Goal: Transaction & Acquisition: Book appointment/travel/reservation

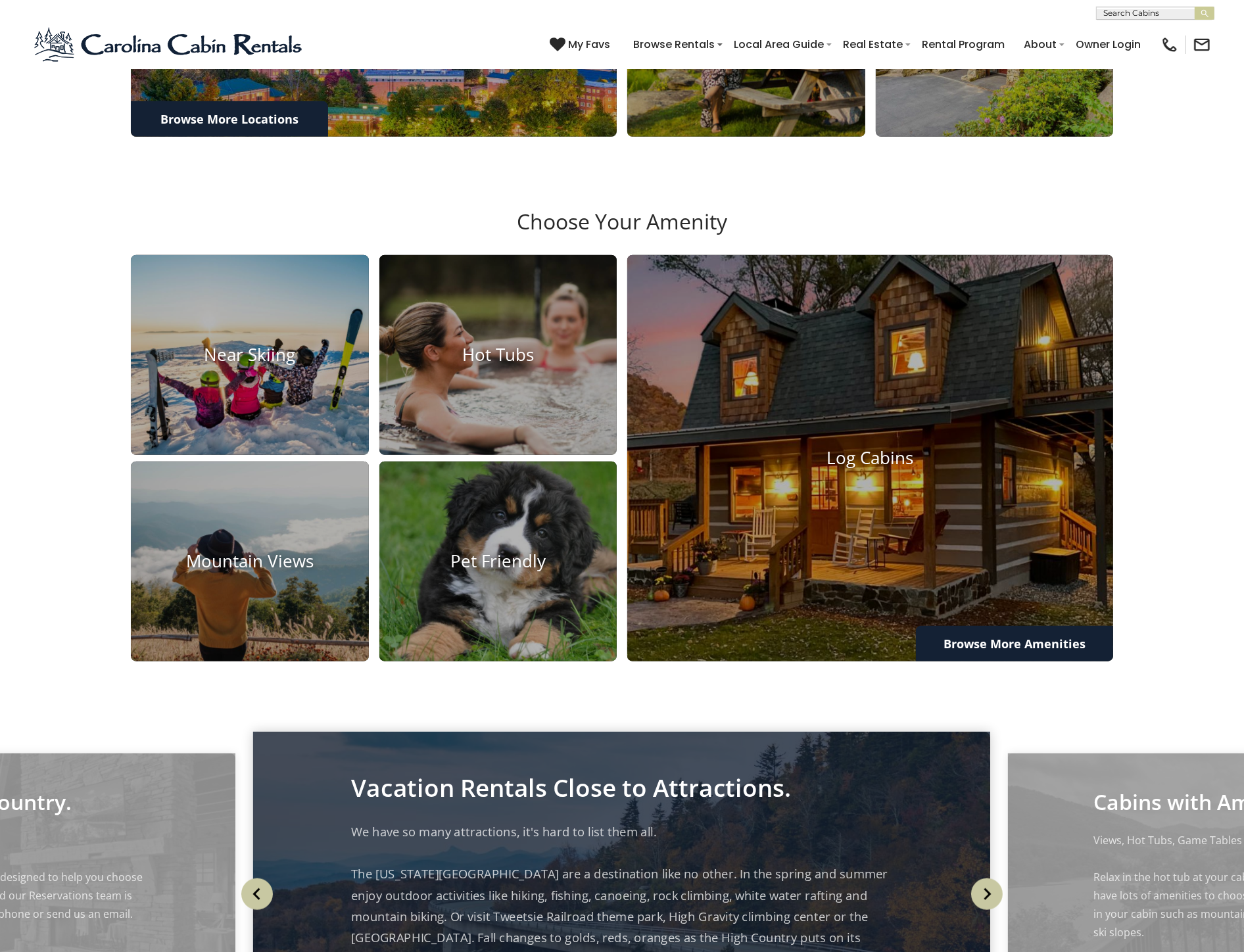
scroll to position [876, 0]
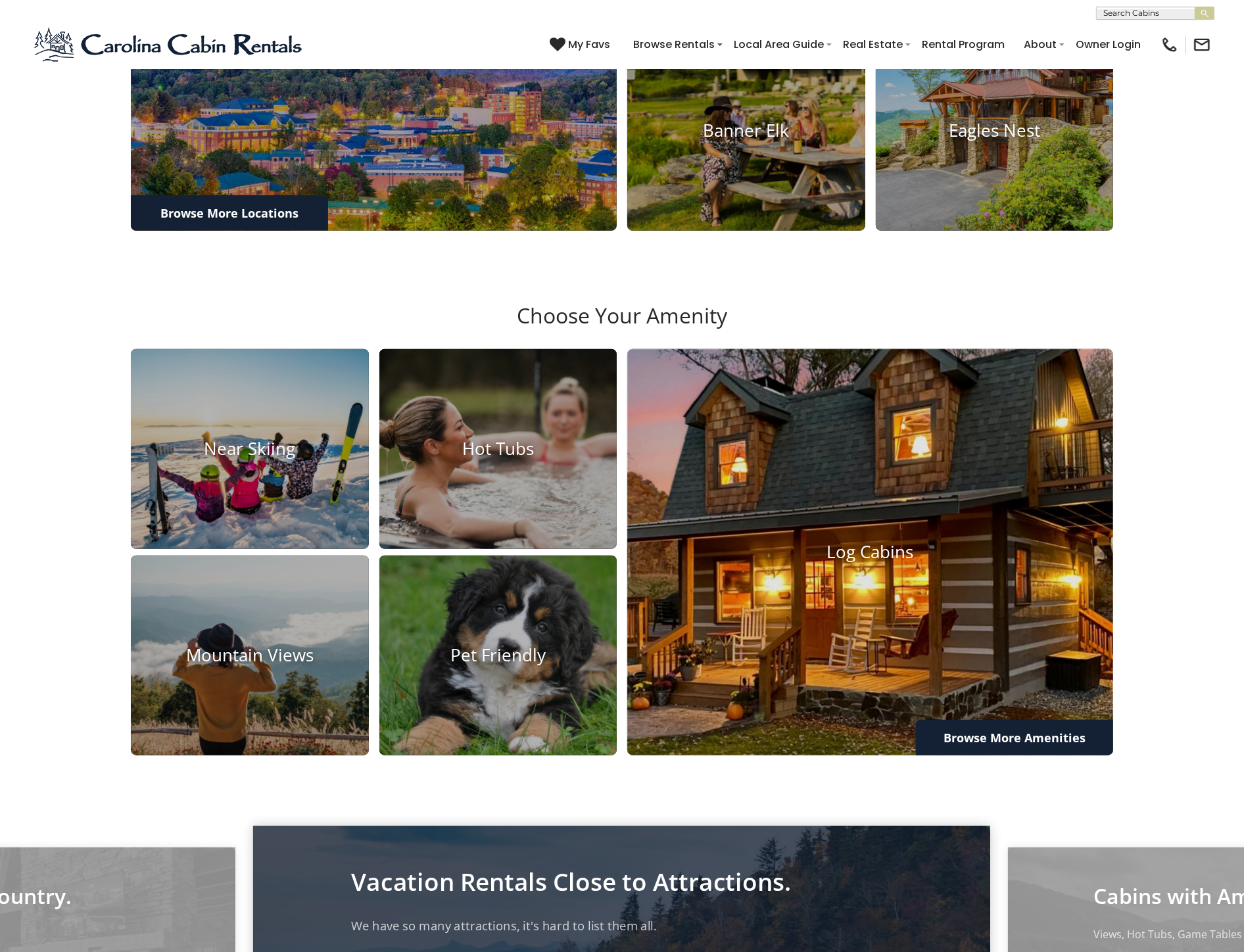
click at [905, 618] on img at bounding box center [870, 551] width 534 height 446
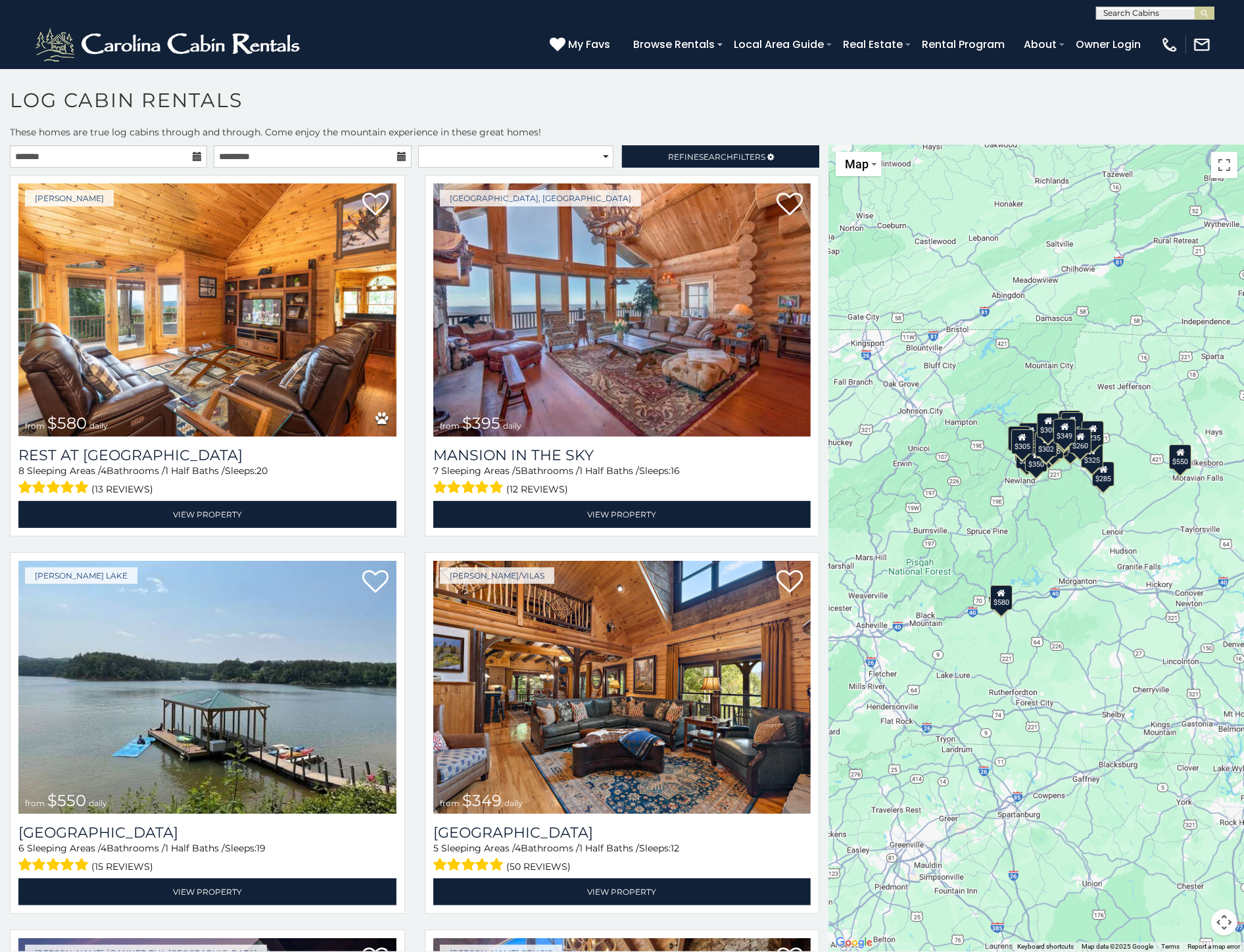
drag, startPoint x: 998, startPoint y: 804, endPoint x: 1008, endPoint y: 710, distance: 94.5
click at [1008, 710] on div "$580 $395 $550 $349 $400 $451 $315 $380 $410 $330 $400 $350 $320 $395 $325 $245…" at bounding box center [1037, 548] width 415 height 805
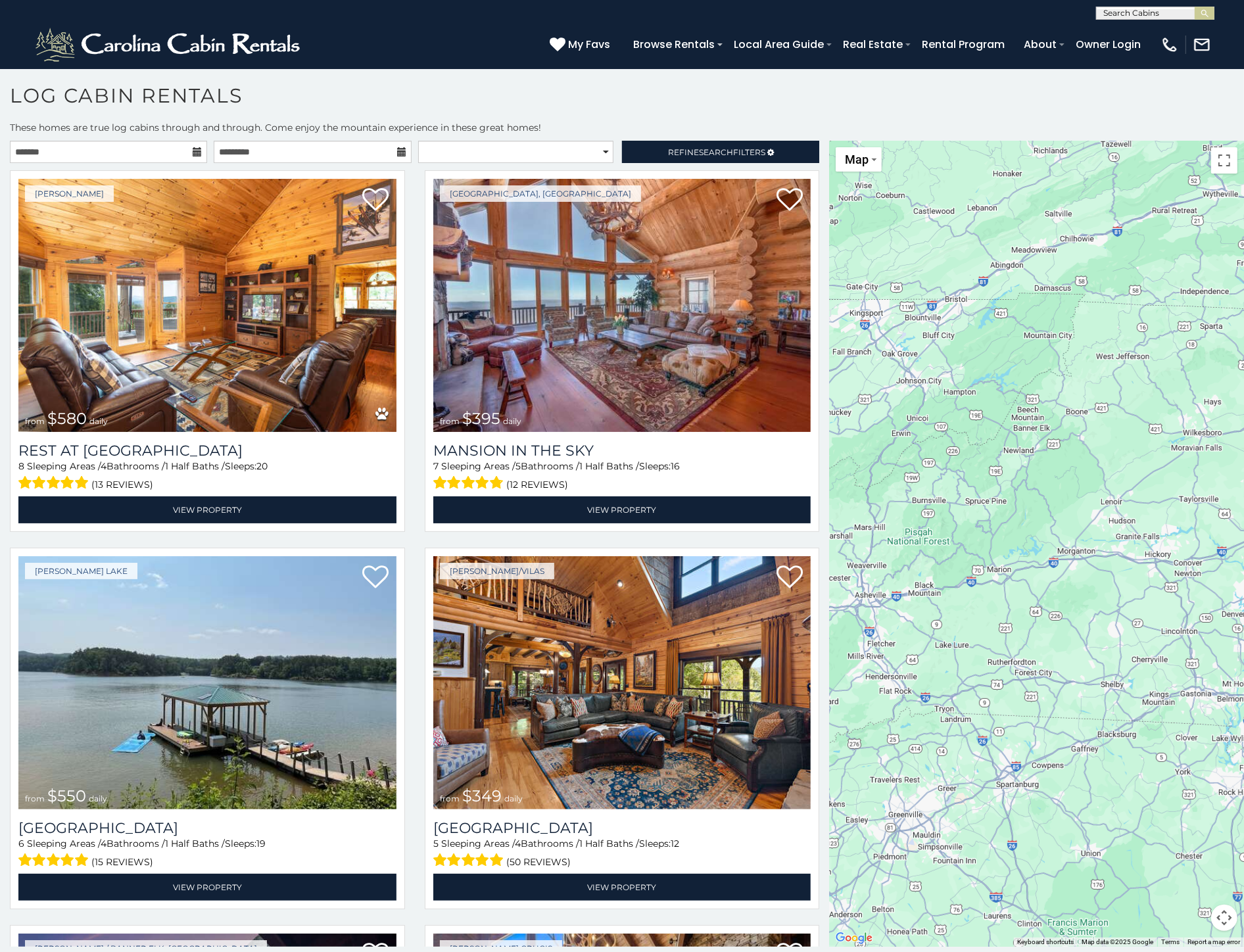
scroll to position [7, 0]
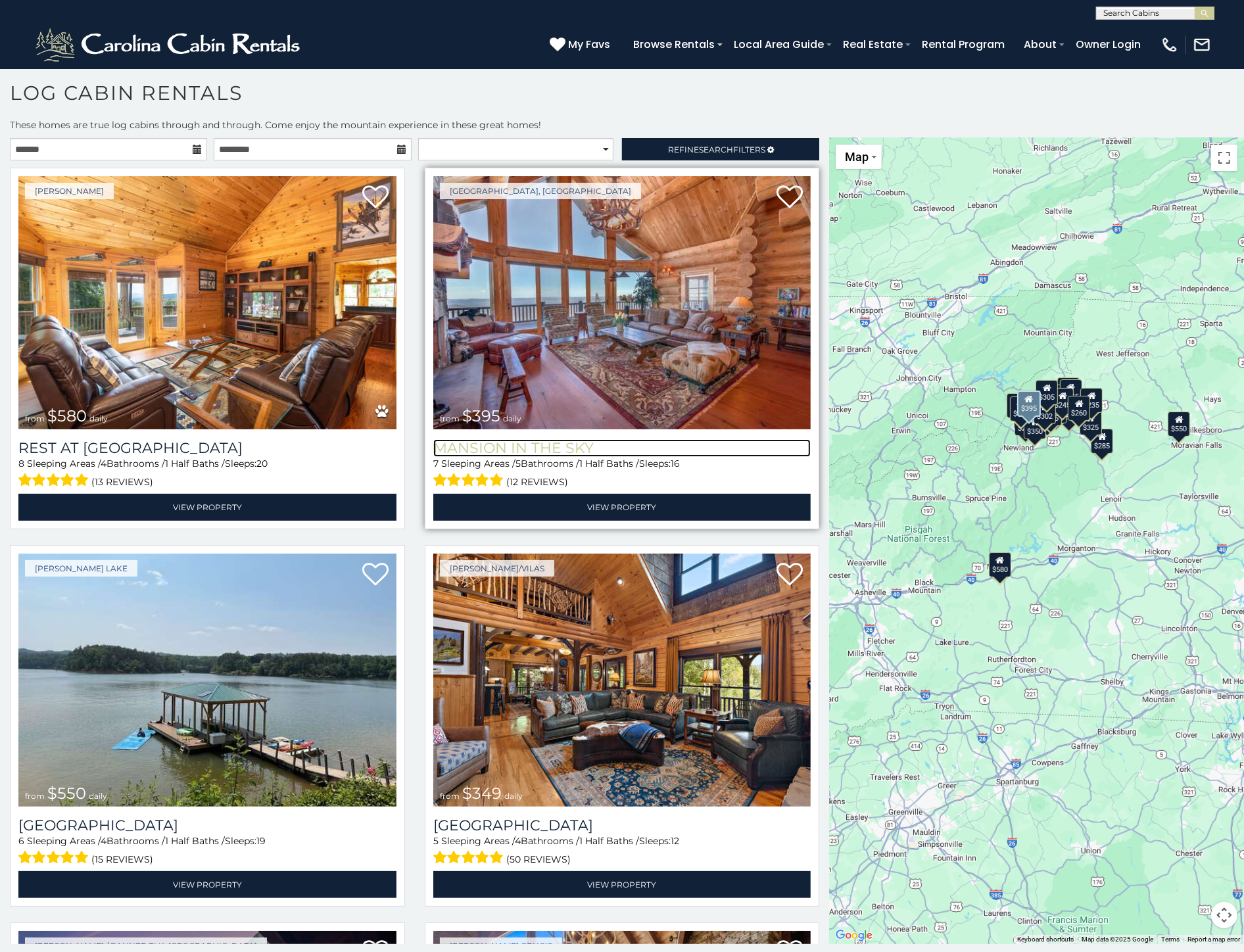
click at [559, 447] on h3 "Mansion In The Sky" at bounding box center [622, 448] width 378 height 18
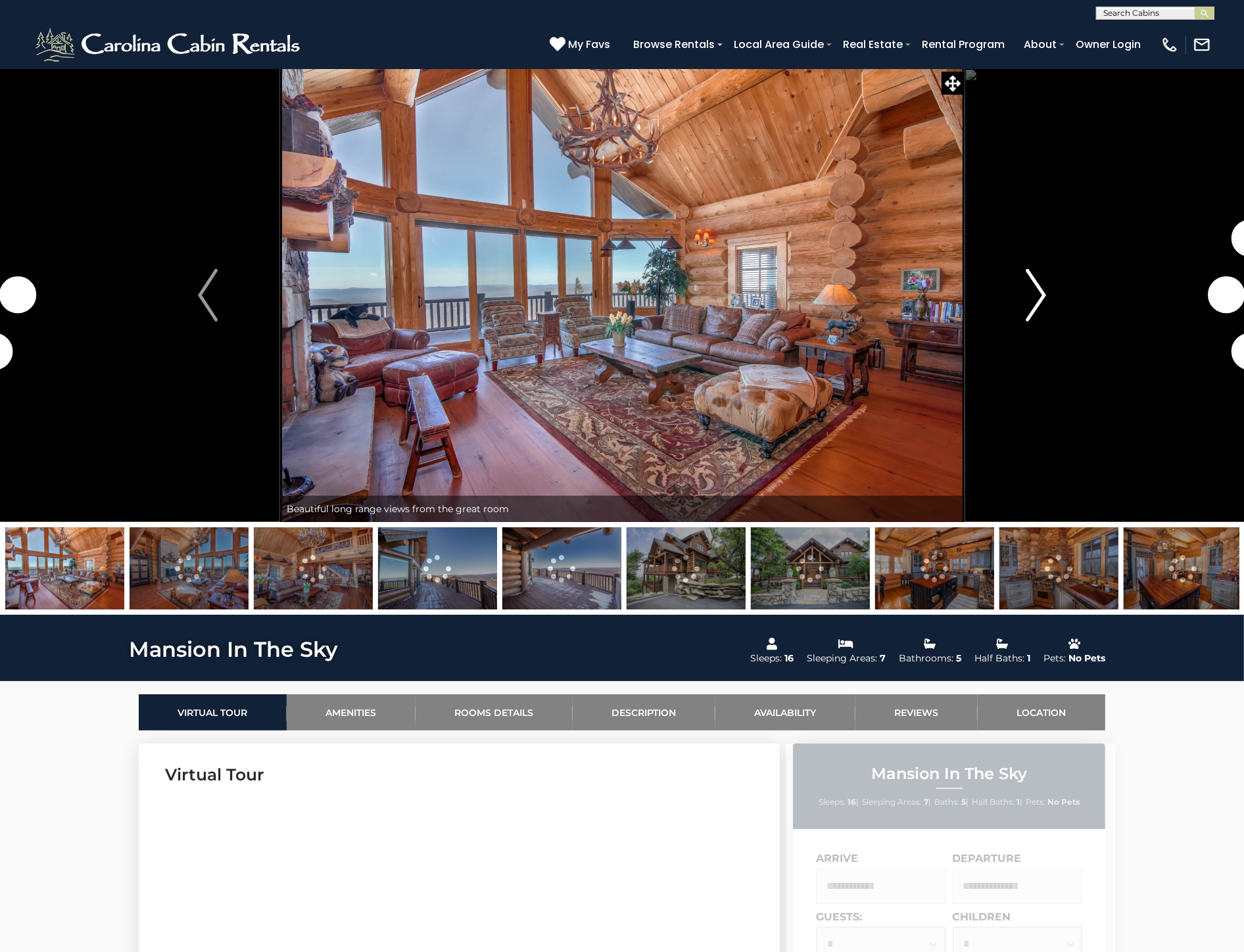
click at [1040, 295] on img "Next" at bounding box center [1036, 295] width 20 height 53
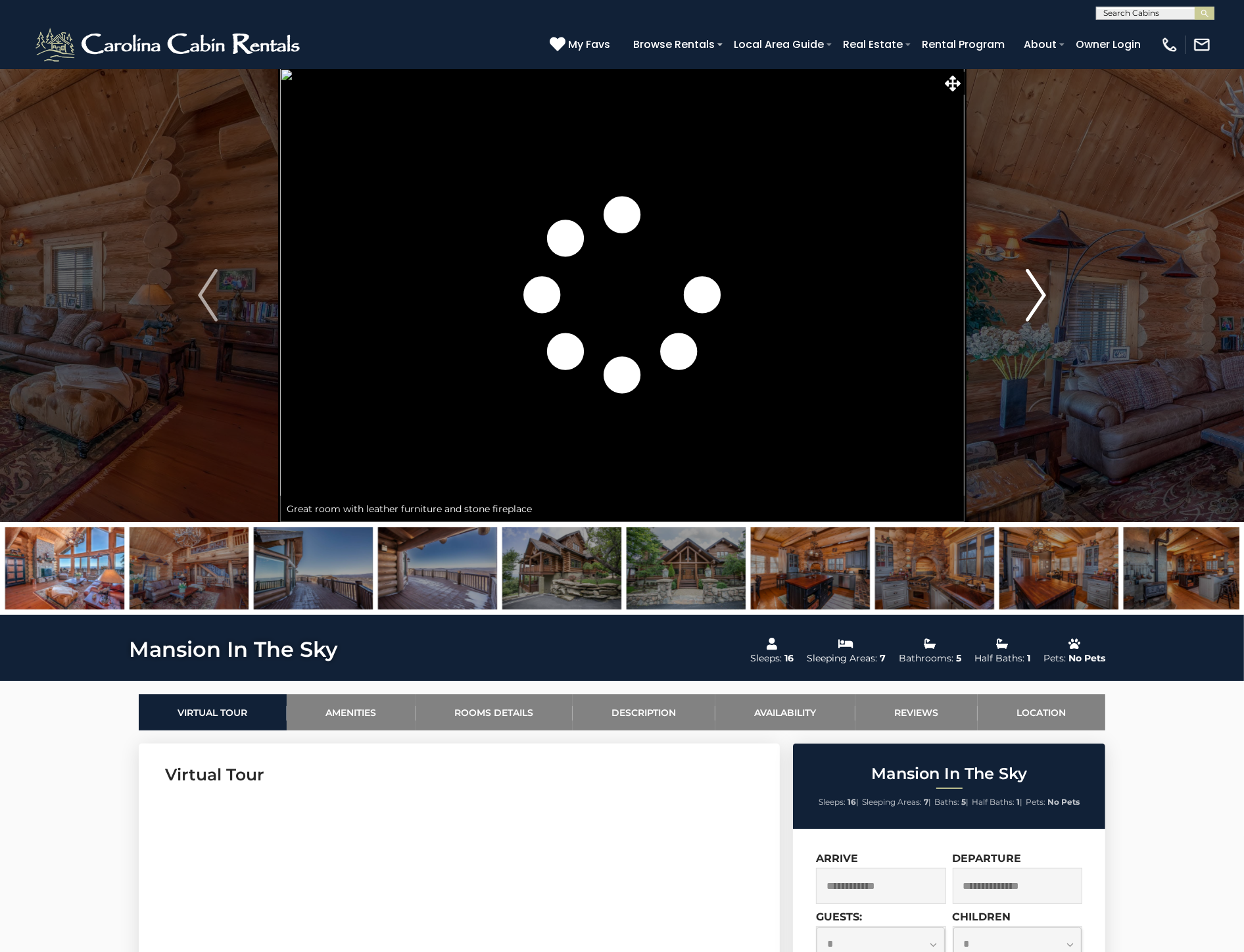
click at [1040, 295] on img "Next" at bounding box center [1036, 295] width 20 height 53
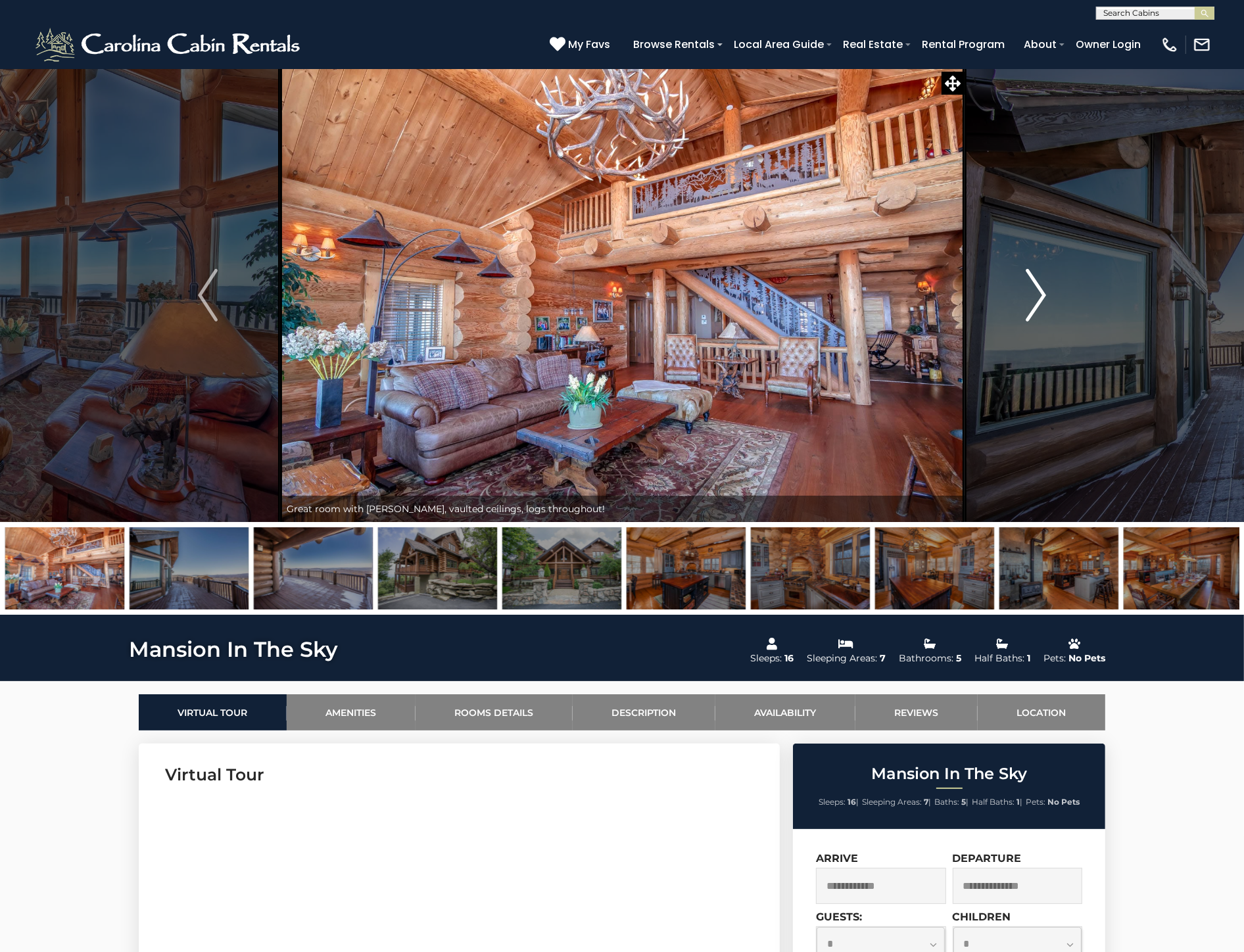
click at [1040, 295] on img "Next" at bounding box center [1036, 295] width 20 height 53
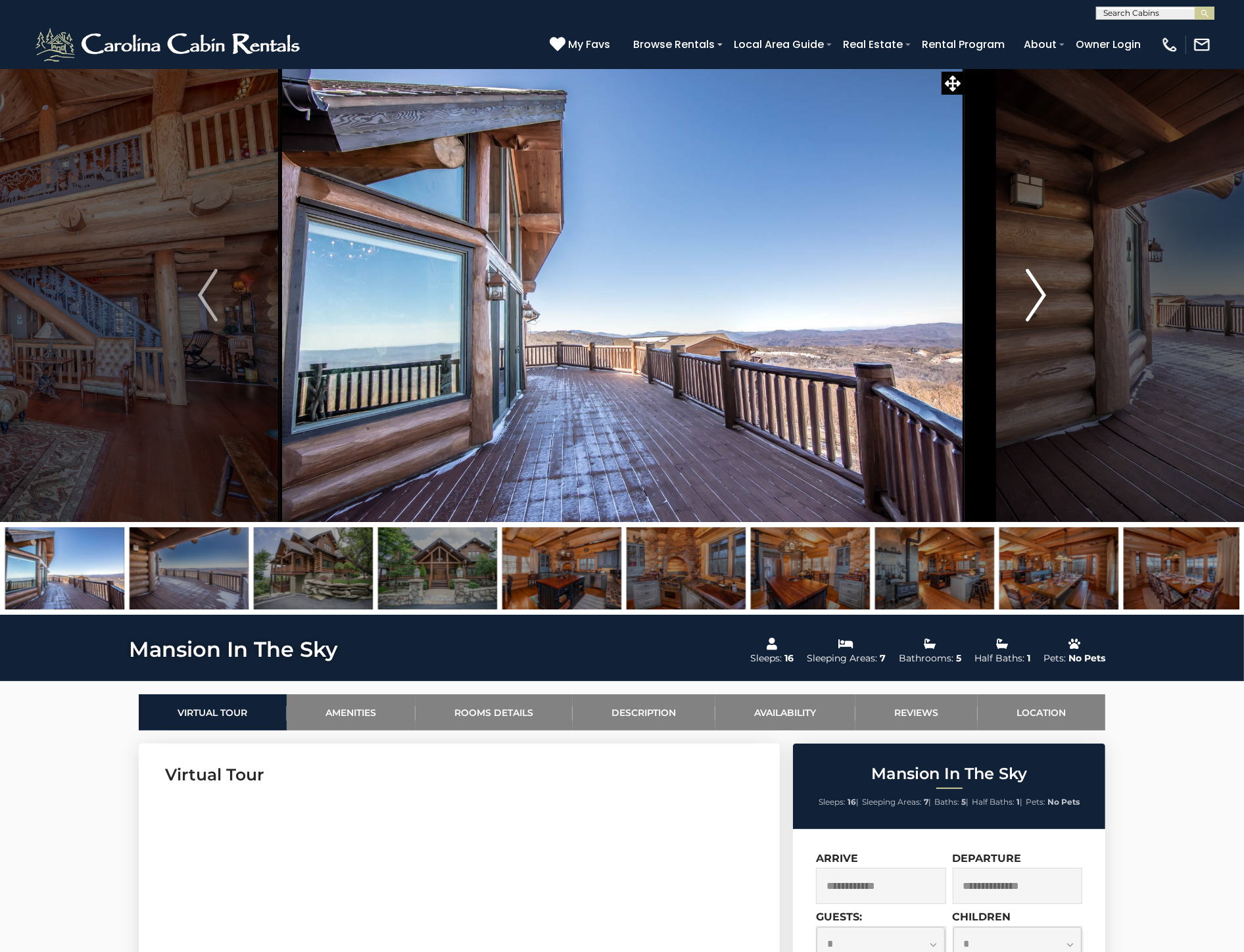
click at [1040, 295] on img "Next" at bounding box center [1036, 295] width 20 height 53
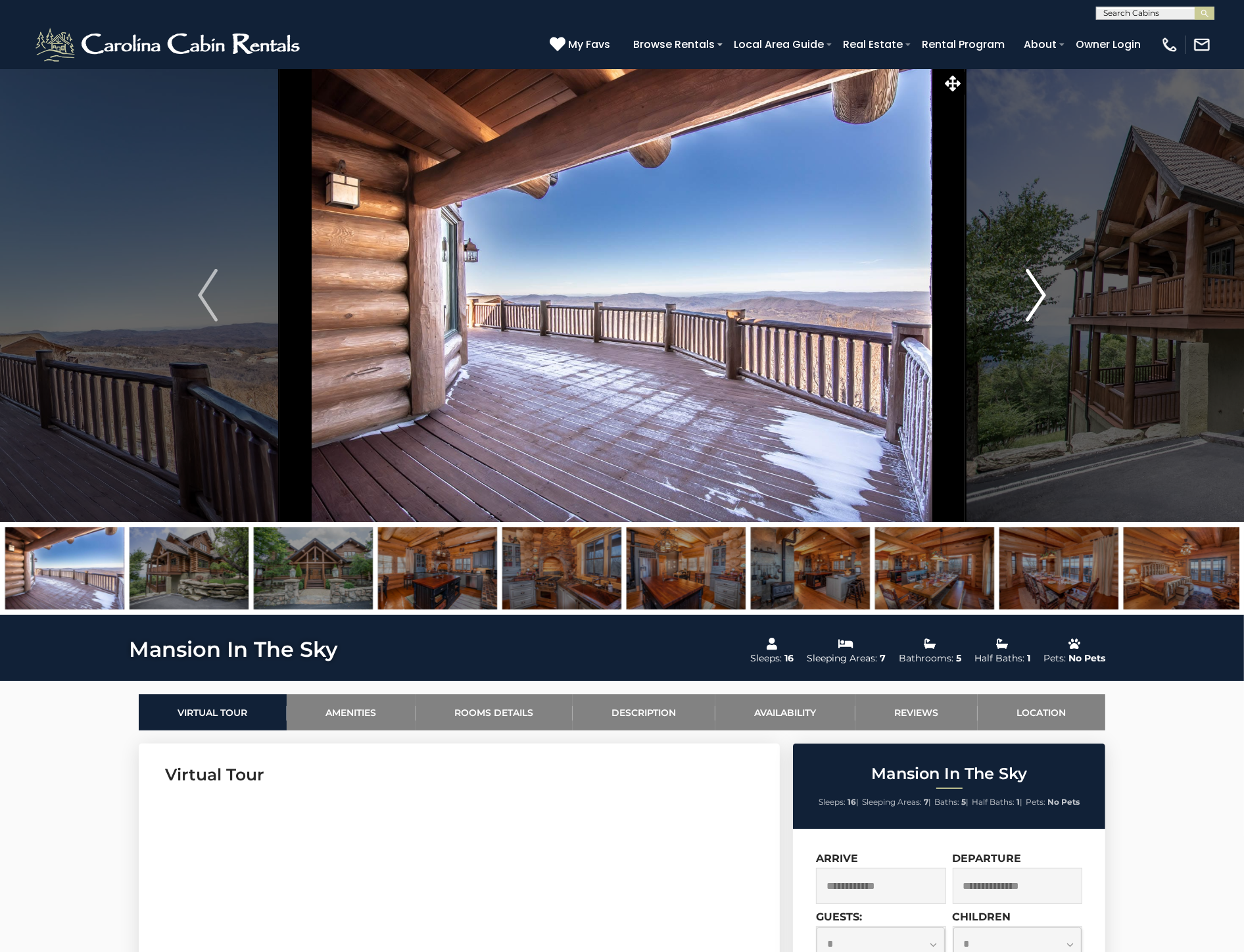
click at [1040, 295] on img "Next" at bounding box center [1036, 295] width 20 height 53
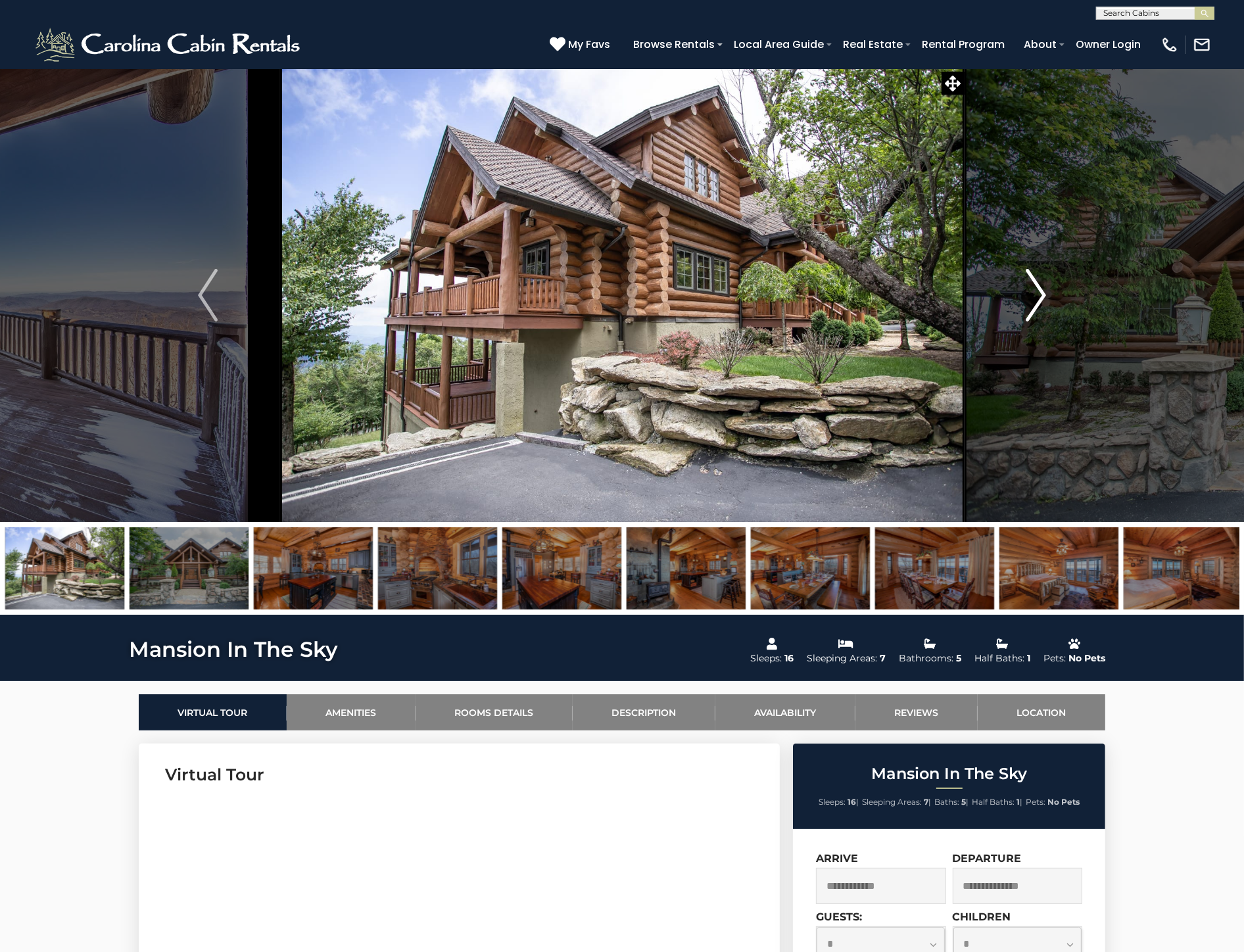
click at [1040, 295] on img "Next" at bounding box center [1036, 295] width 20 height 53
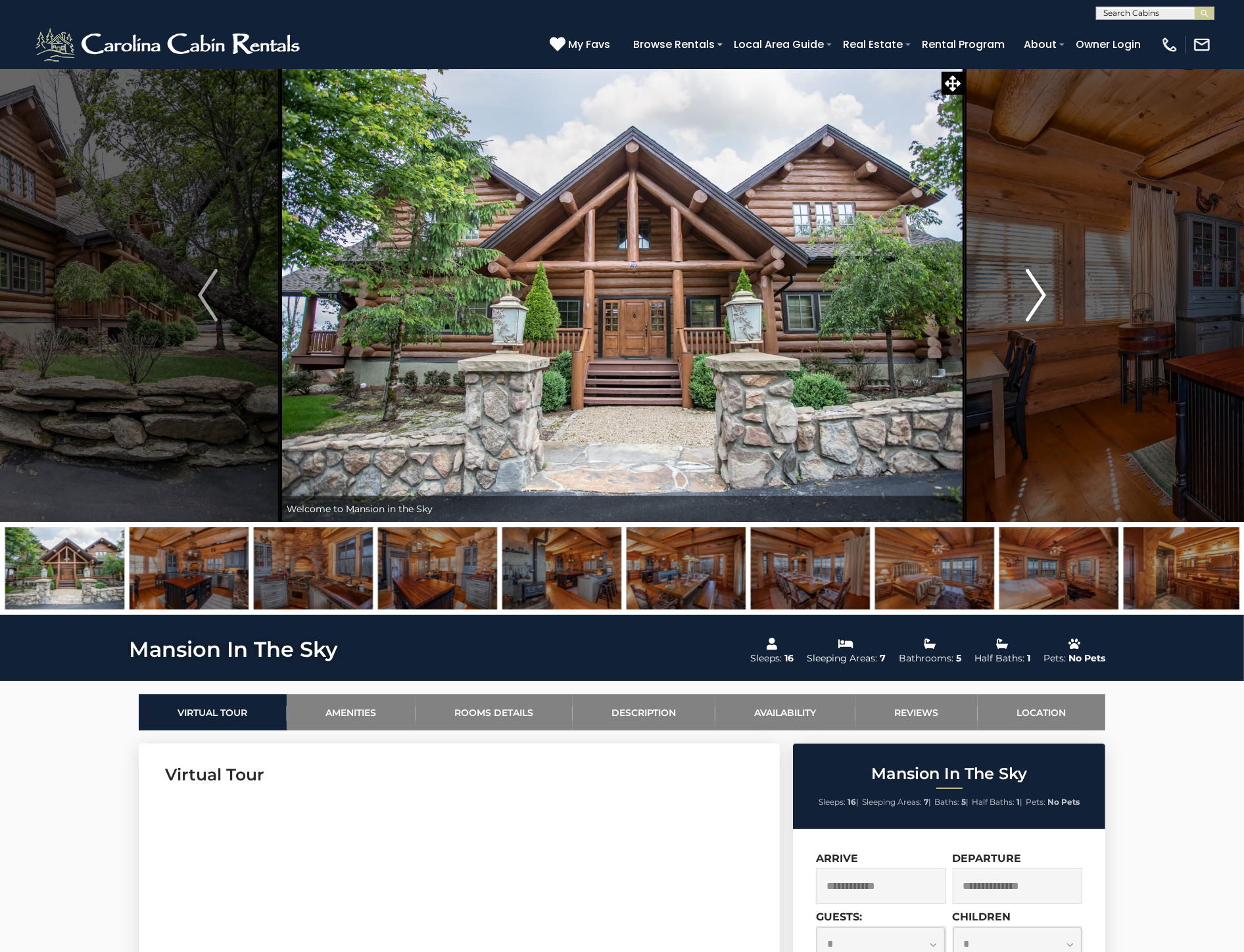
click at [1040, 295] on img "Next" at bounding box center [1036, 295] width 20 height 53
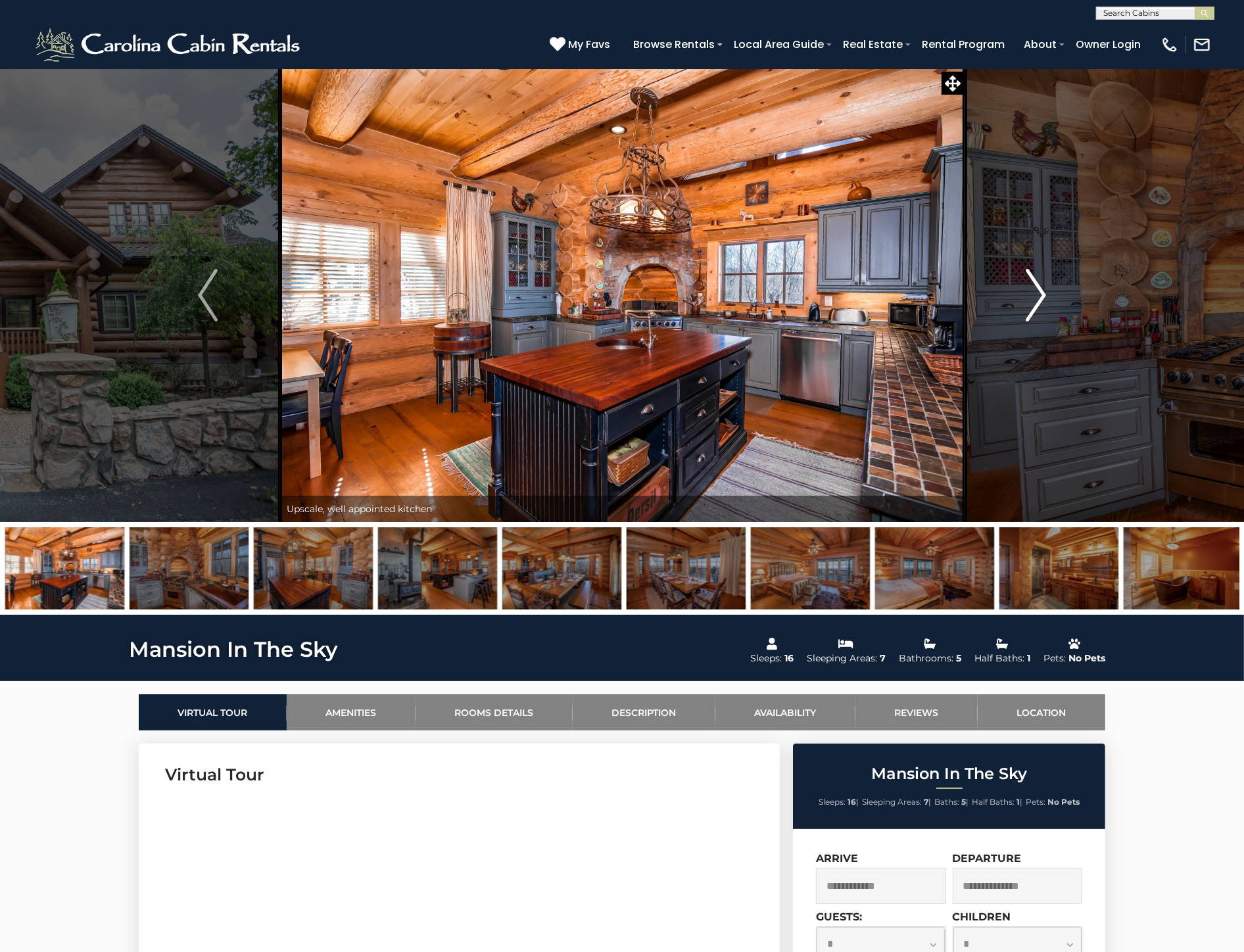
click at [1040, 295] on img "Next" at bounding box center [1036, 295] width 20 height 53
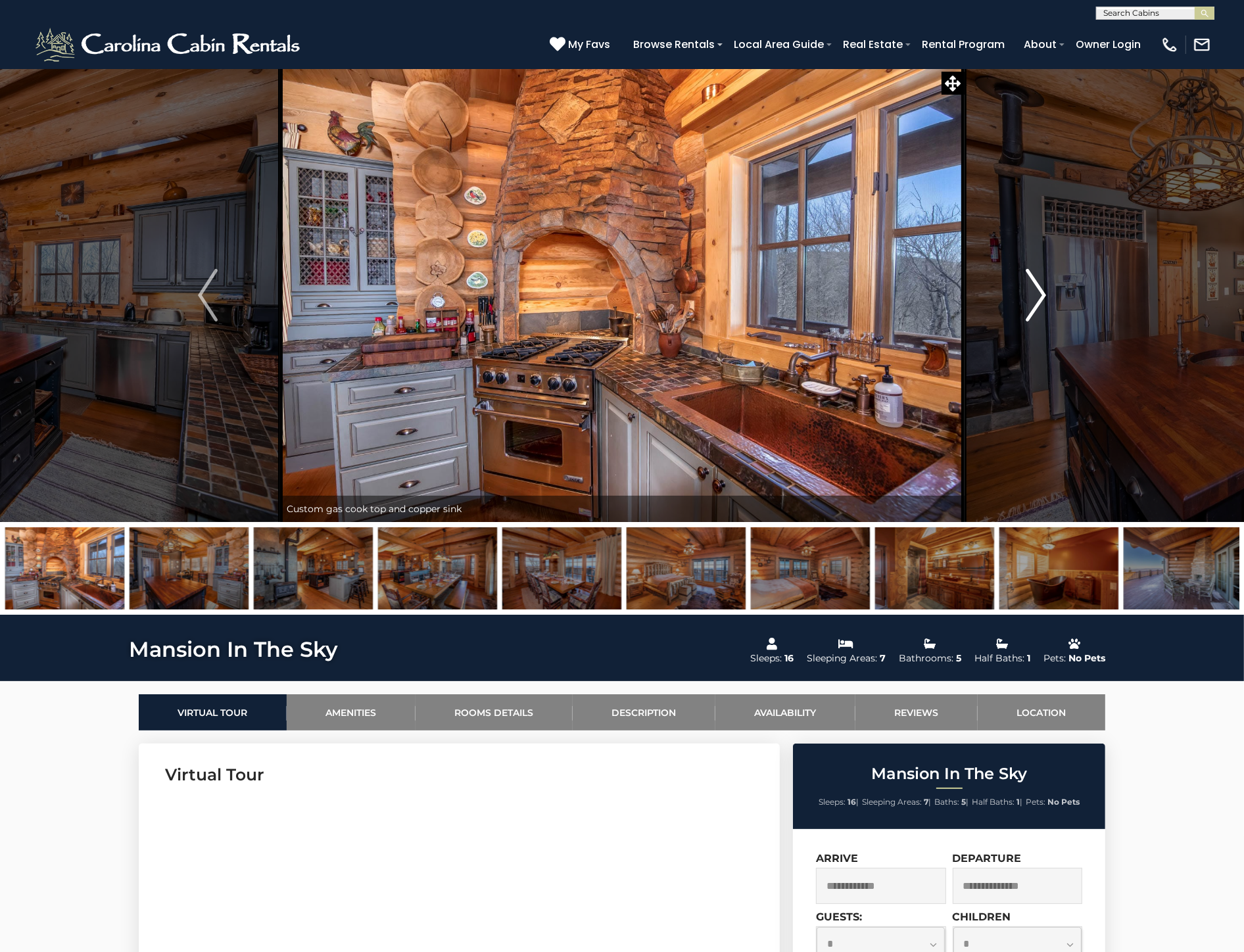
click at [1040, 295] on img "Next" at bounding box center [1036, 295] width 20 height 53
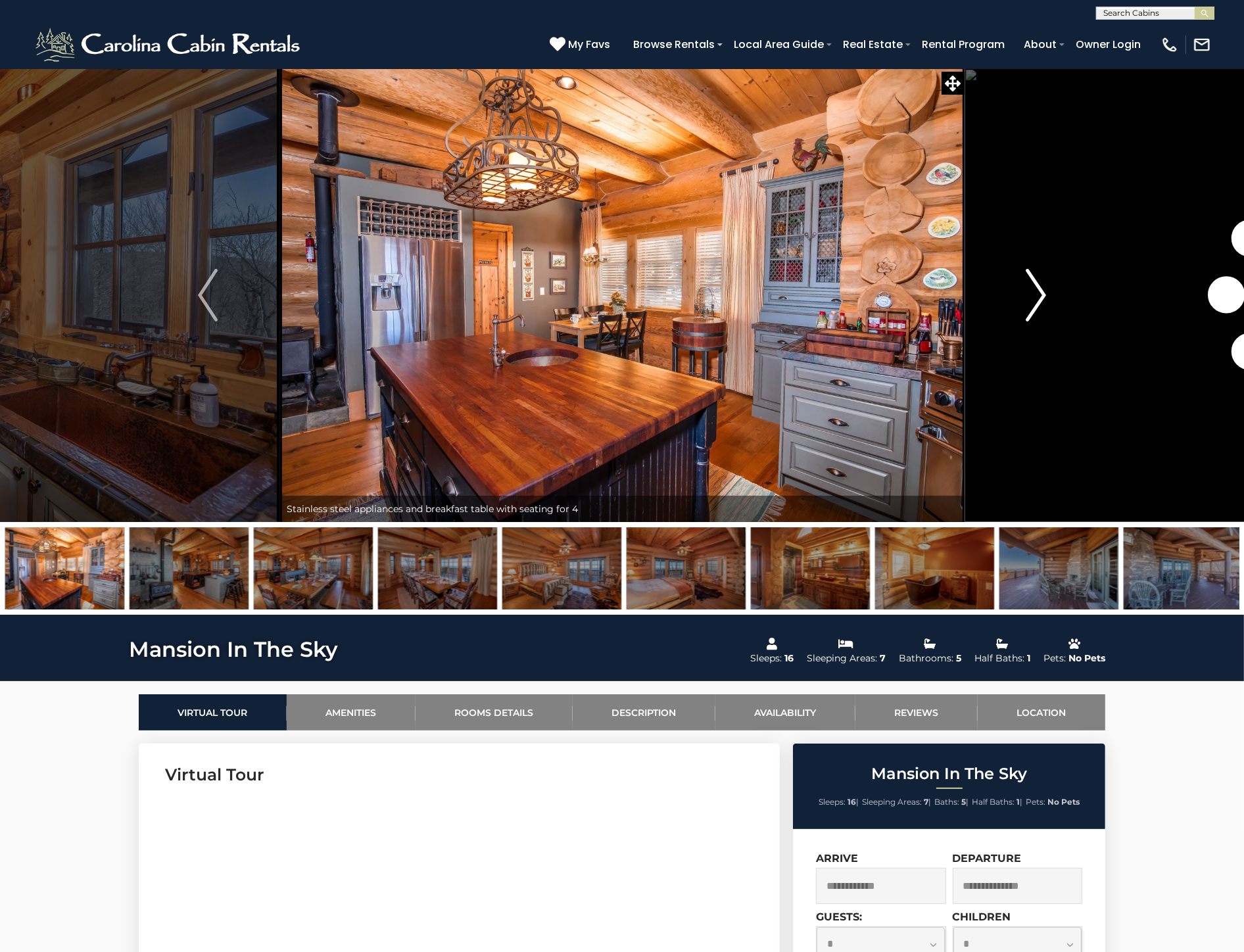
click at [1040, 295] on img "Next" at bounding box center [1036, 295] width 20 height 53
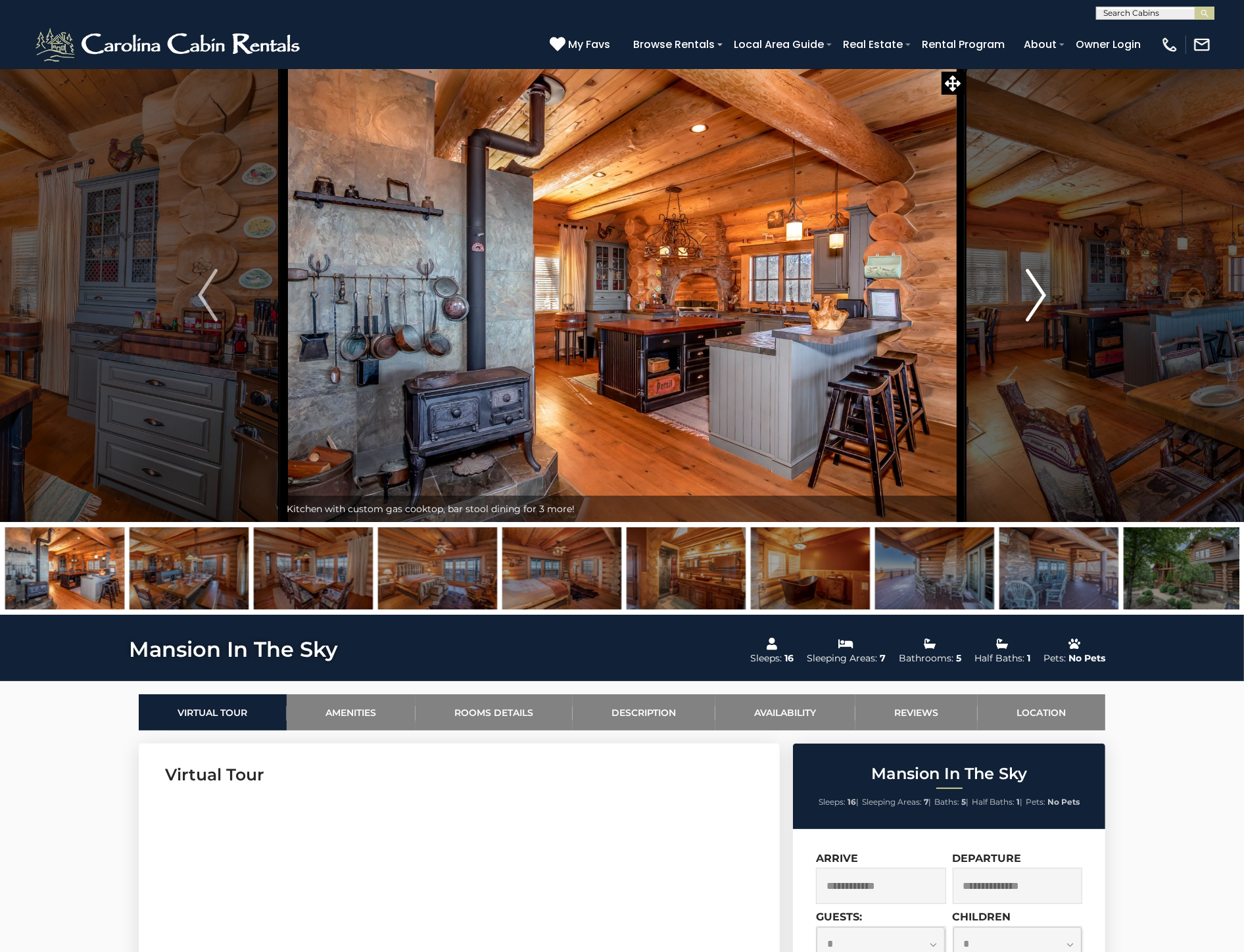
click at [1040, 295] on img "Next" at bounding box center [1036, 295] width 20 height 53
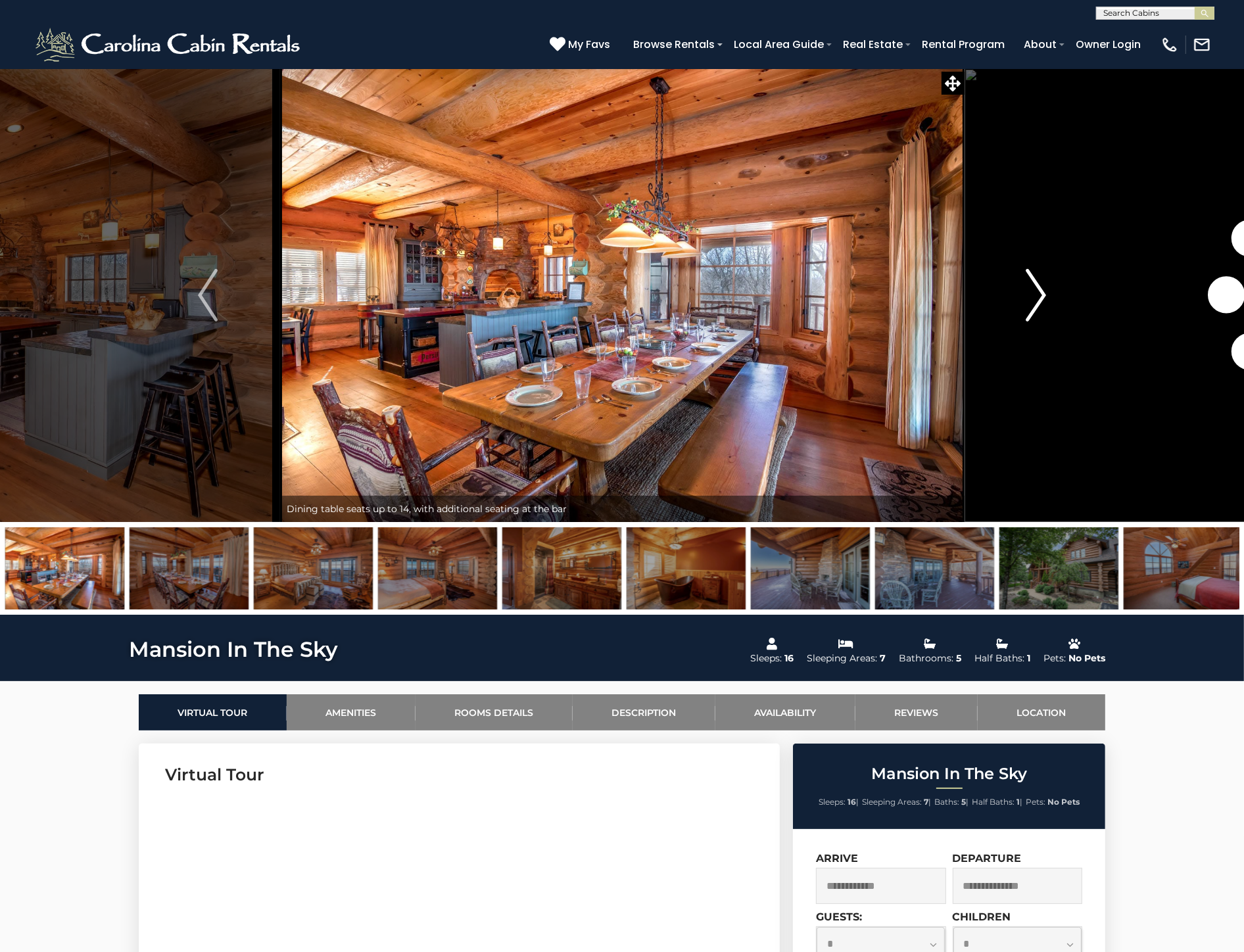
click at [1040, 295] on img "Next" at bounding box center [1036, 295] width 20 height 53
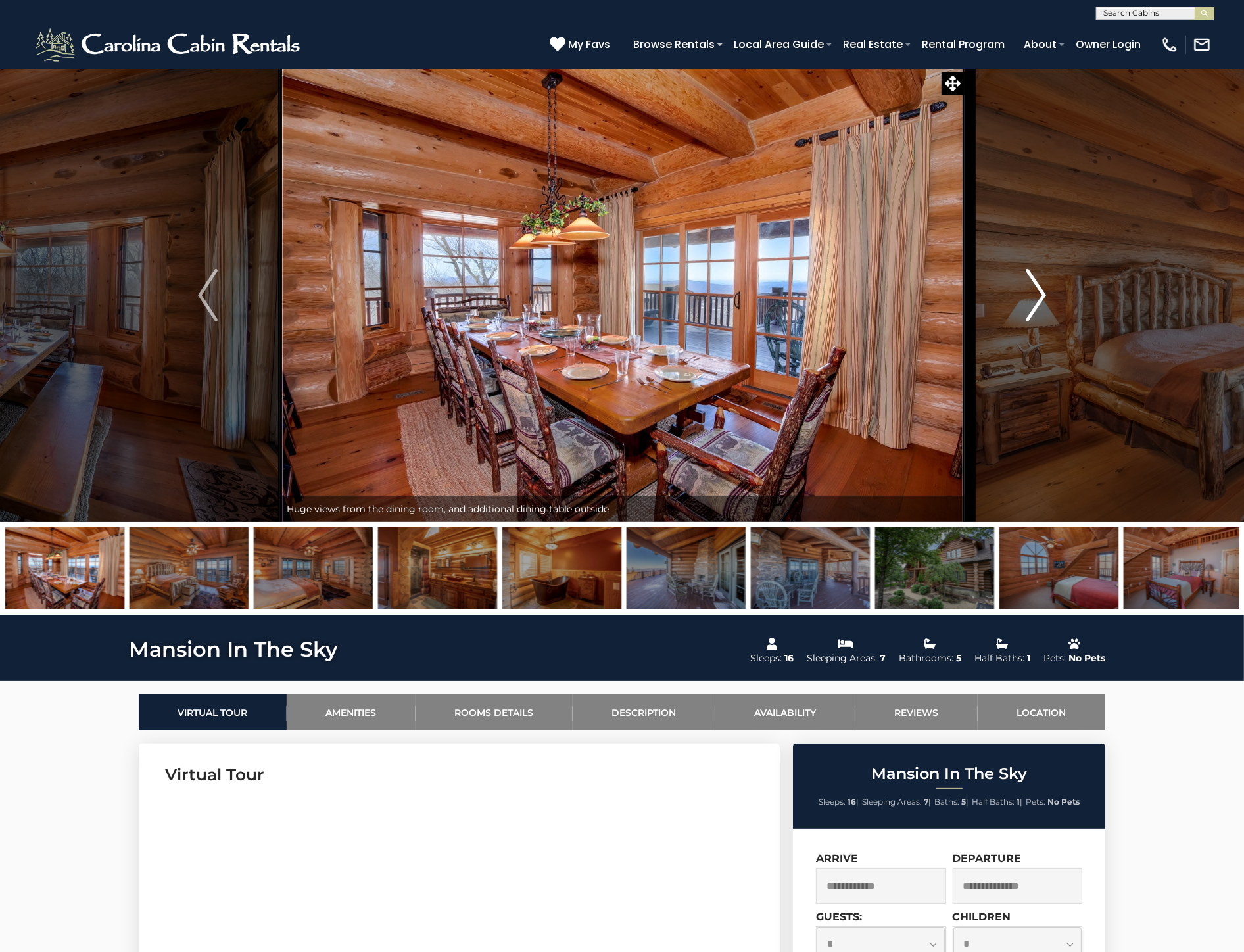
click at [1040, 295] on img "Next" at bounding box center [1036, 295] width 20 height 53
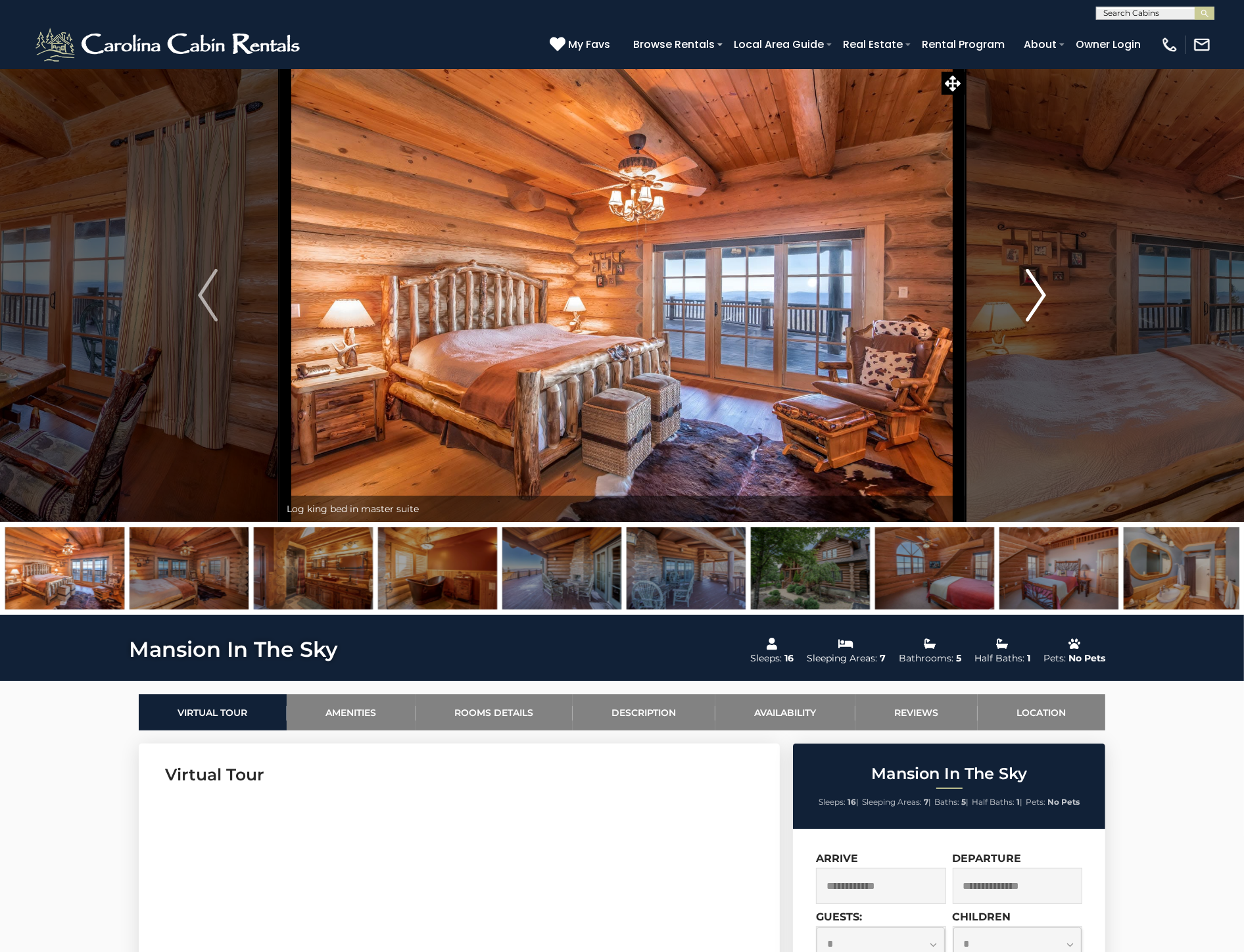
click at [1040, 295] on img "Next" at bounding box center [1036, 295] width 20 height 53
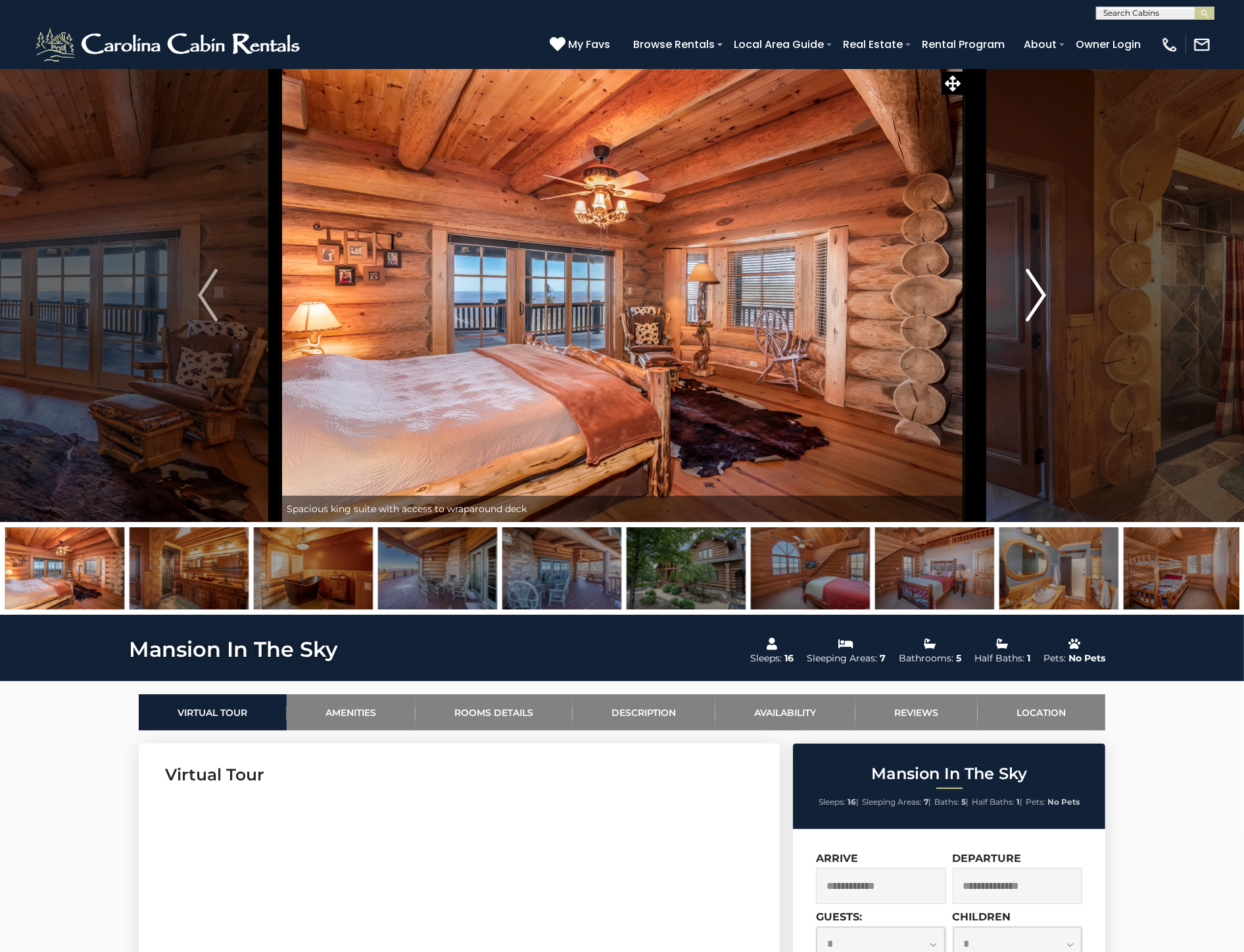
click at [1040, 295] on img "Next" at bounding box center [1036, 295] width 20 height 53
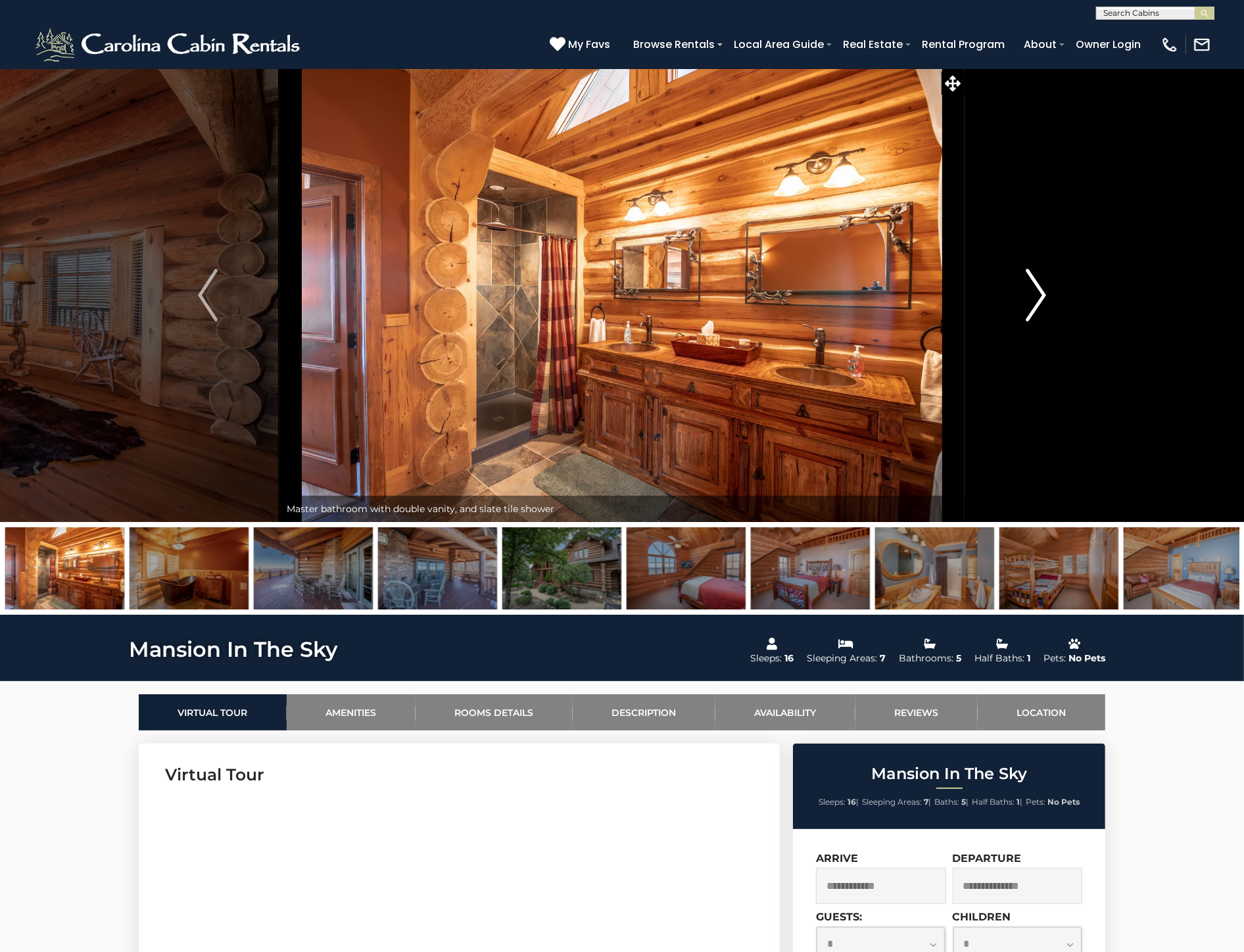
click at [1040, 295] on img "Next" at bounding box center [1036, 295] width 20 height 53
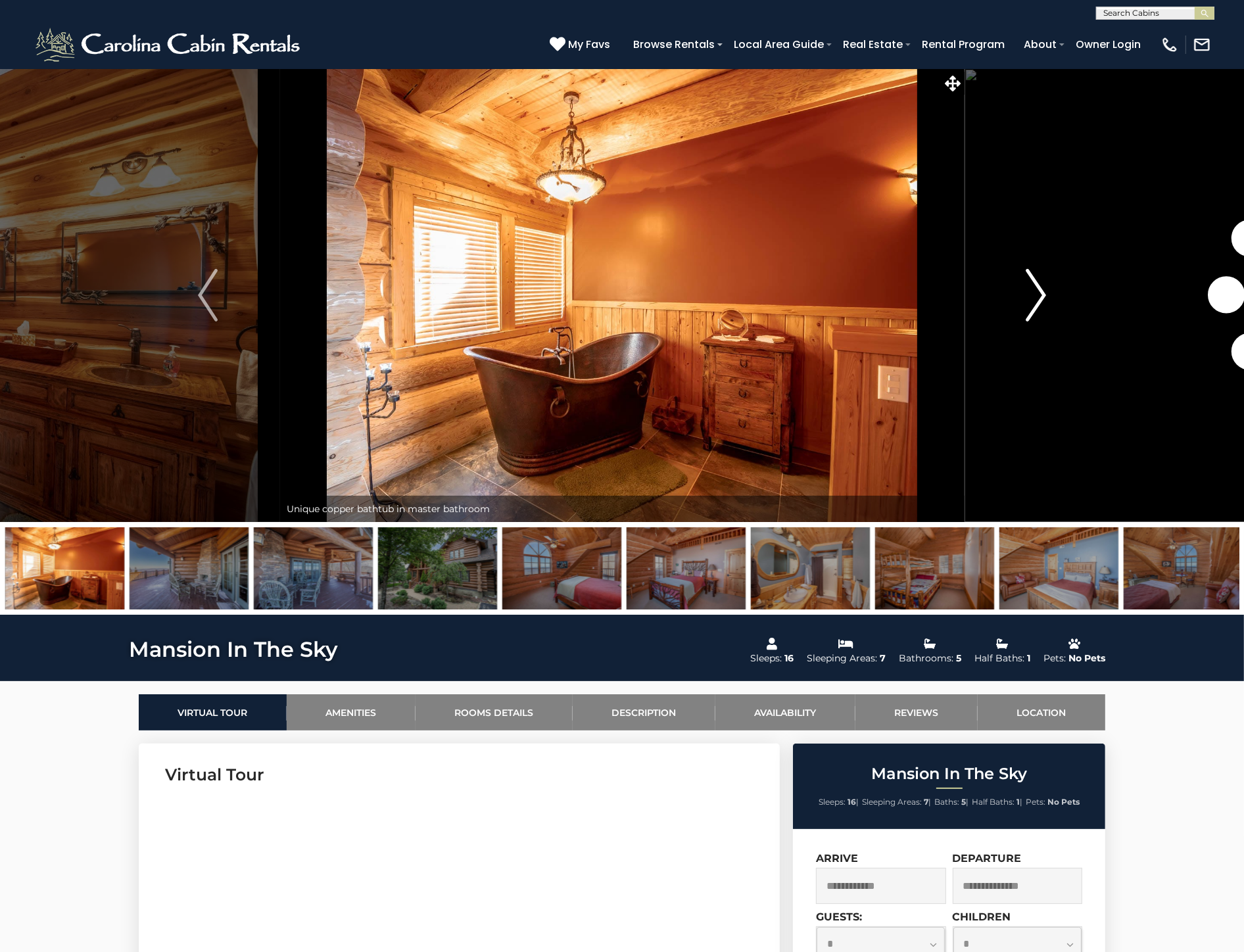
click at [1040, 295] on img "Next" at bounding box center [1036, 295] width 20 height 53
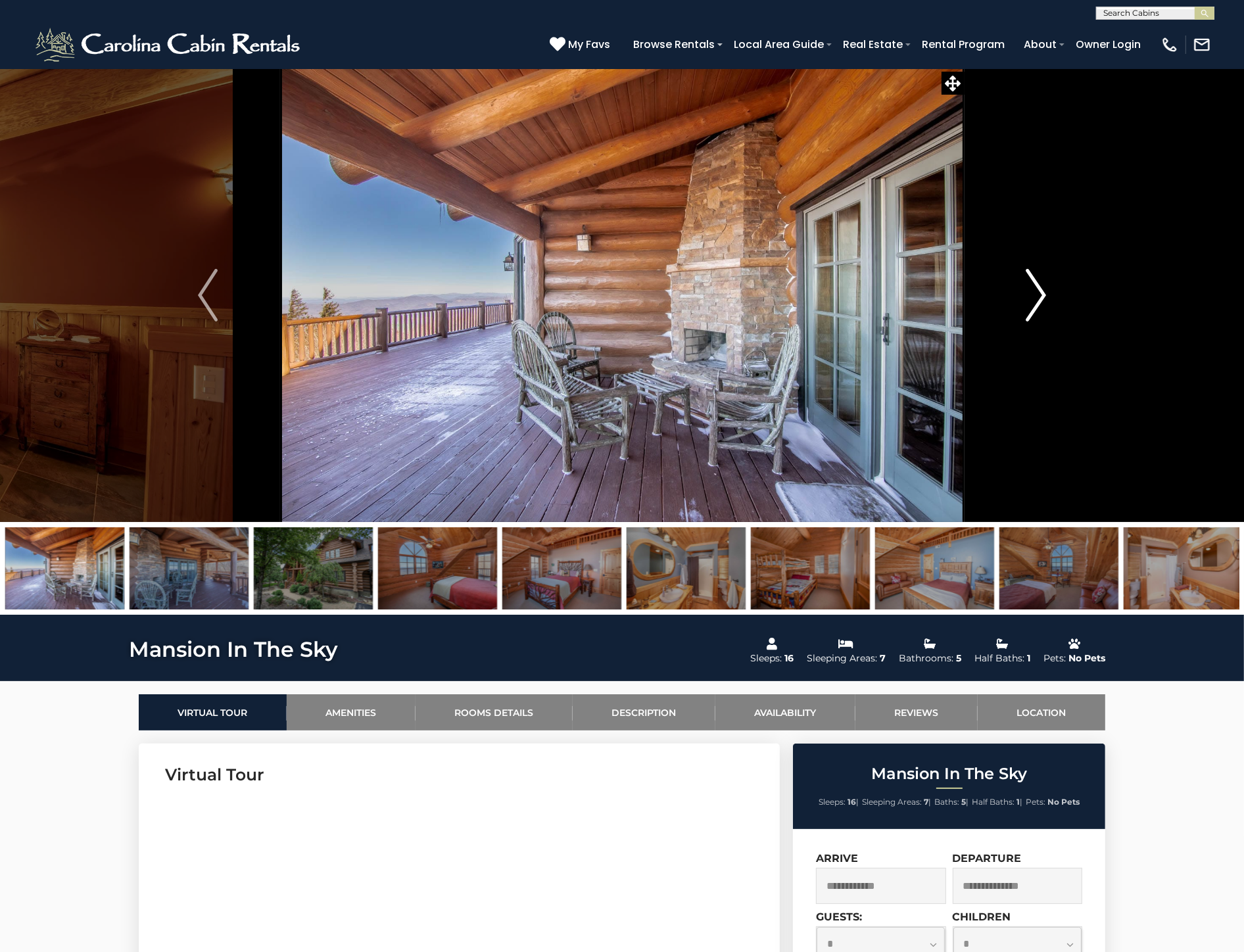
click at [1040, 295] on img "Next" at bounding box center [1036, 295] width 20 height 53
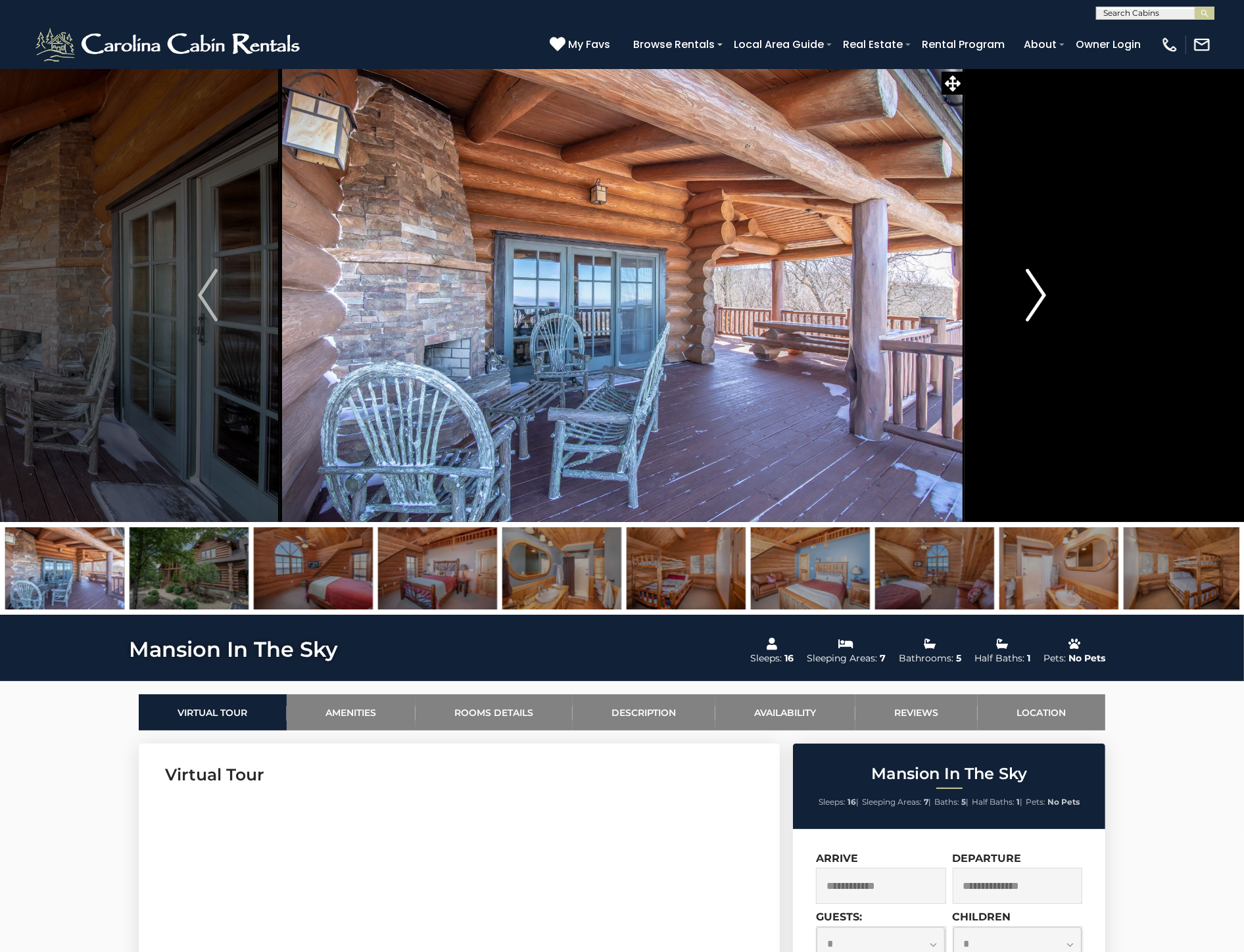
click at [1040, 295] on img "Next" at bounding box center [1036, 295] width 20 height 53
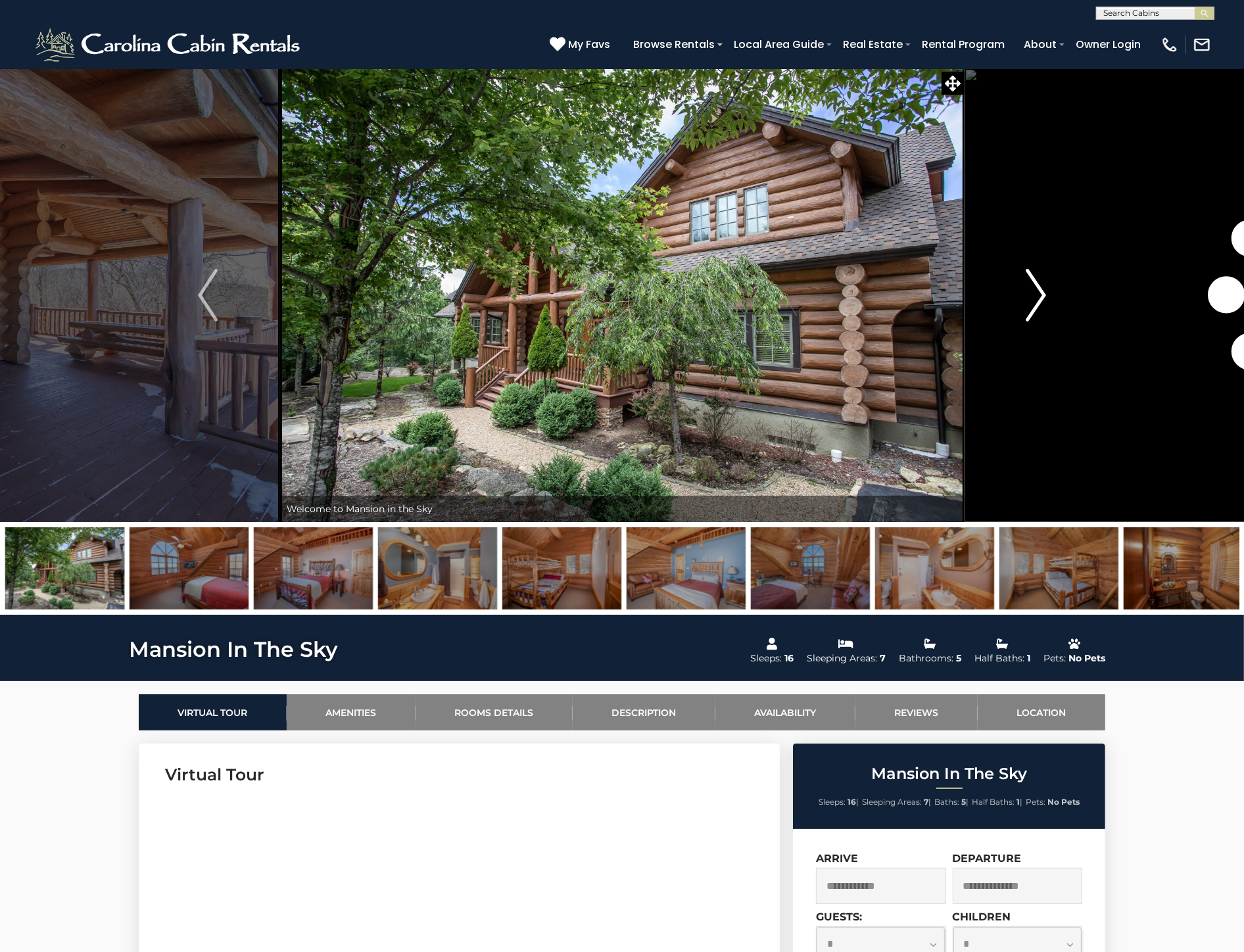
click at [1040, 295] on img "Next" at bounding box center [1036, 295] width 20 height 53
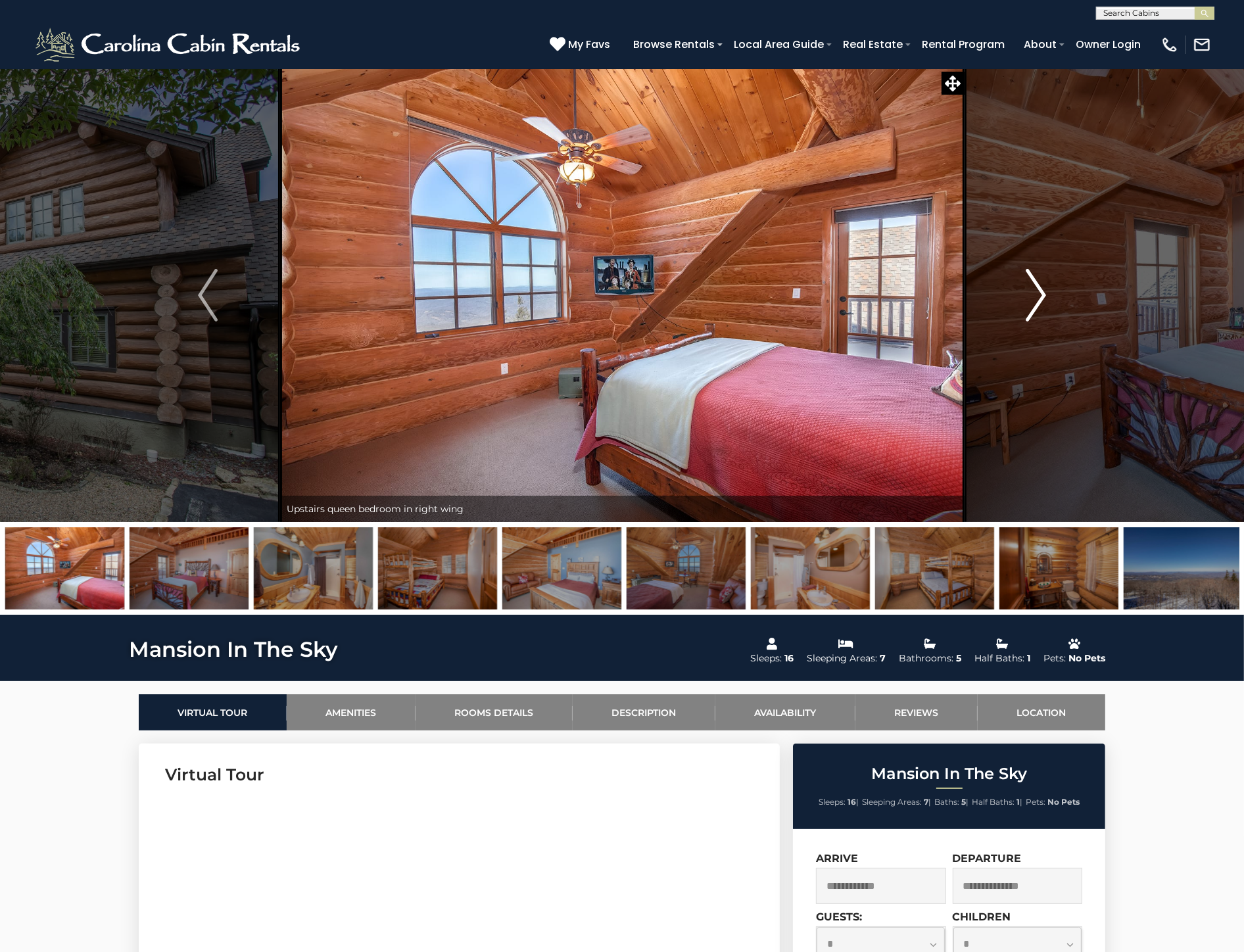
click at [1040, 295] on img "Next" at bounding box center [1036, 295] width 20 height 53
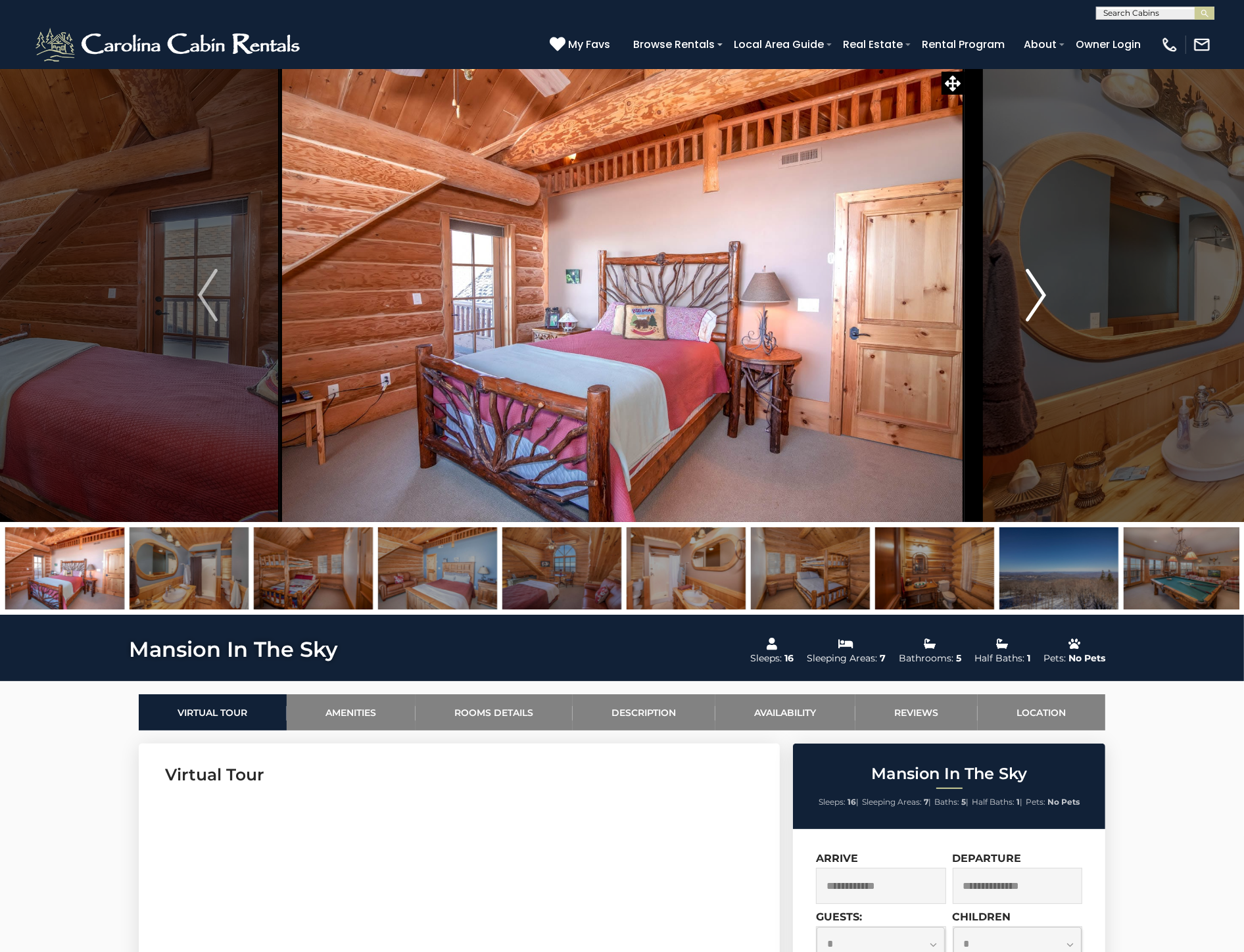
click at [1040, 295] on img "Next" at bounding box center [1036, 295] width 20 height 53
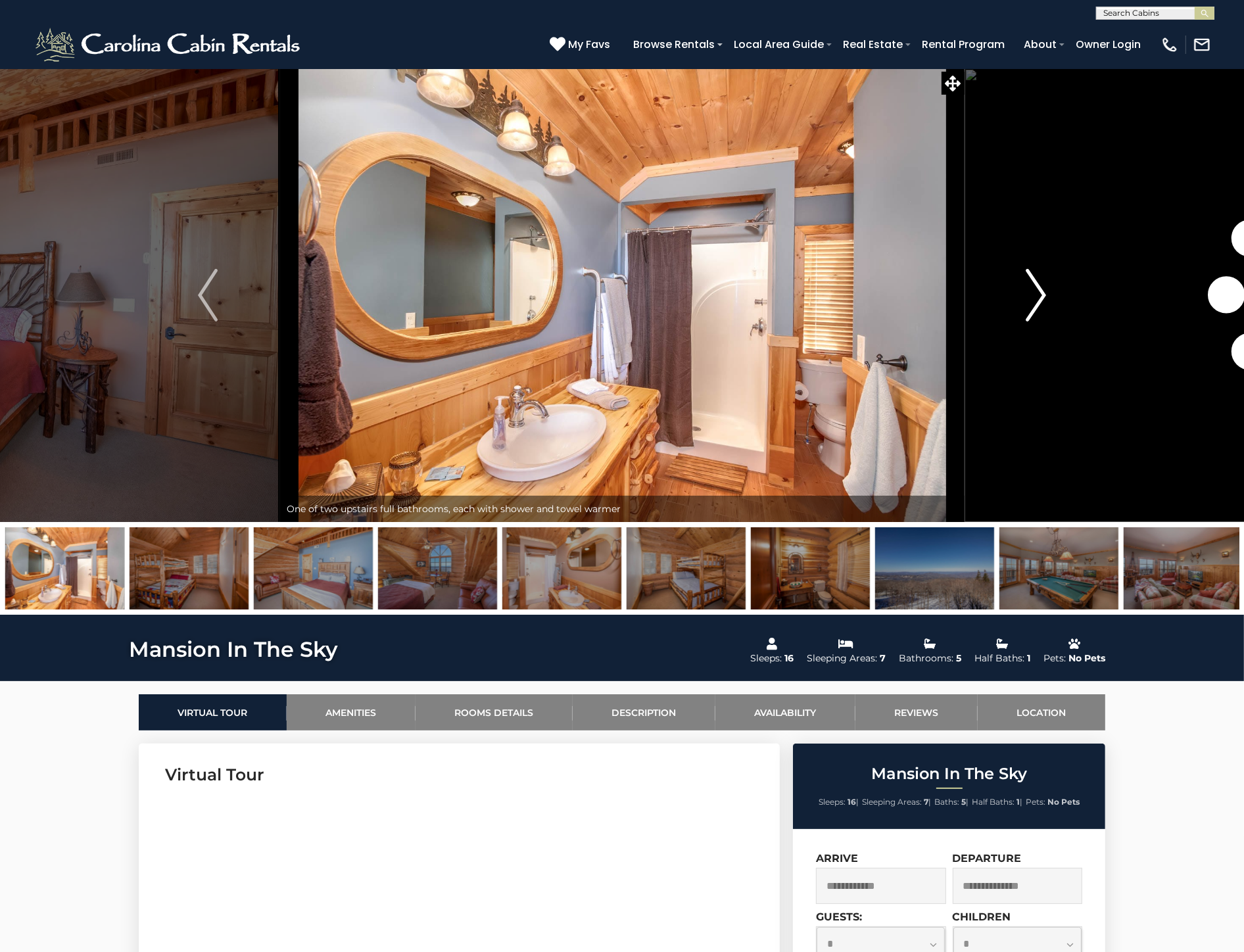
click at [1040, 295] on img "Next" at bounding box center [1036, 295] width 20 height 53
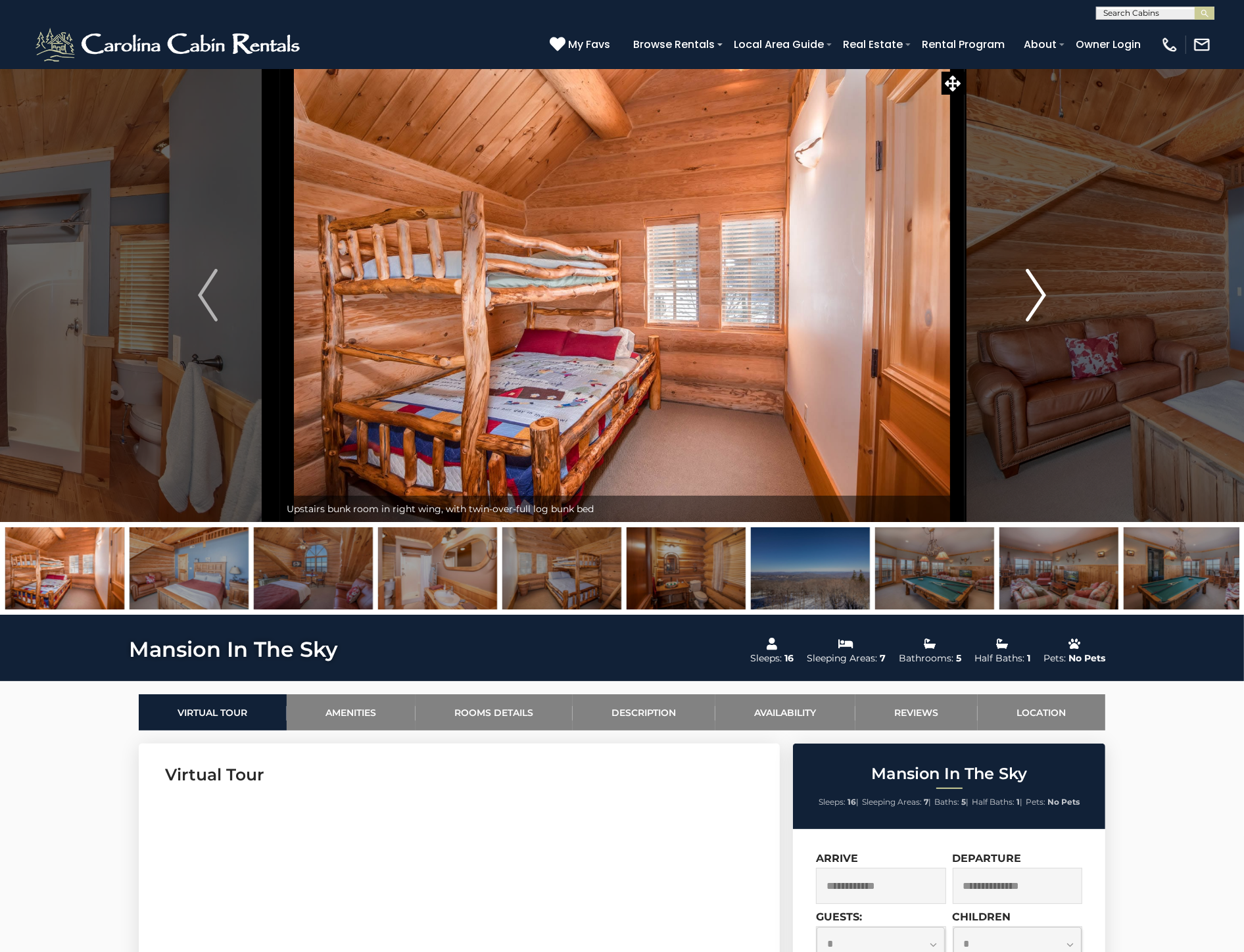
click at [1040, 295] on img "Next" at bounding box center [1036, 295] width 20 height 53
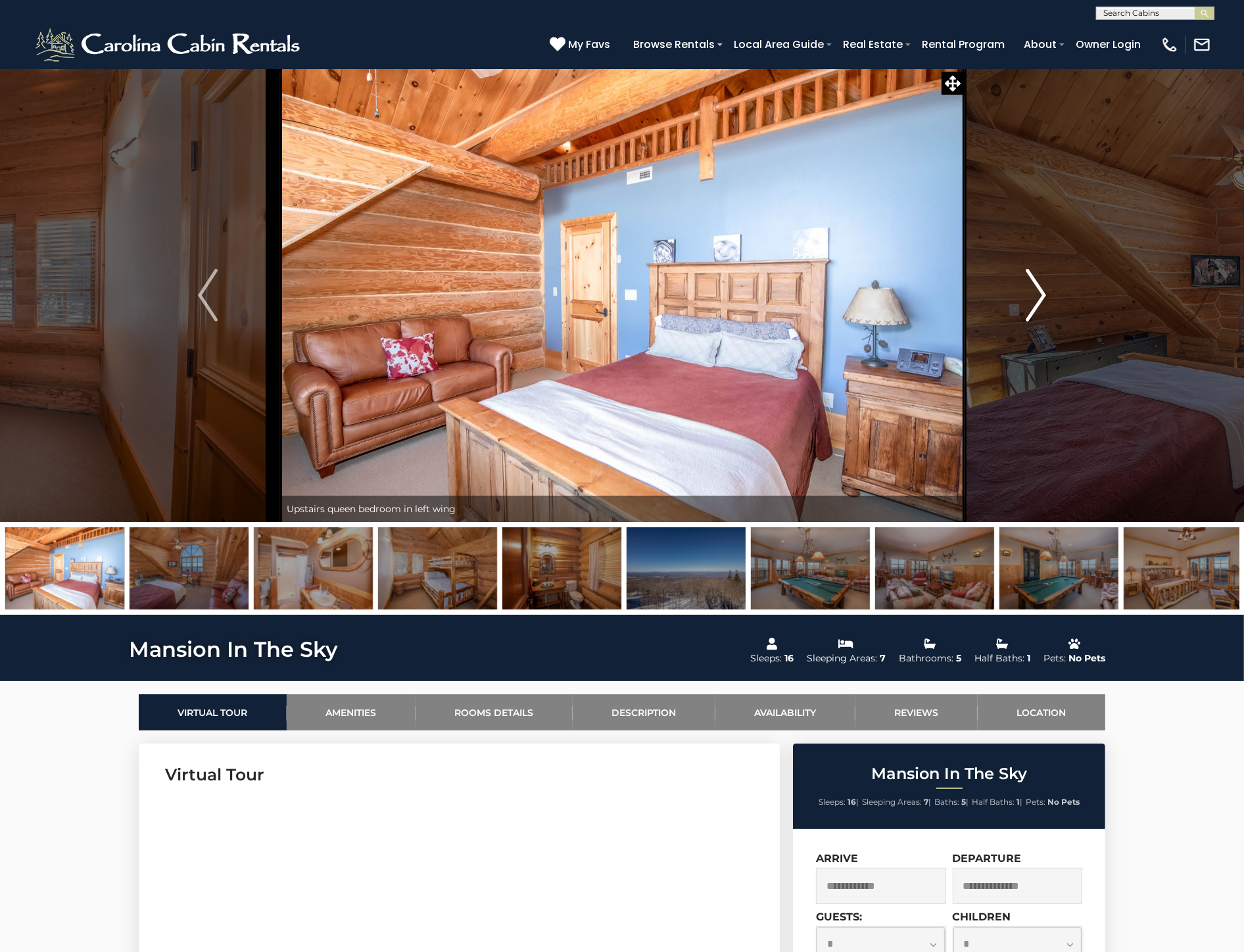
click at [1040, 295] on img "Next" at bounding box center [1036, 295] width 20 height 53
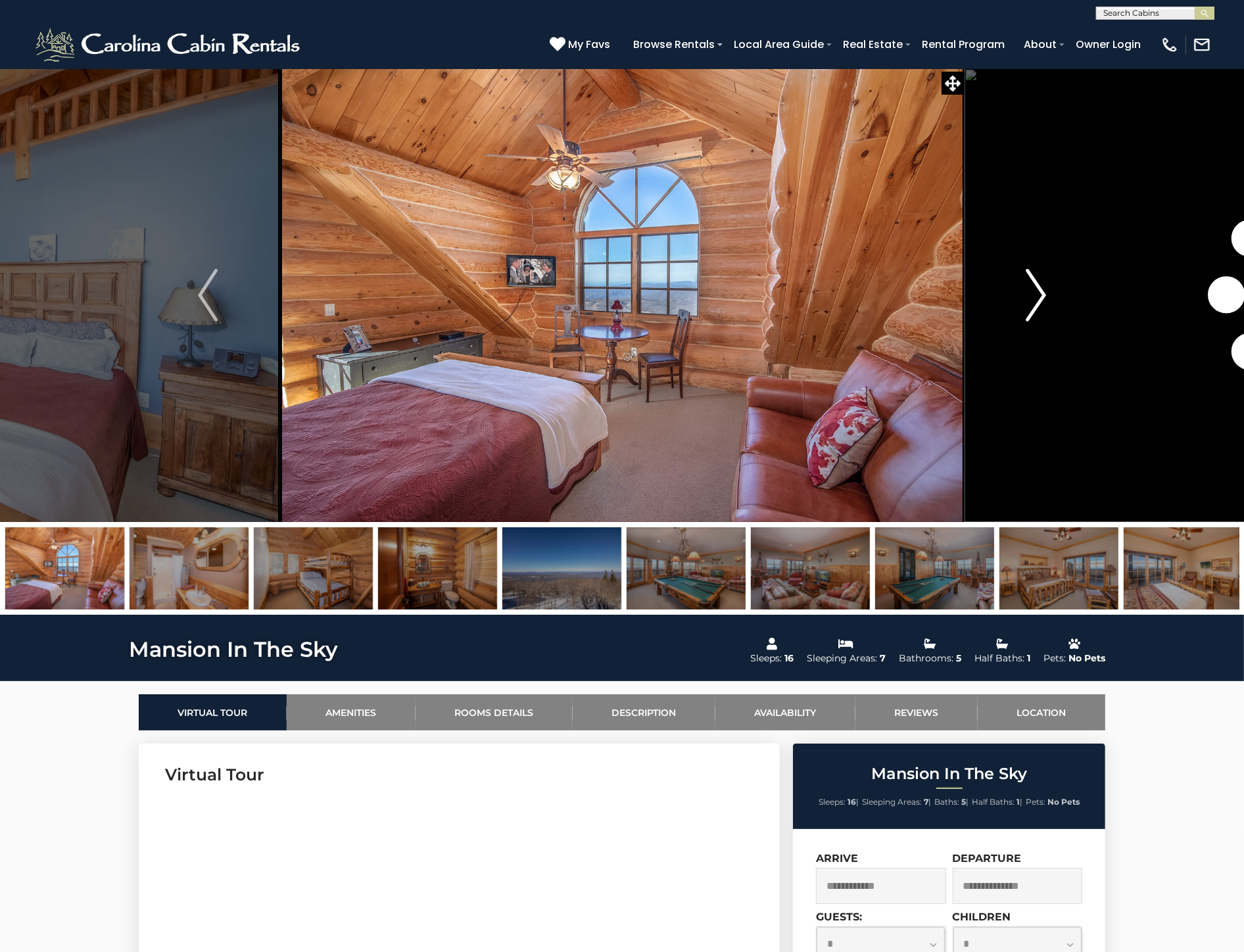
click at [1040, 295] on img "Next" at bounding box center [1036, 295] width 20 height 53
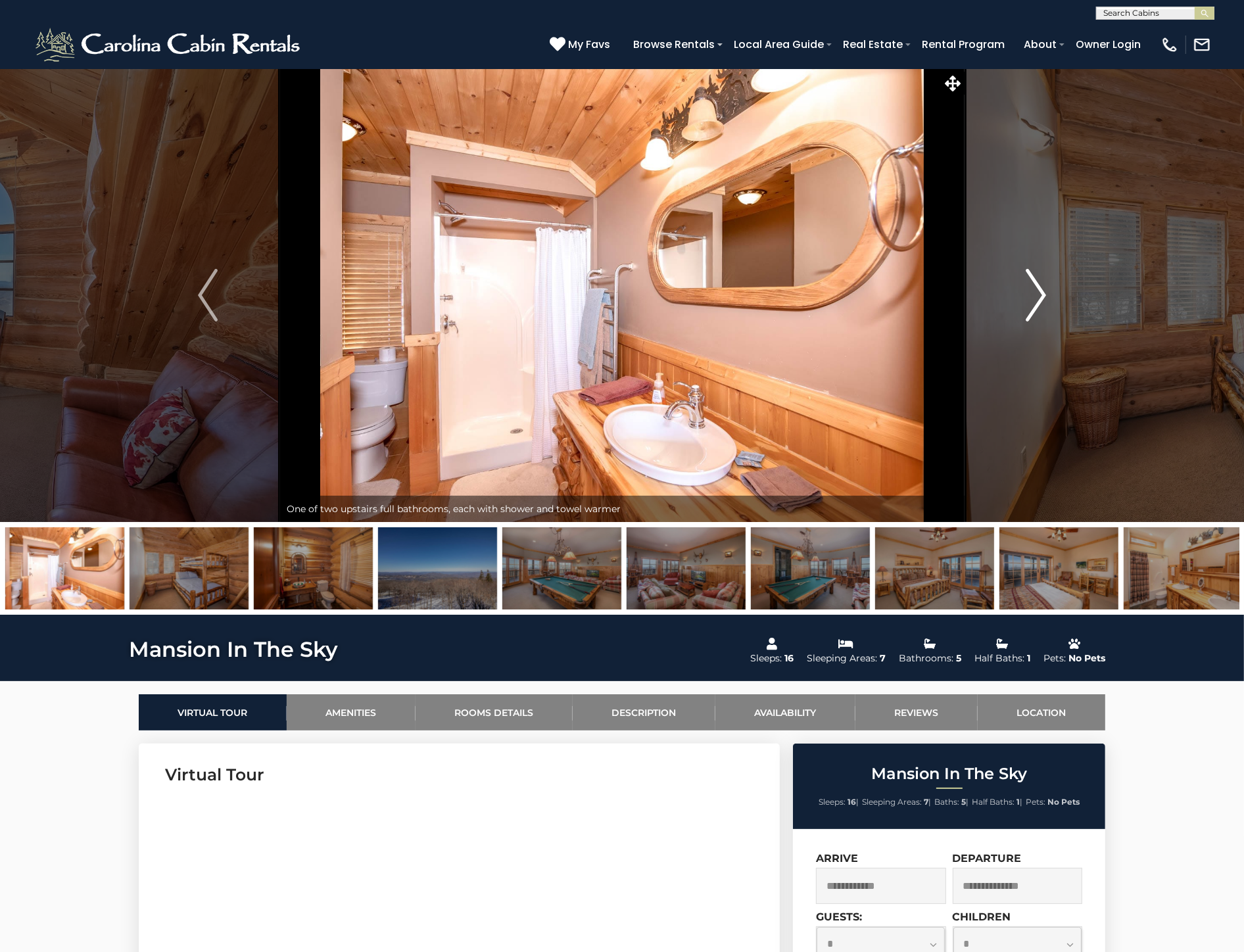
click at [1040, 295] on img "Next" at bounding box center [1036, 295] width 20 height 53
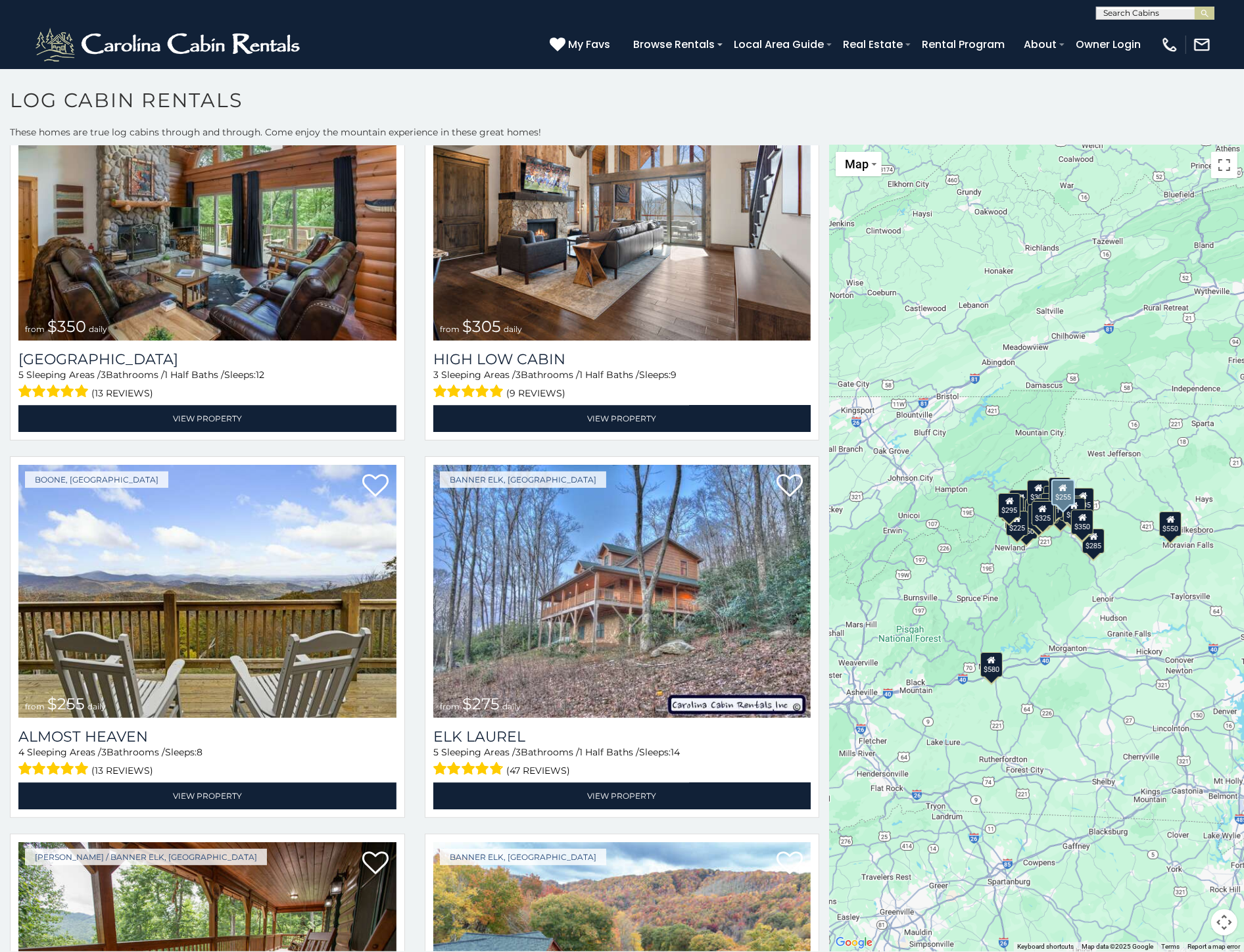
scroll to position [3943, 0]
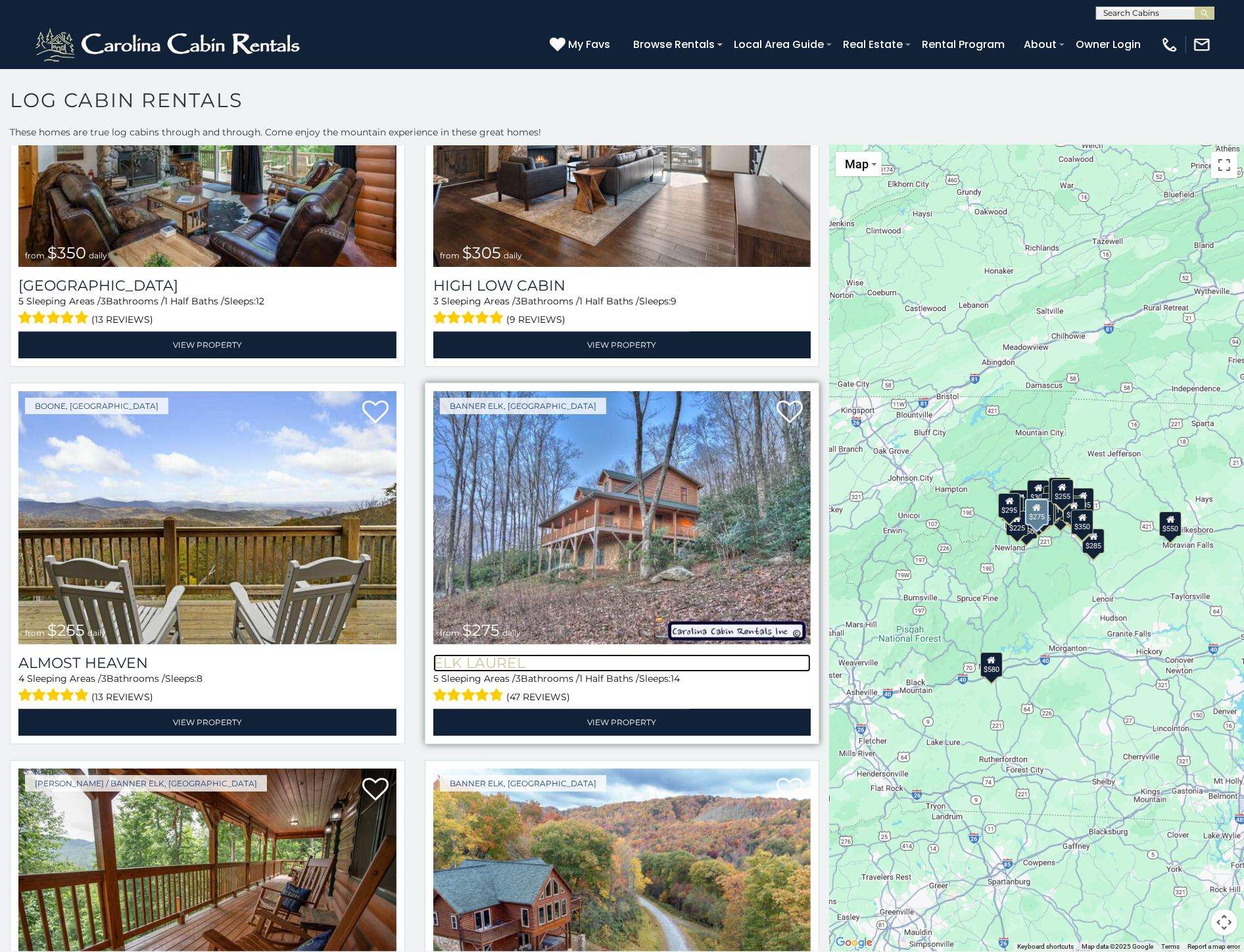
click at [493, 654] on h3 "Elk Laurel" at bounding box center [622, 663] width 378 height 18
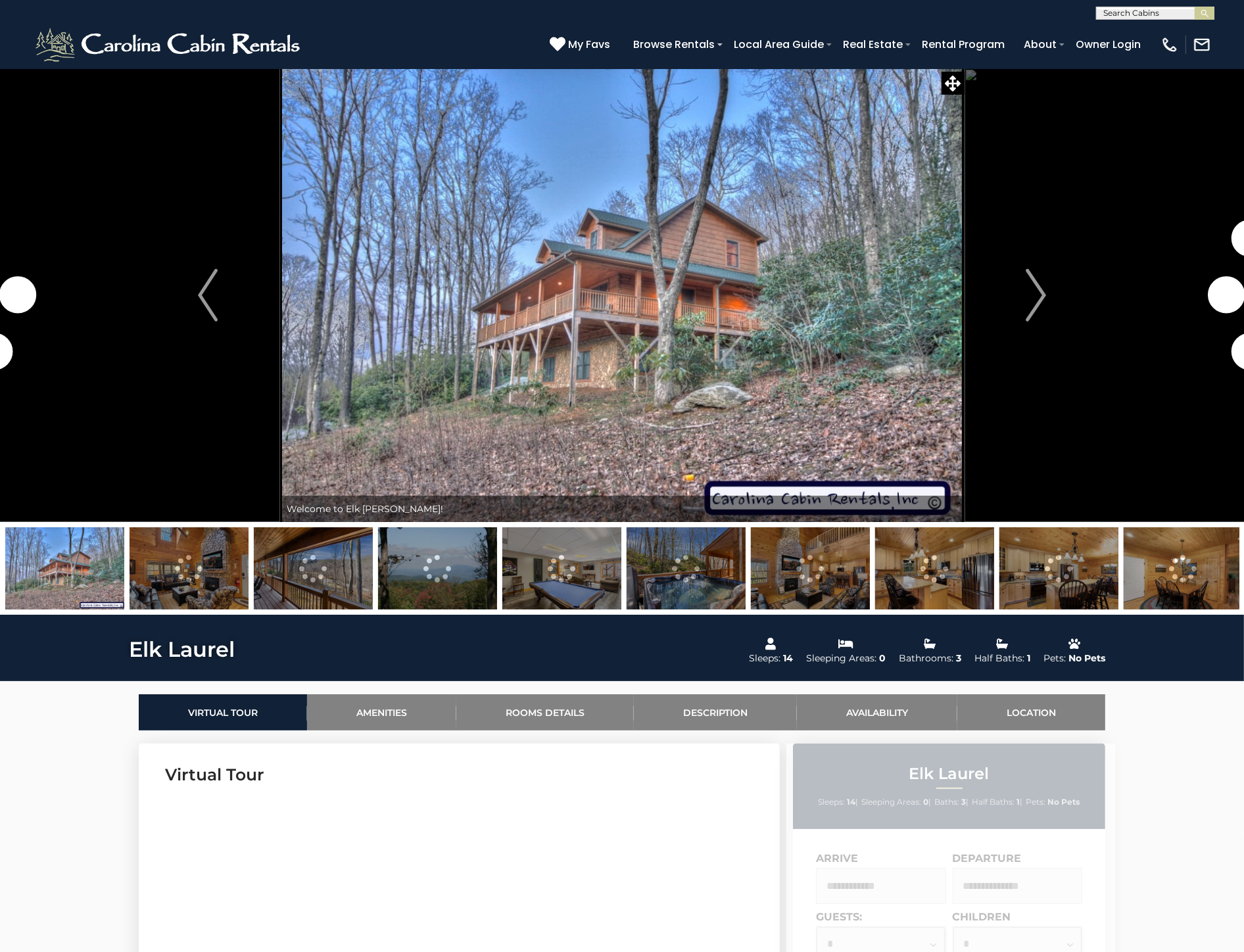
click at [231, 570] on img at bounding box center [189, 568] width 119 height 82
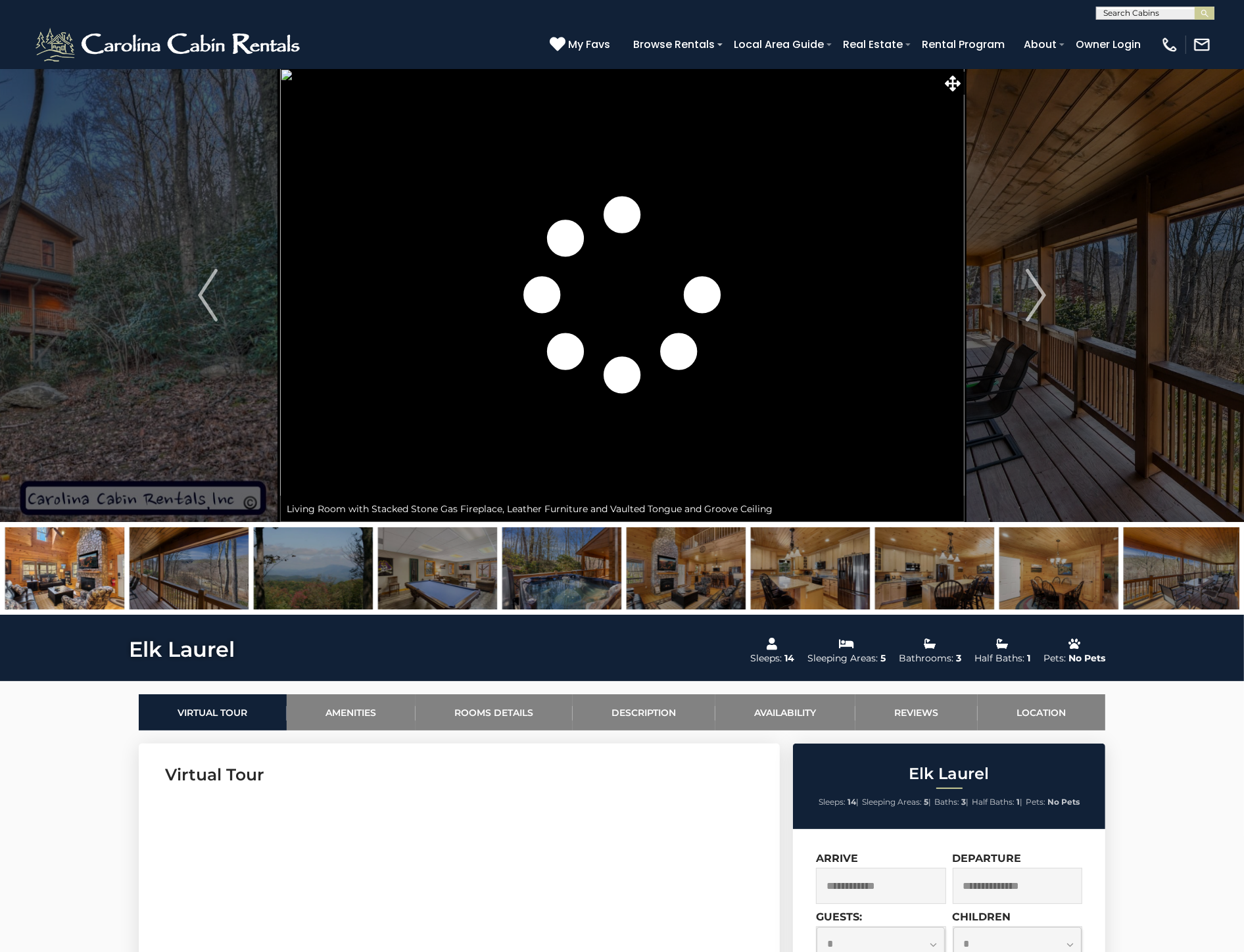
click at [193, 581] on img at bounding box center [189, 568] width 119 height 82
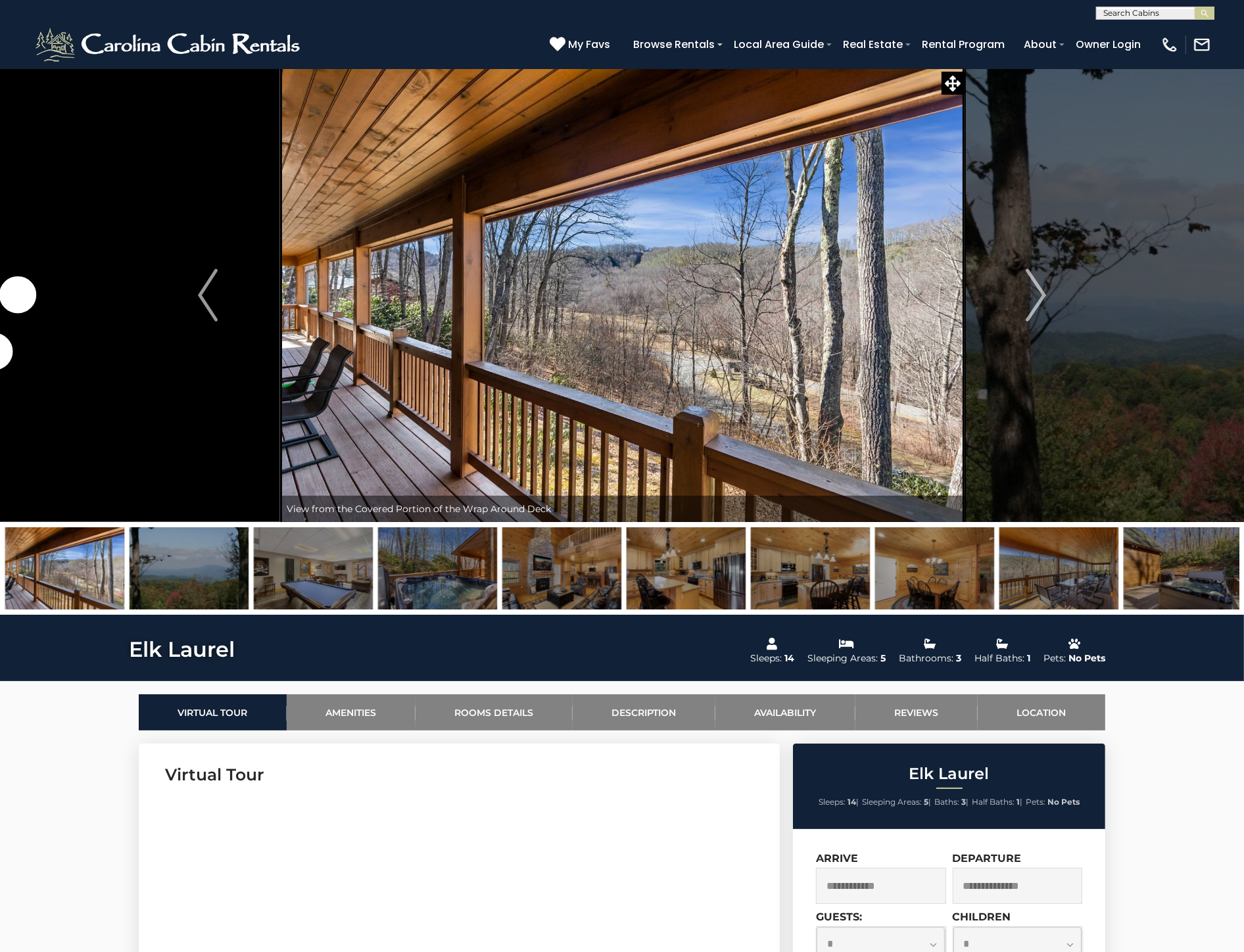
click at [221, 587] on img at bounding box center [189, 568] width 119 height 82
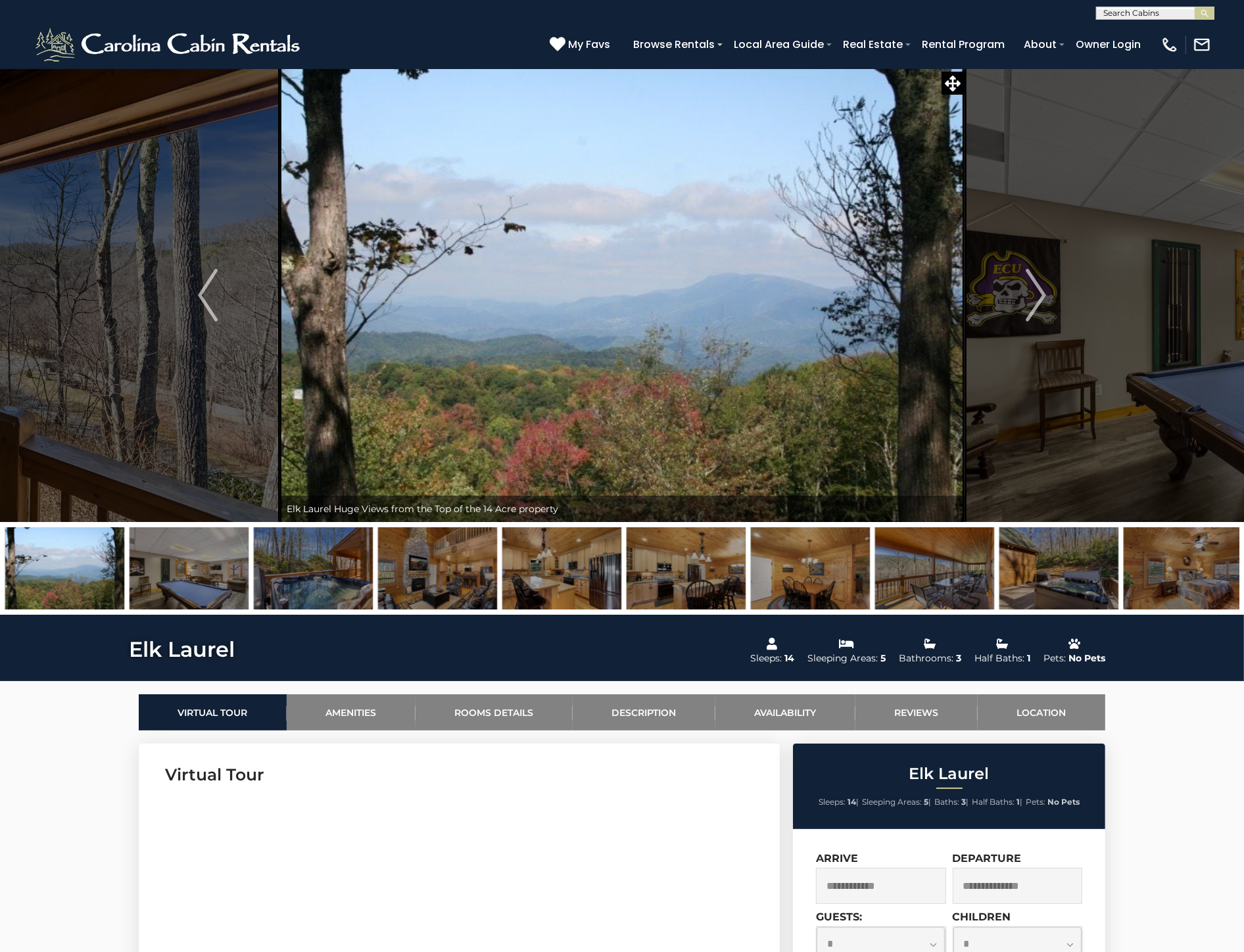
click at [233, 588] on img at bounding box center [189, 568] width 119 height 82
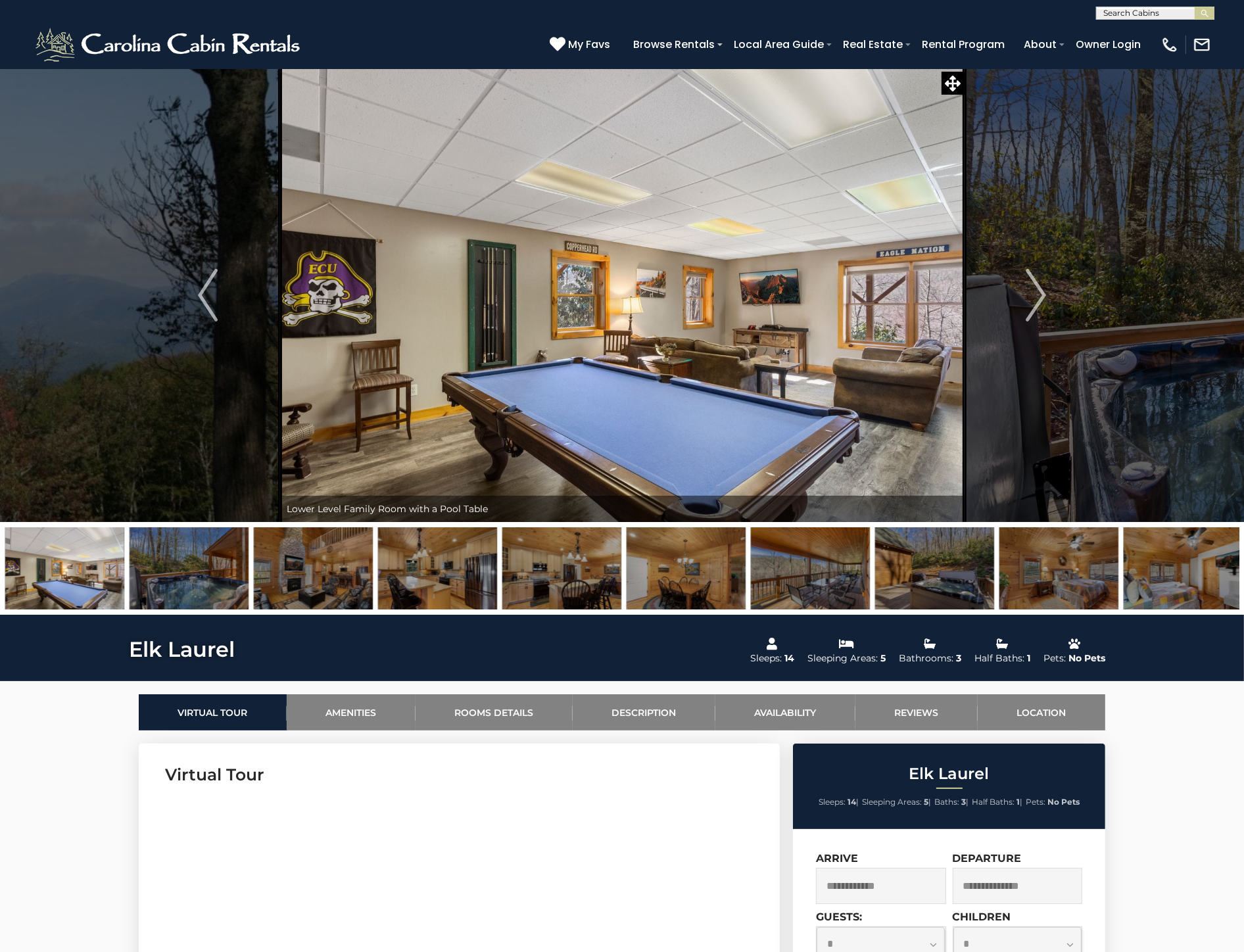
click at [256, 585] on img at bounding box center [313, 568] width 119 height 82
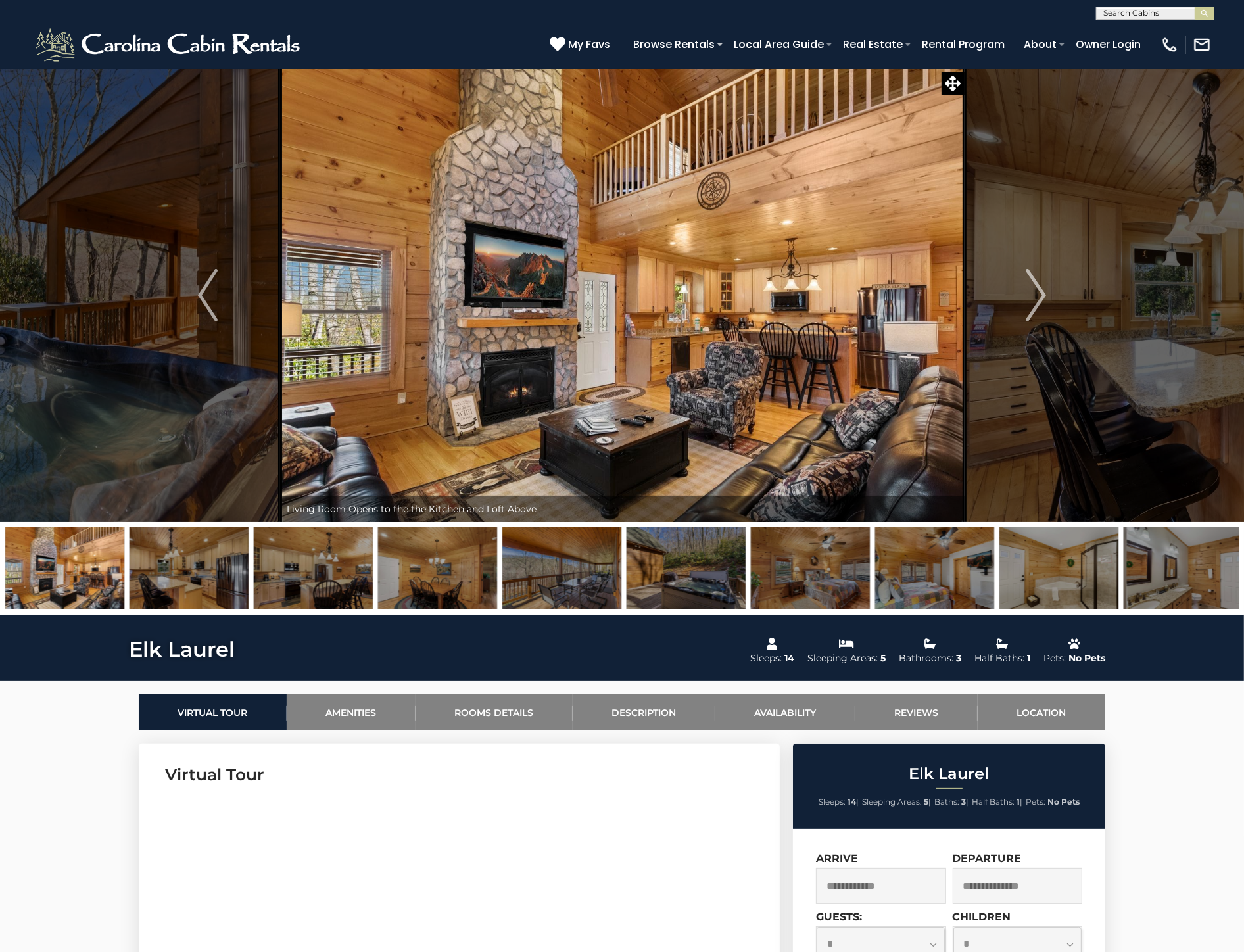
click at [223, 548] on img at bounding box center [189, 568] width 119 height 82
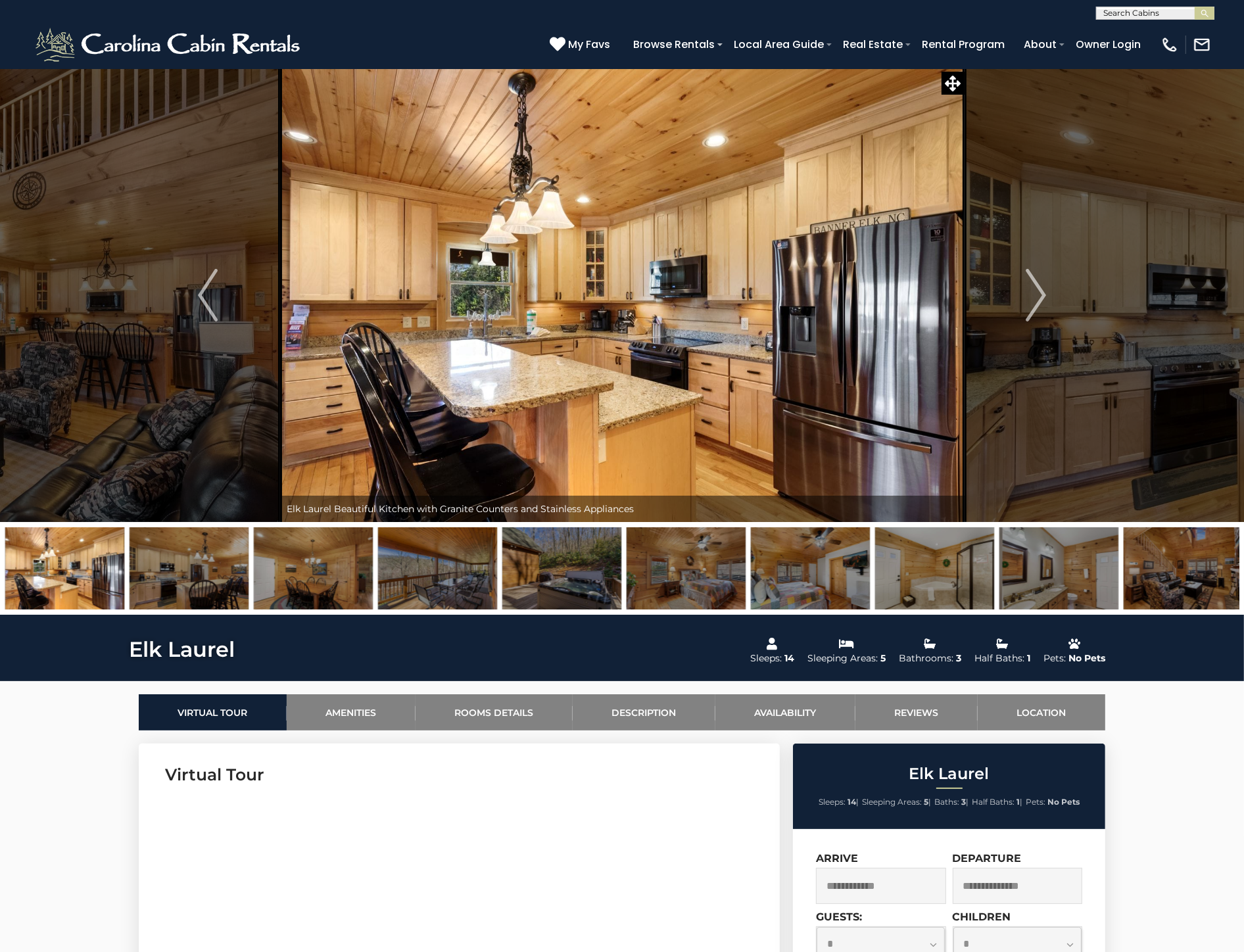
click at [188, 577] on img at bounding box center [189, 568] width 119 height 82
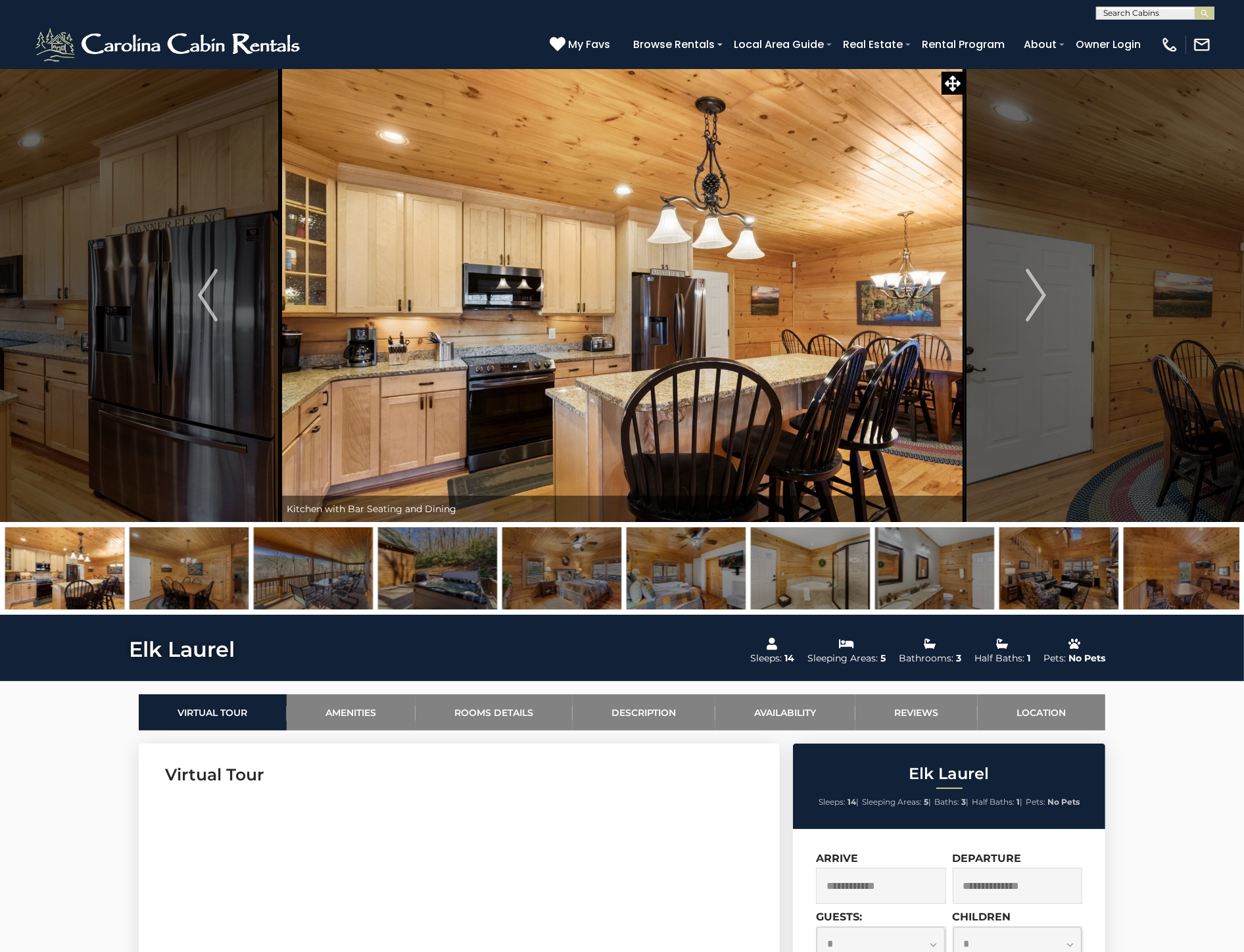
click at [254, 582] on img at bounding box center [313, 568] width 119 height 82
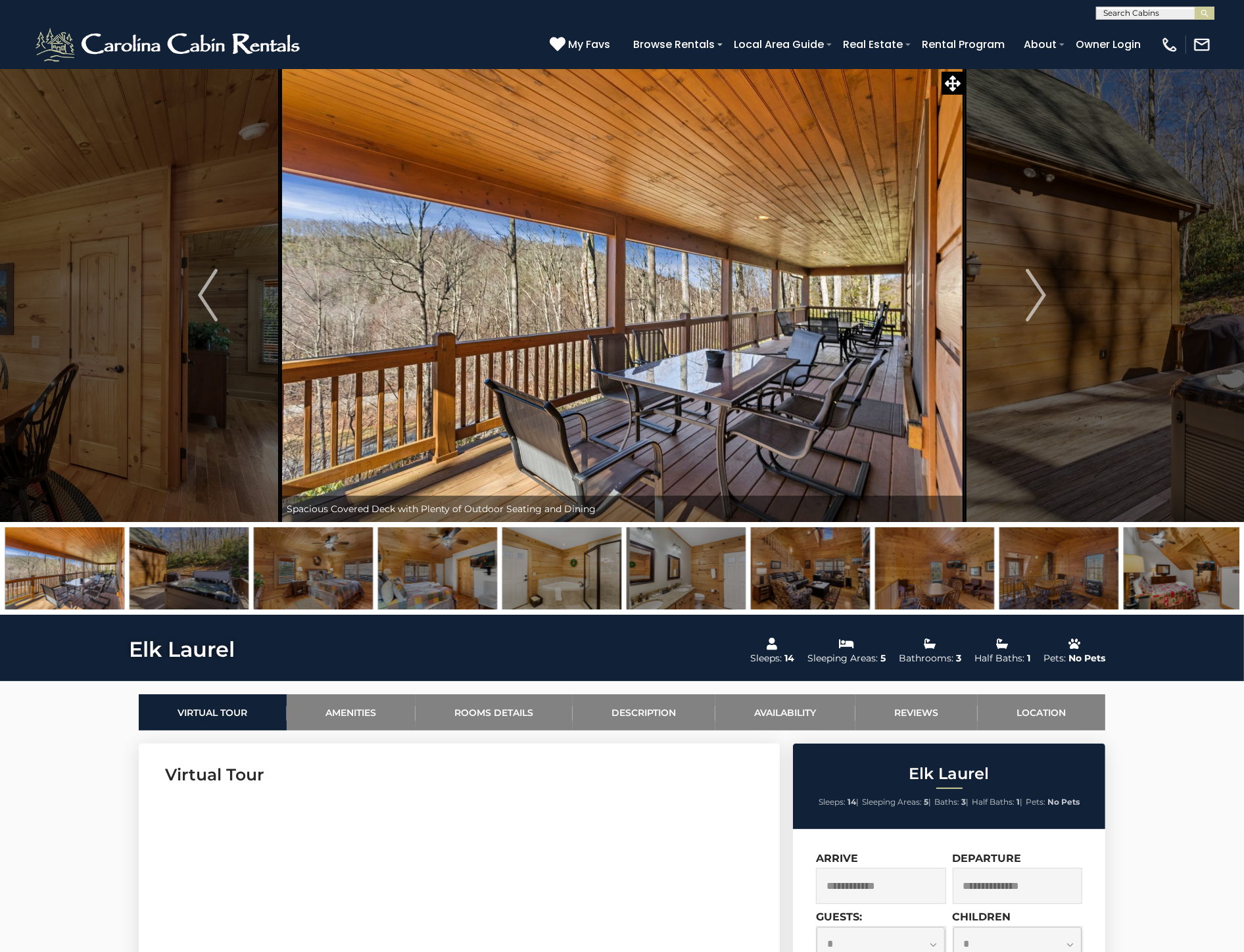
click at [254, 574] on img at bounding box center [313, 568] width 119 height 82
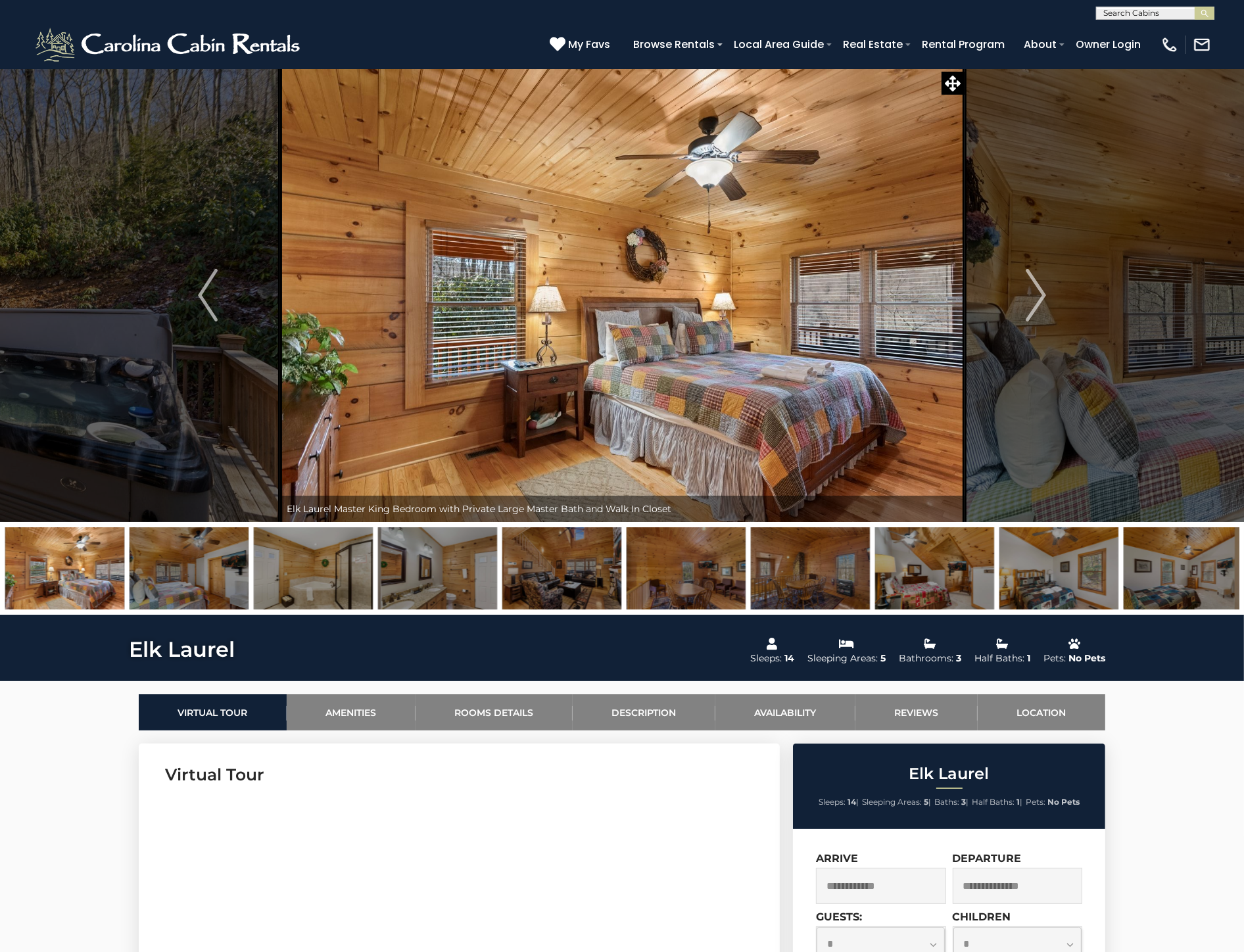
click at [213, 584] on img at bounding box center [189, 568] width 119 height 82
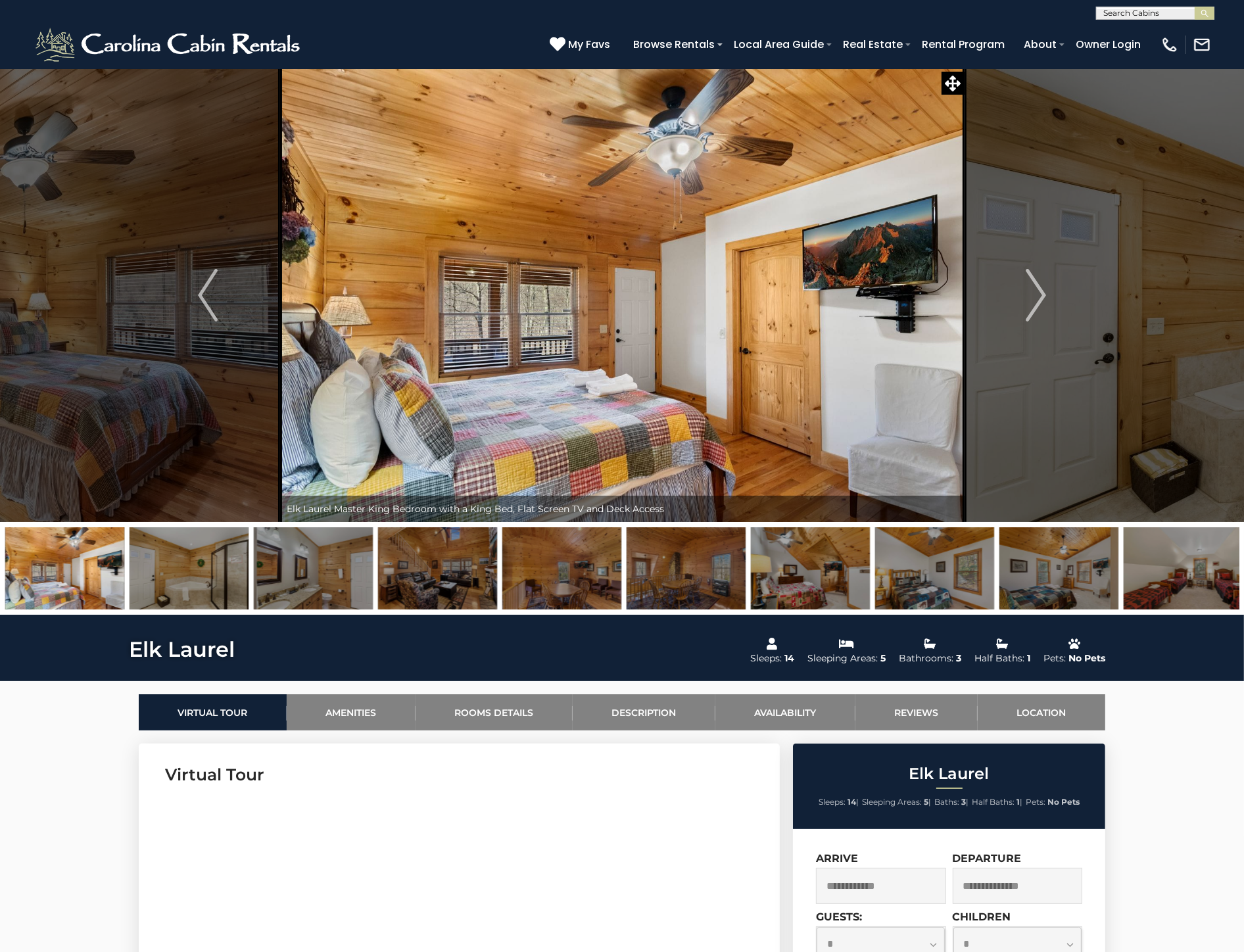
click at [260, 581] on img at bounding box center [313, 568] width 119 height 82
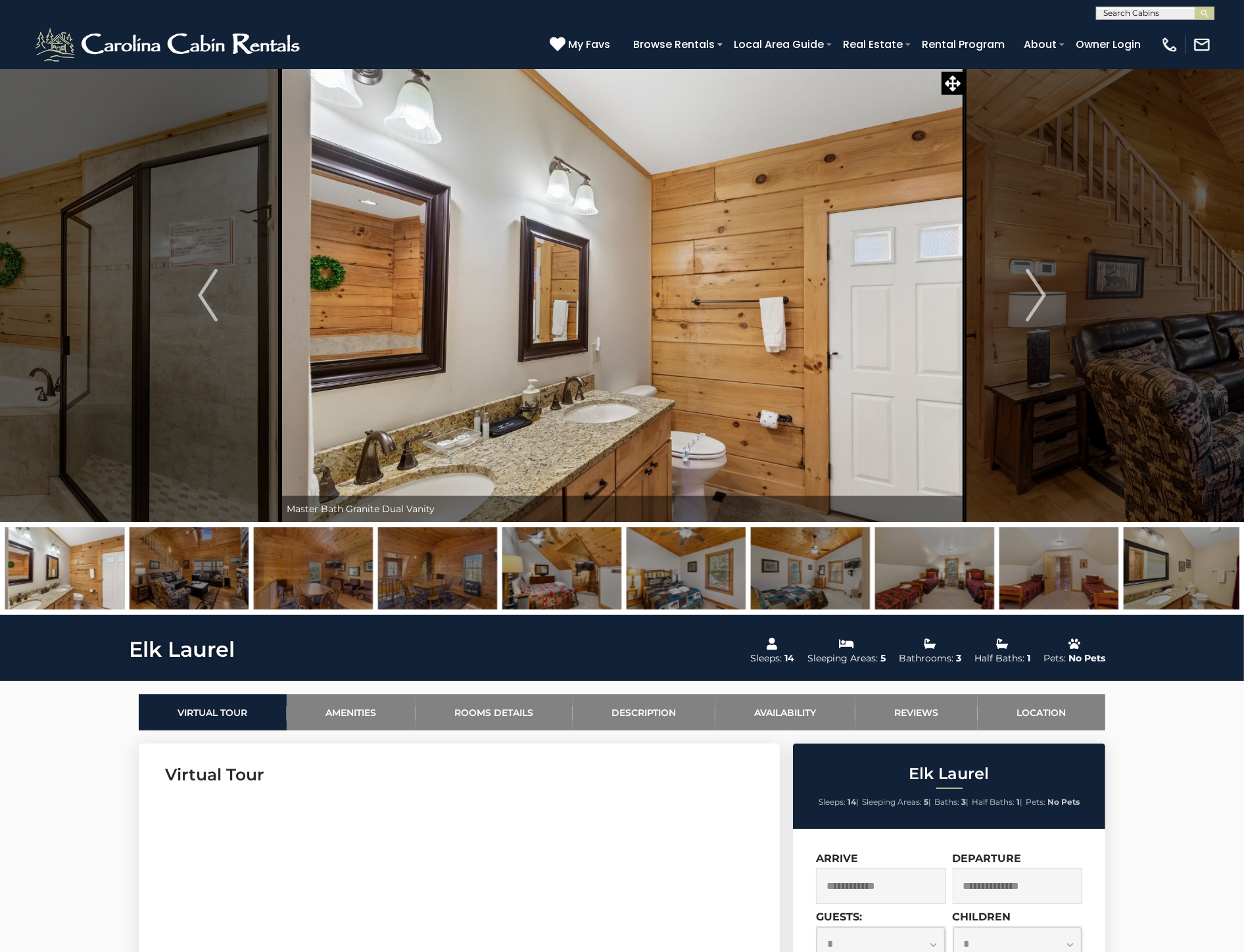
click at [309, 597] on img at bounding box center [313, 568] width 119 height 82
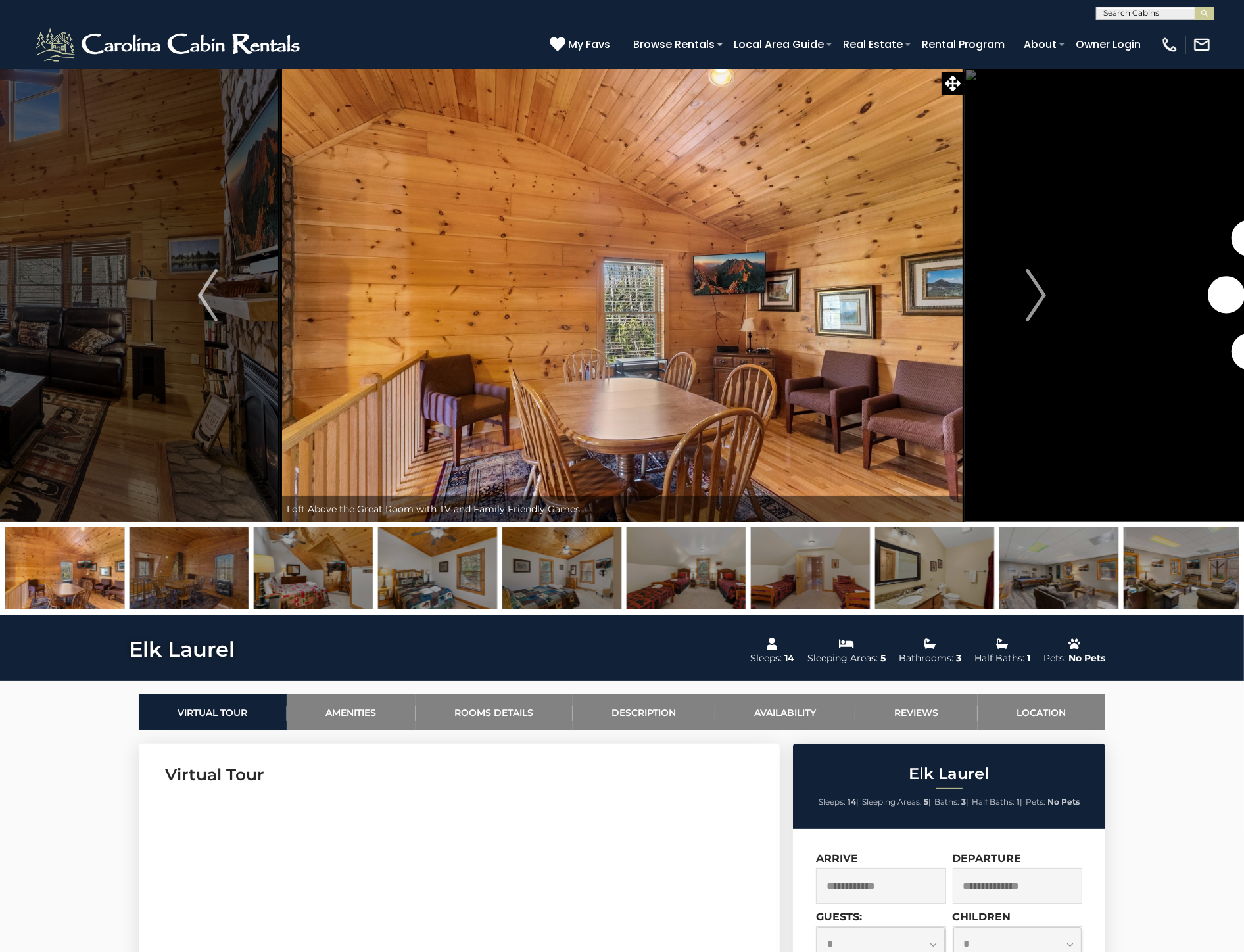
click at [309, 597] on img at bounding box center [313, 568] width 119 height 82
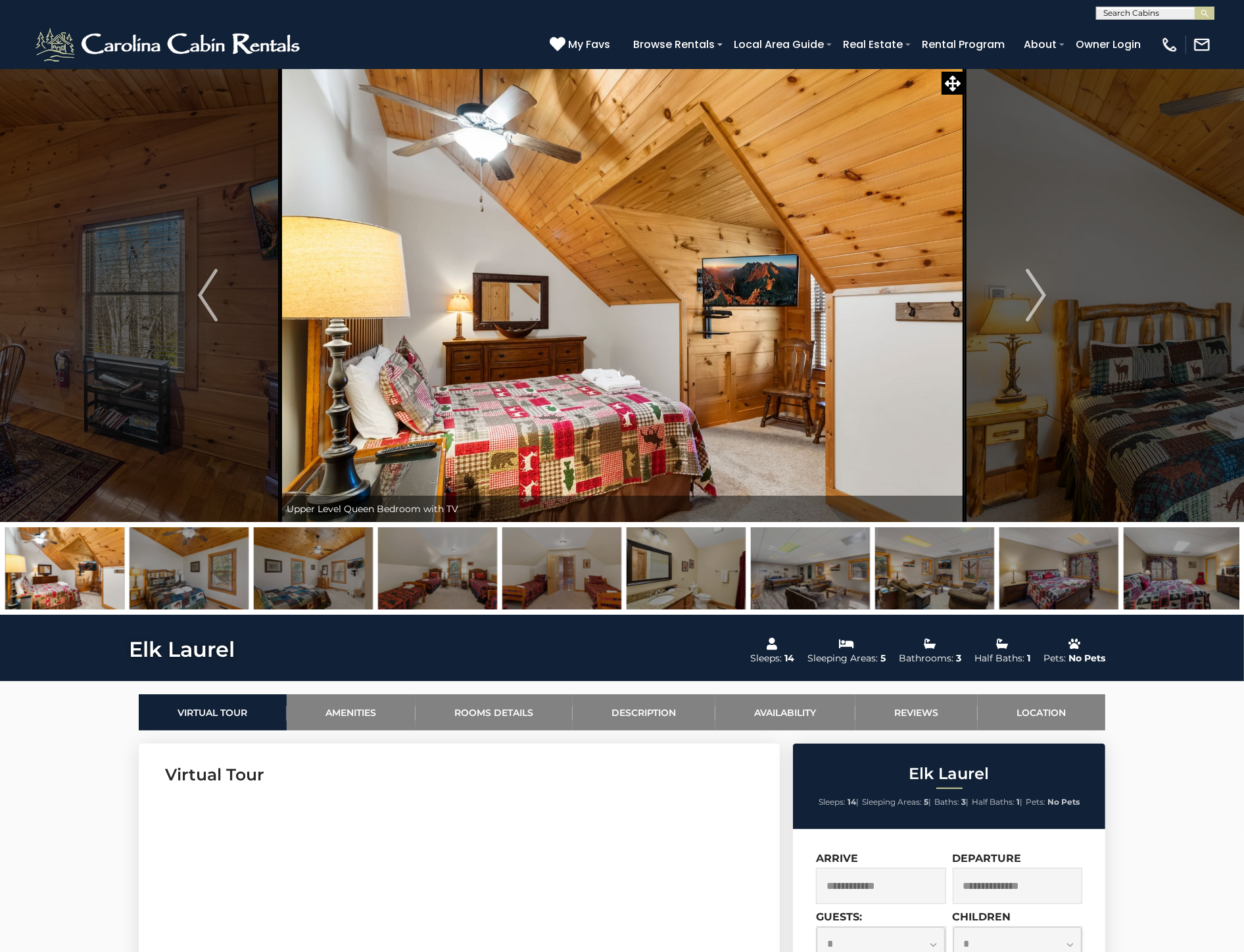
click at [309, 597] on img at bounding box center [313, 568] width 119 height 82
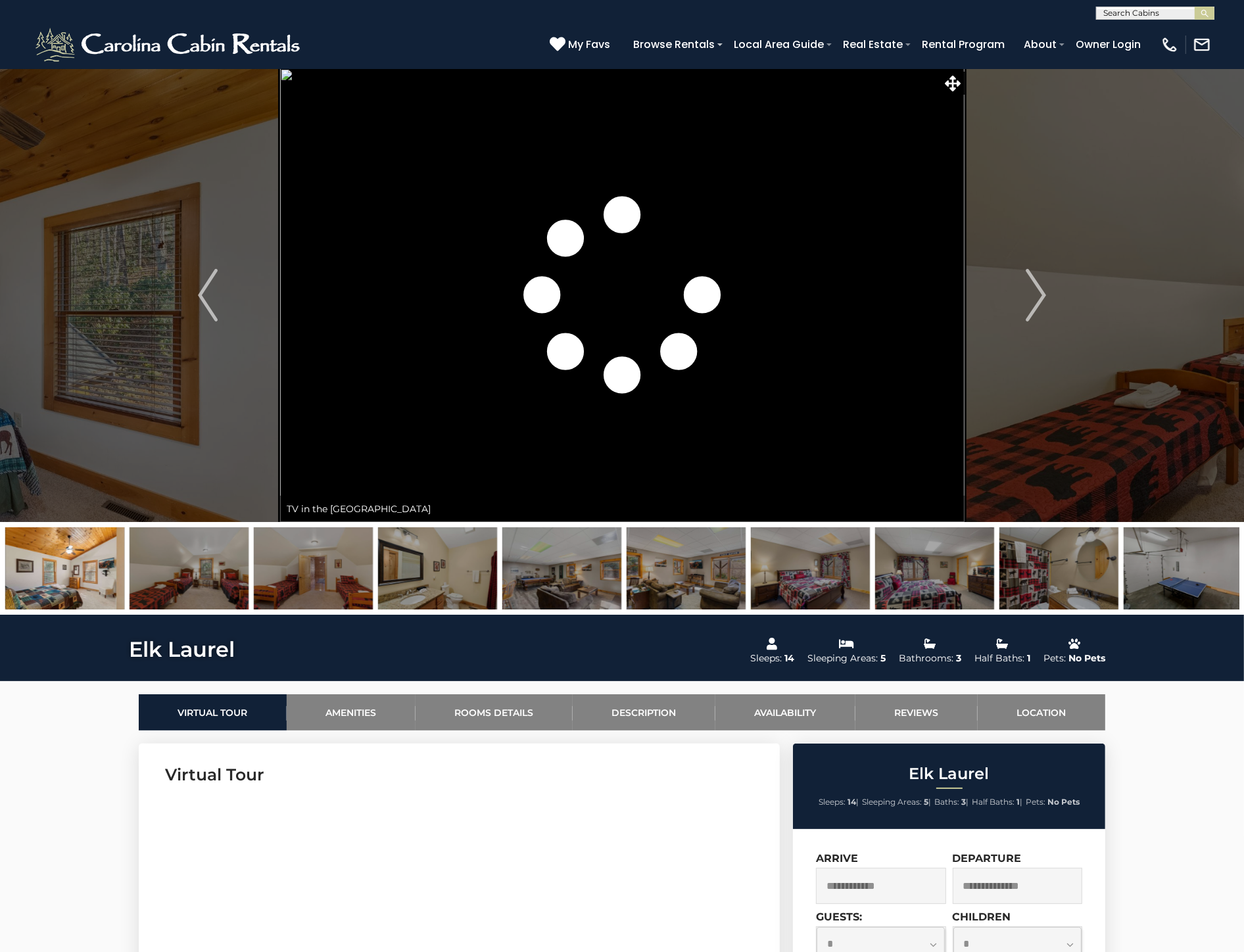
click at [244, 582] on img at bounding box center [189, 568] width 119 height 82
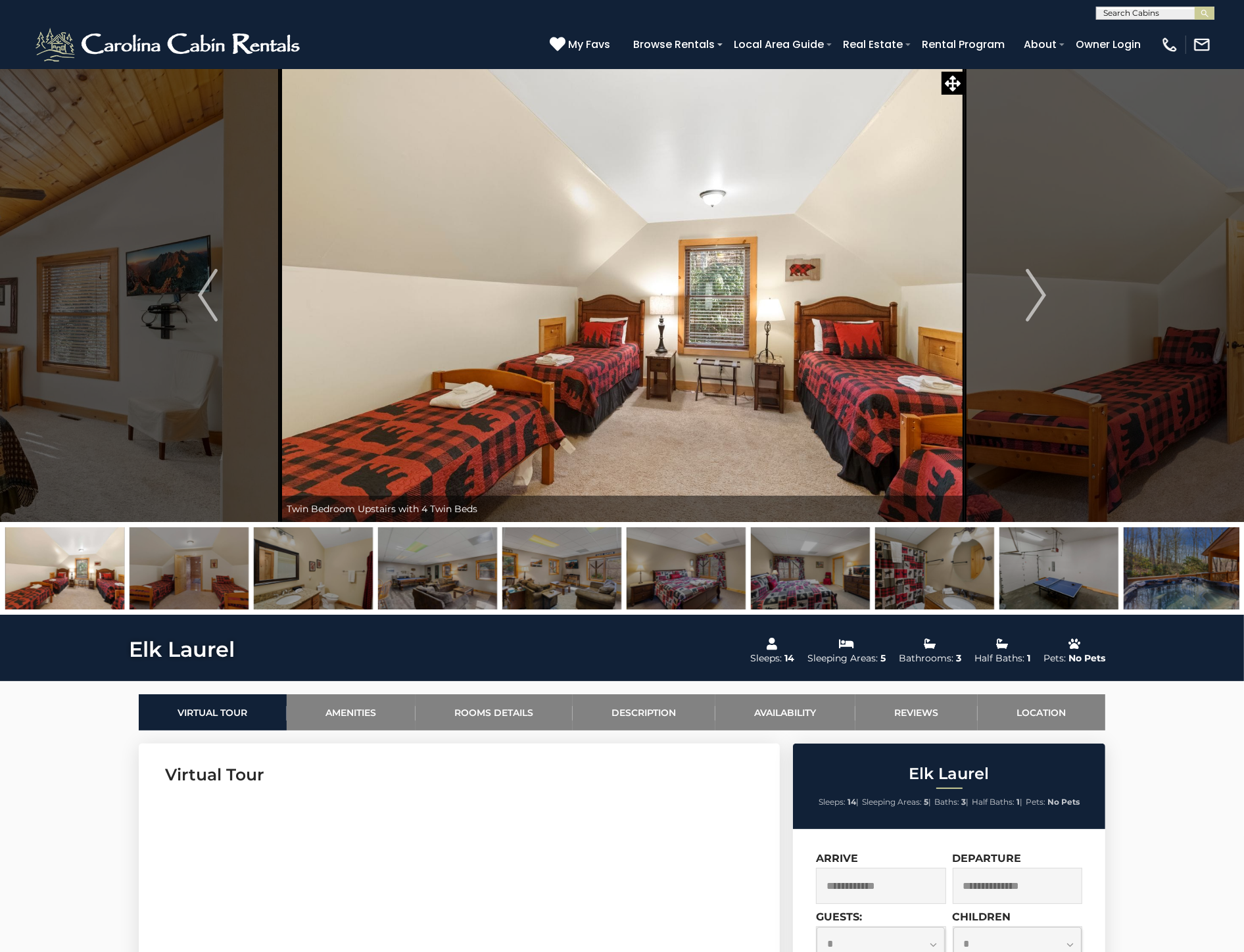
click at [244, 582] on img at bounding box center [189, 568] width 119 height 82
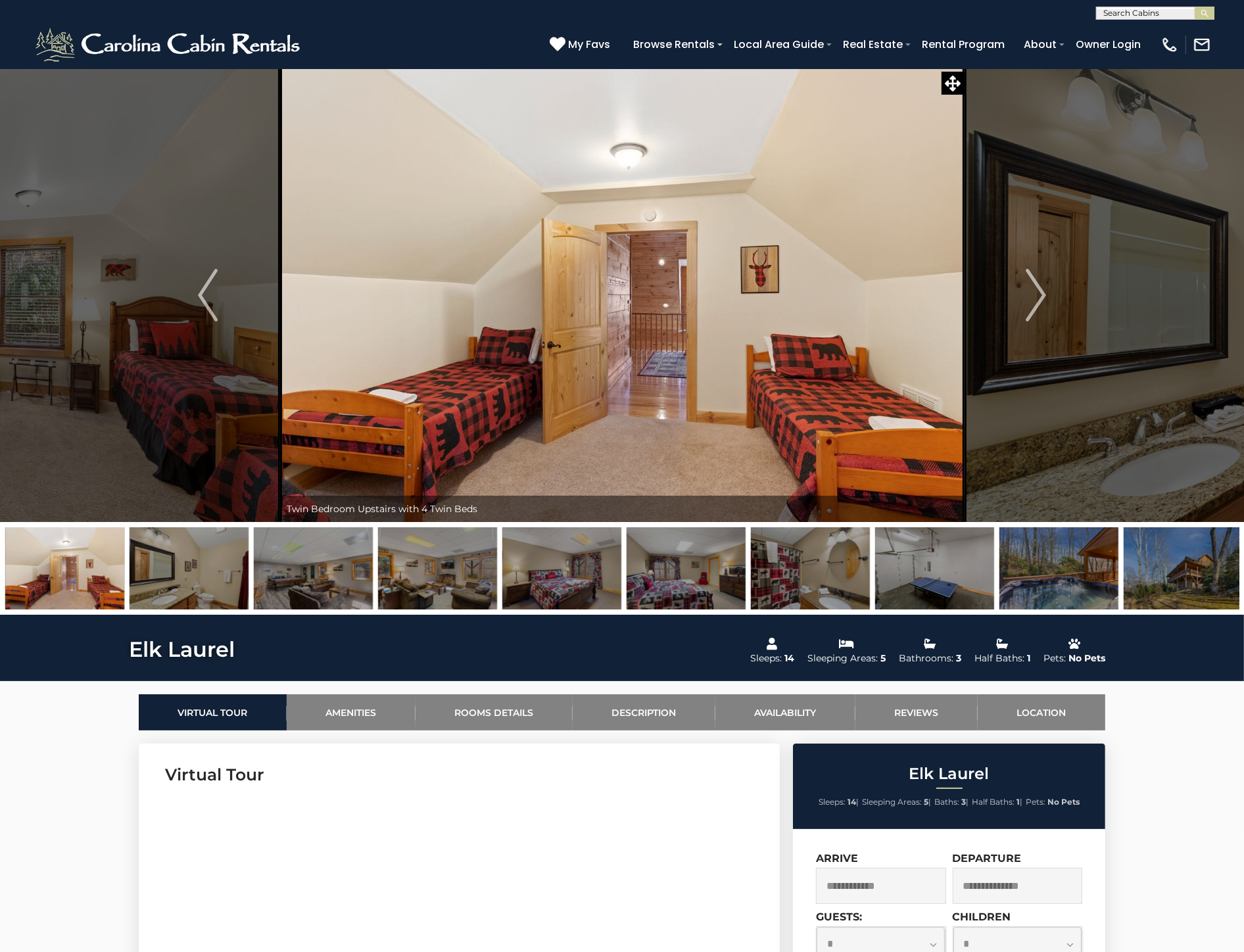
click at [244, 582] on img at bounding box center [189, 568] width 119 height 82
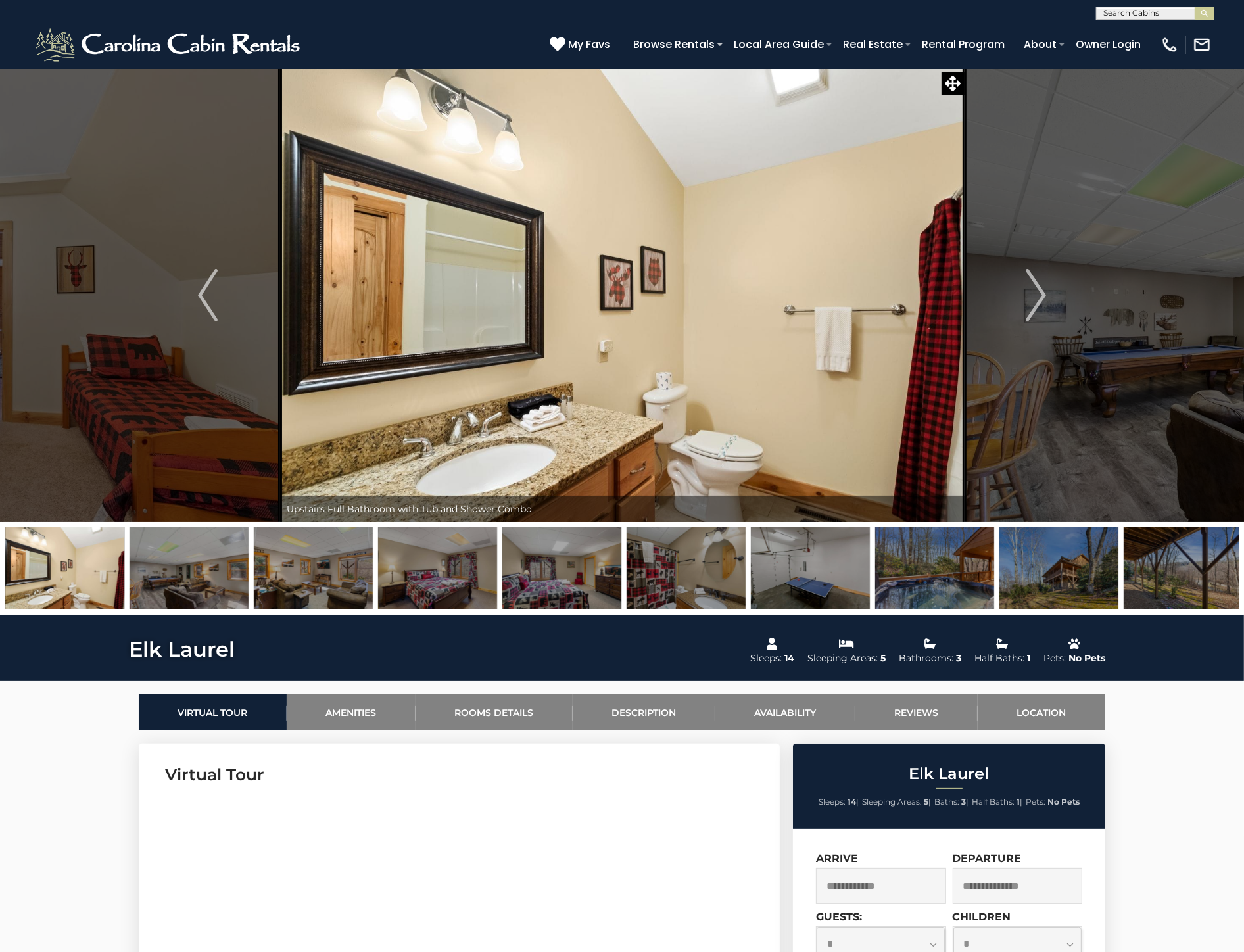
click at [244, 582] on img at bounding box center [189, 568] width 119 height 82
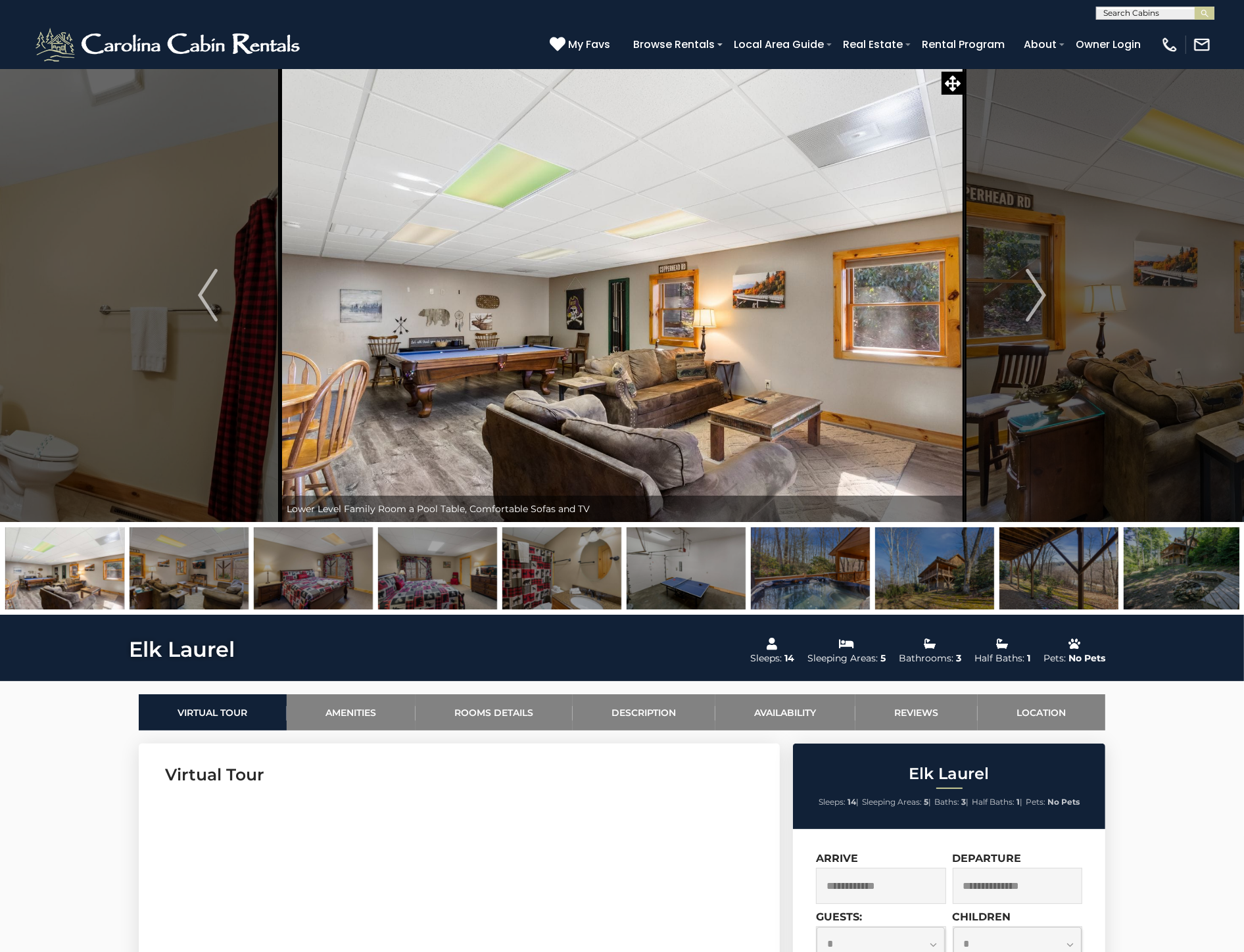
click at [244, 582] on img at bounding box center [189, 568] width 119 height 82
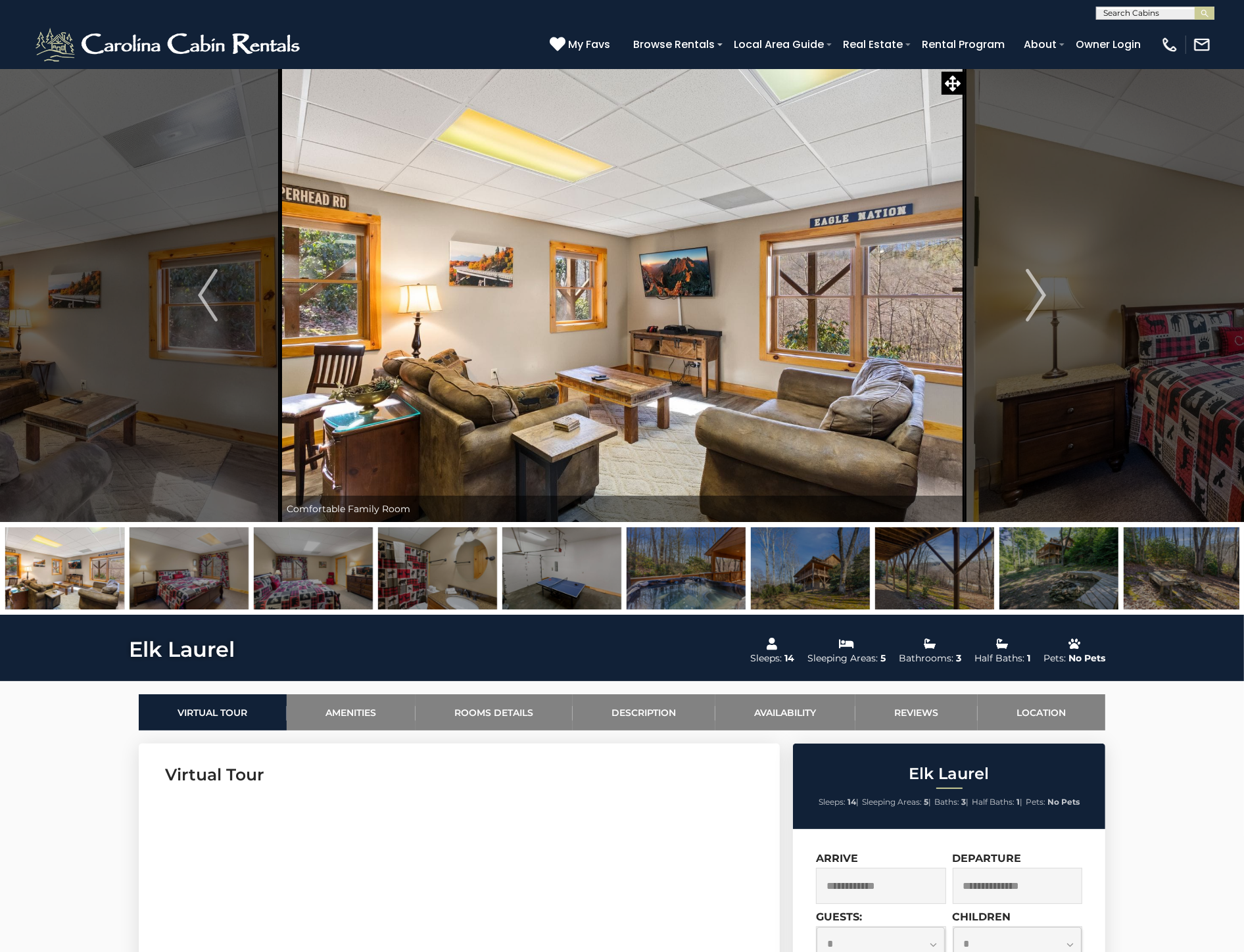
click at [244, 582] on img at bounding box center [189, 568] width 119 height 82
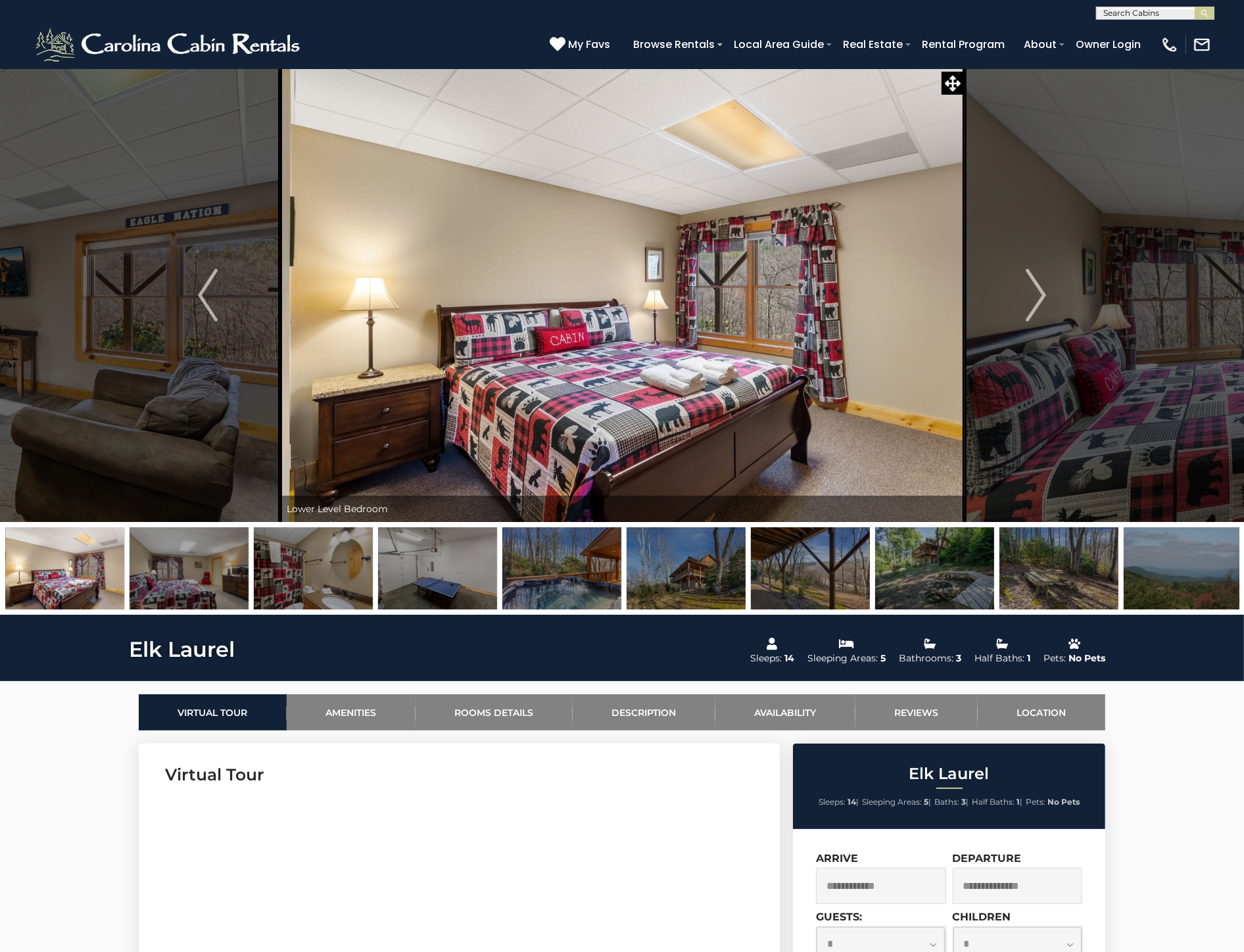
click at [244, 582] on img at bounding box center [189, 568] width 119 height 82
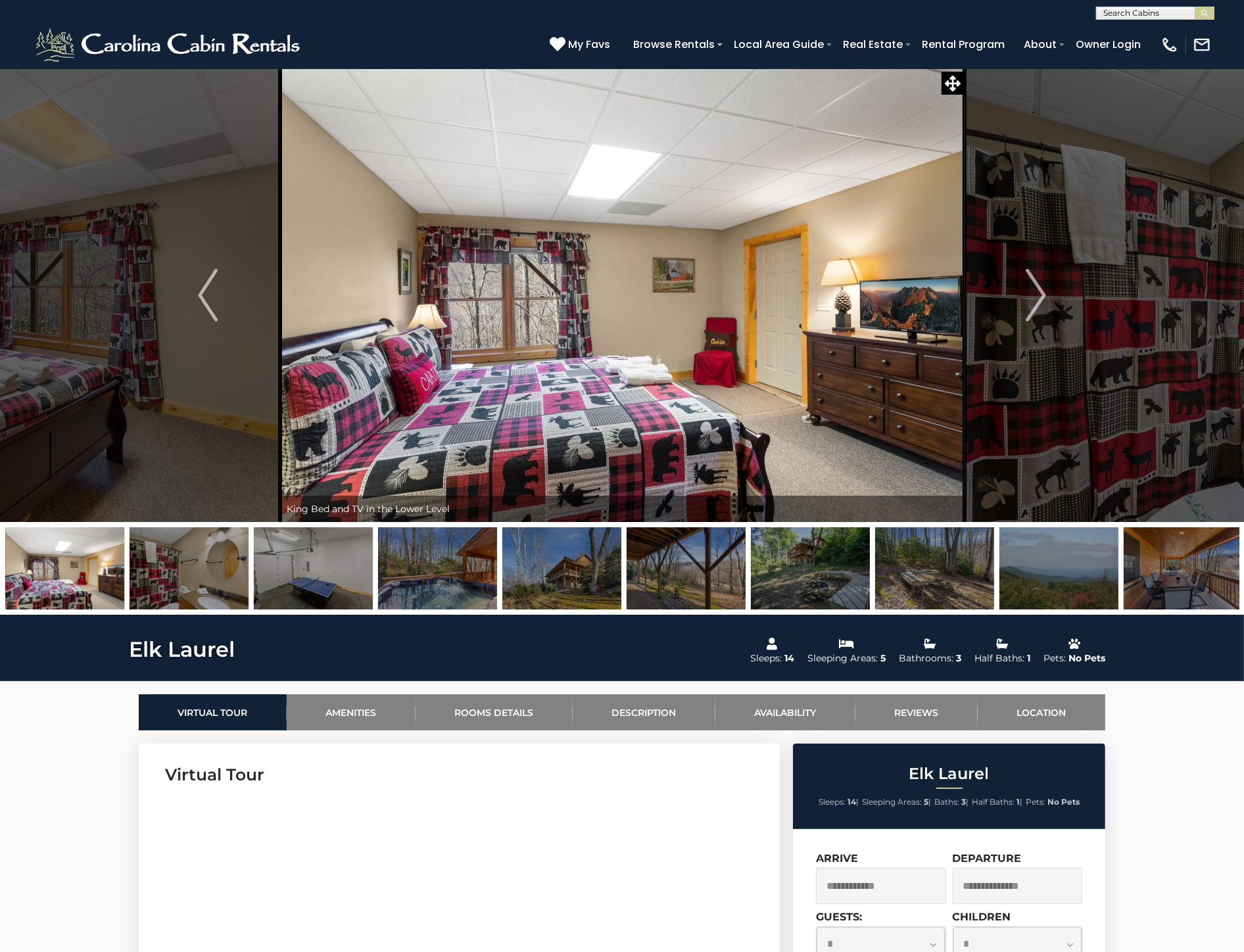
click at [244, 582] on img at bounding box center [189, 568] width 119 height 82
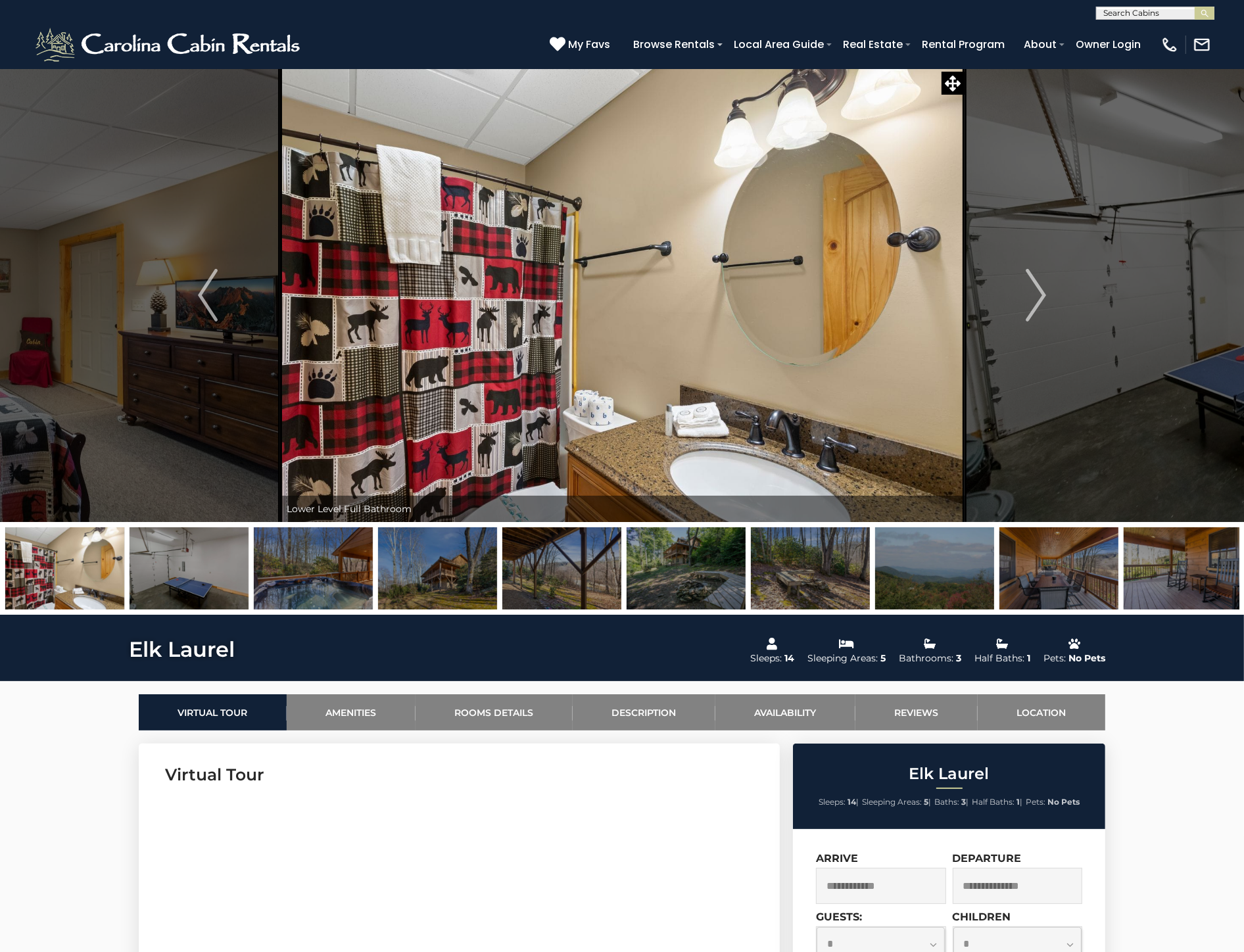
click at [244, 582] on img at bounding box center [189, 568] width 119 height 82
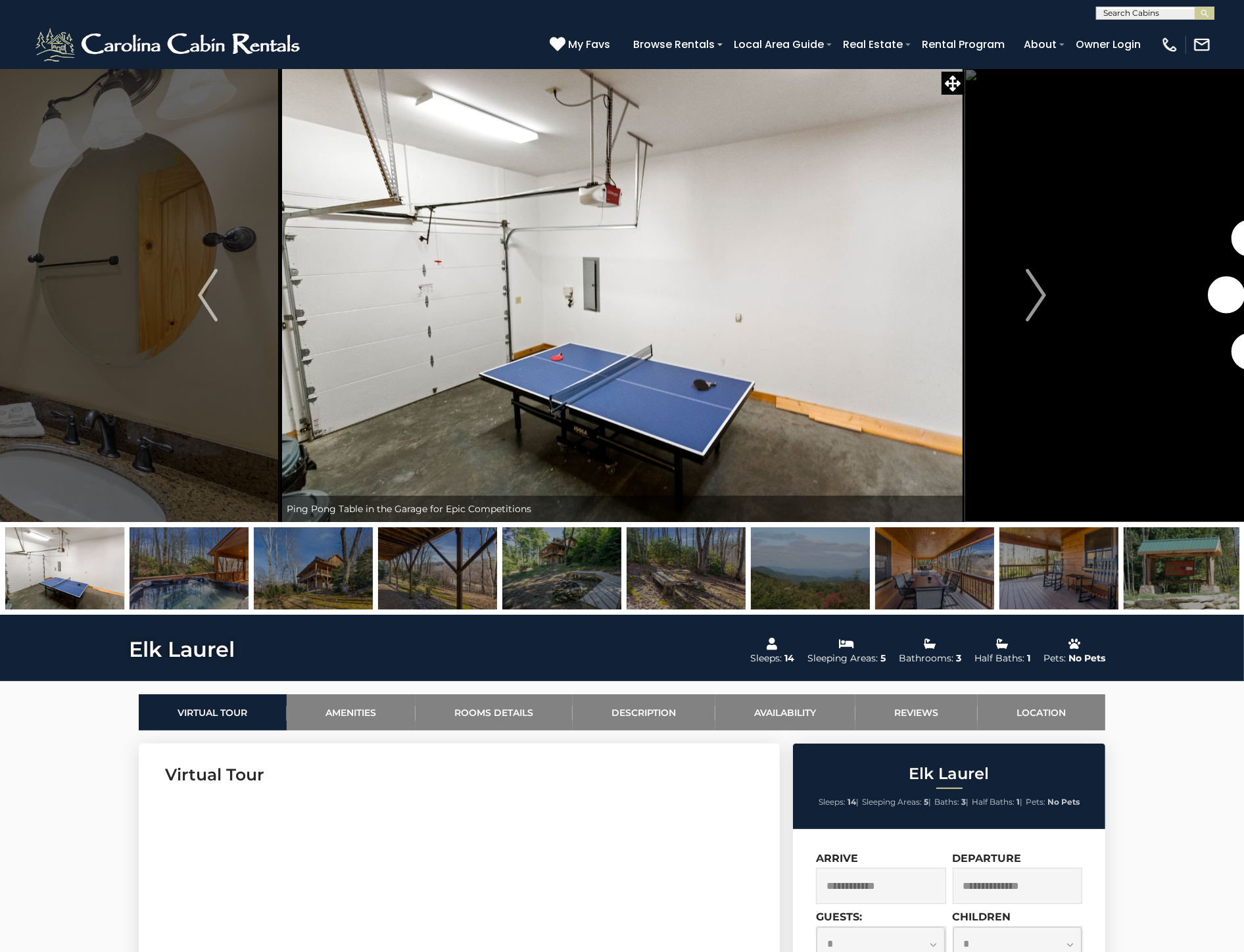
click at [244, 582] on img at bounding box center [189, 568] width 119 height 82
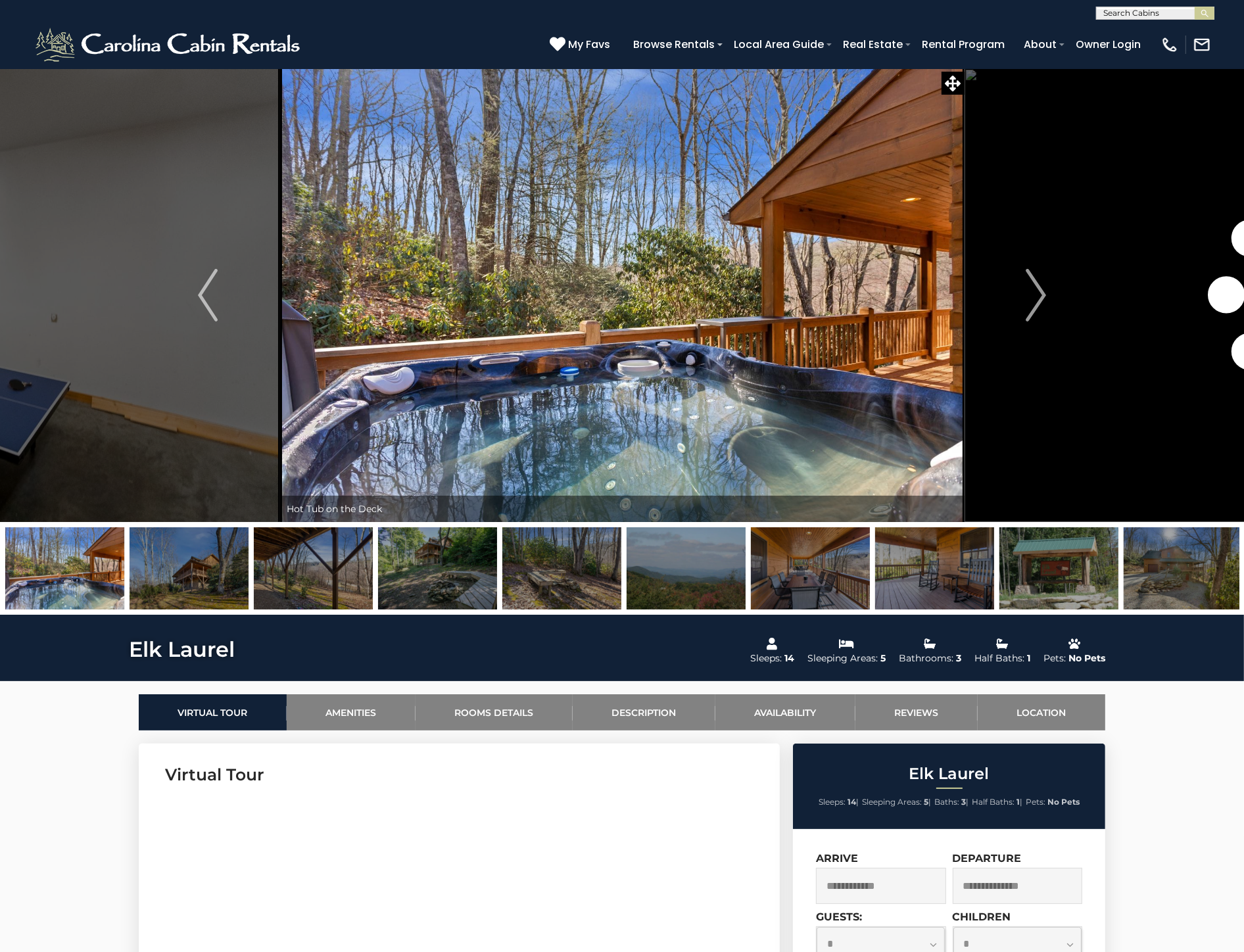
click at [244, 582] on img at bounding box center [189, 568] width 119 height 82
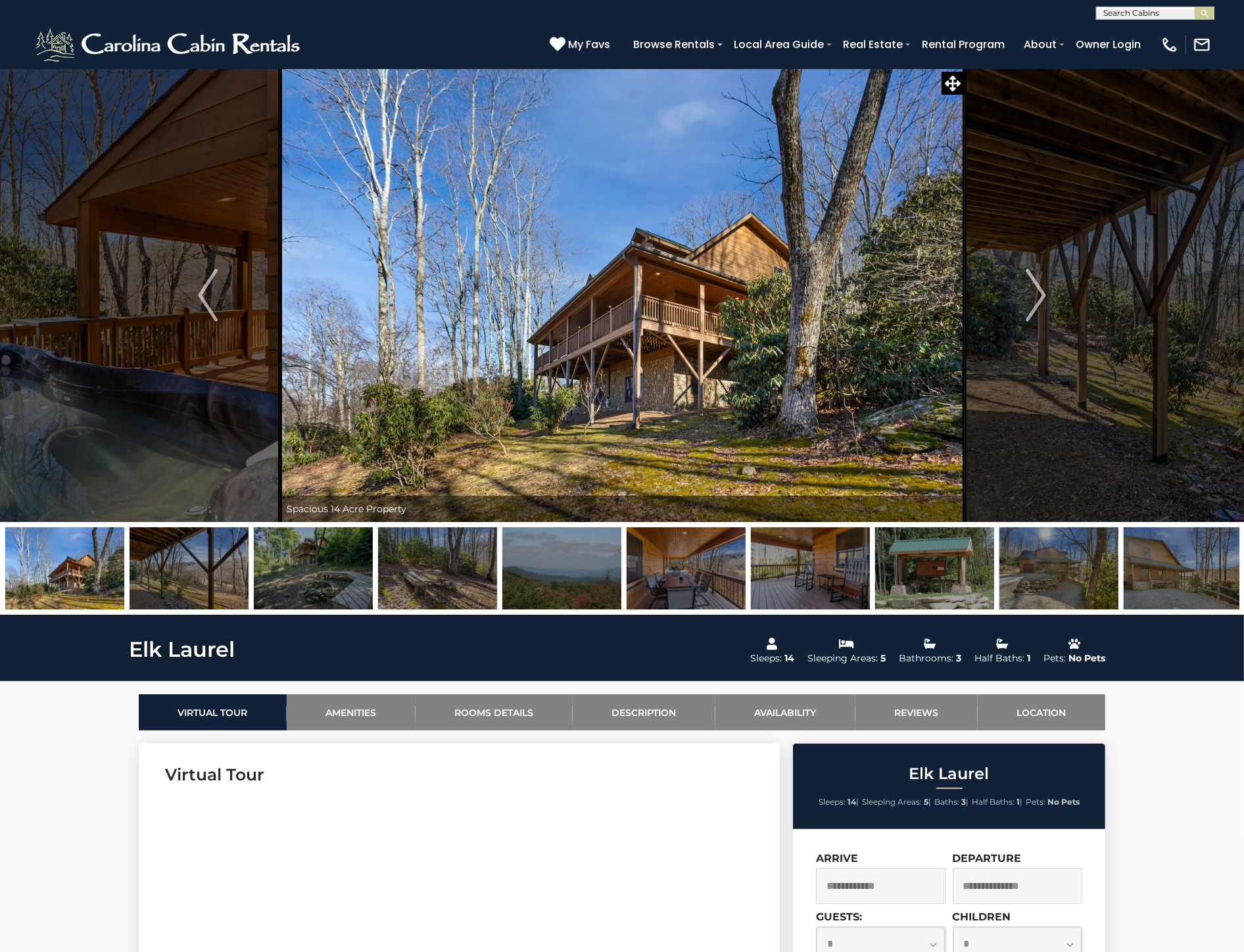
click at [244, 582] on img at bounding box center [189, 568] width 119 height 82
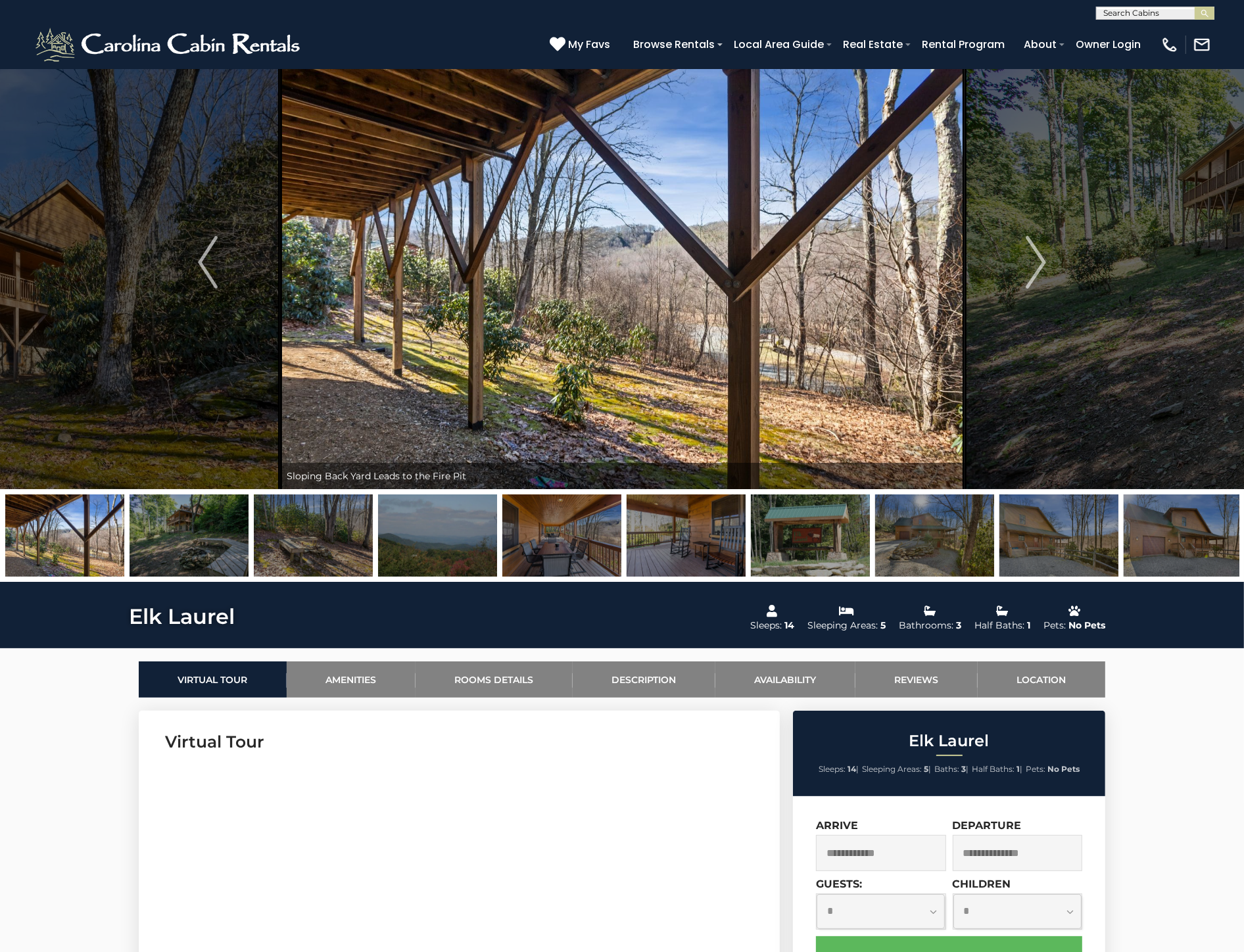
scroll to position [73, 0]
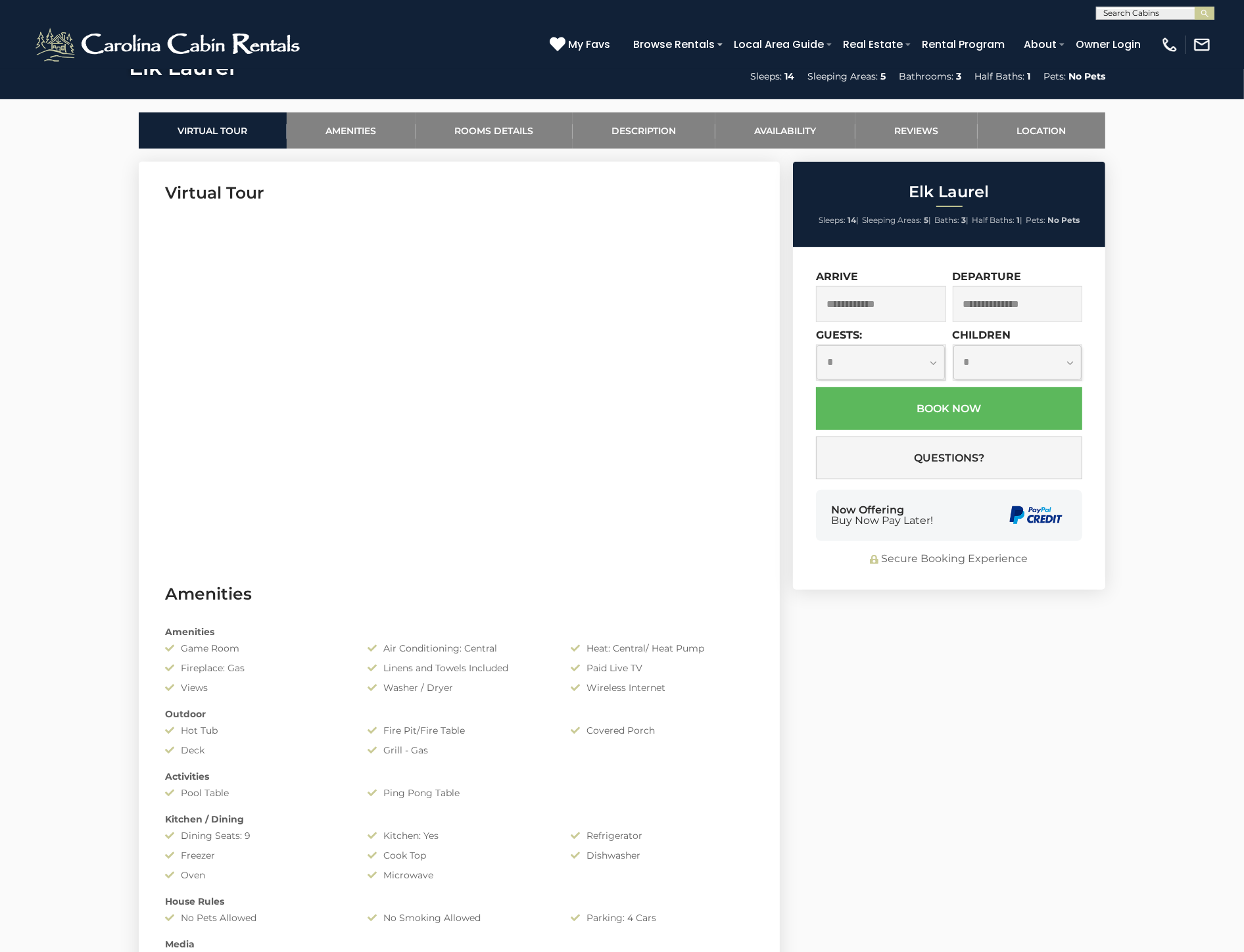
scroll to position [584, 0]
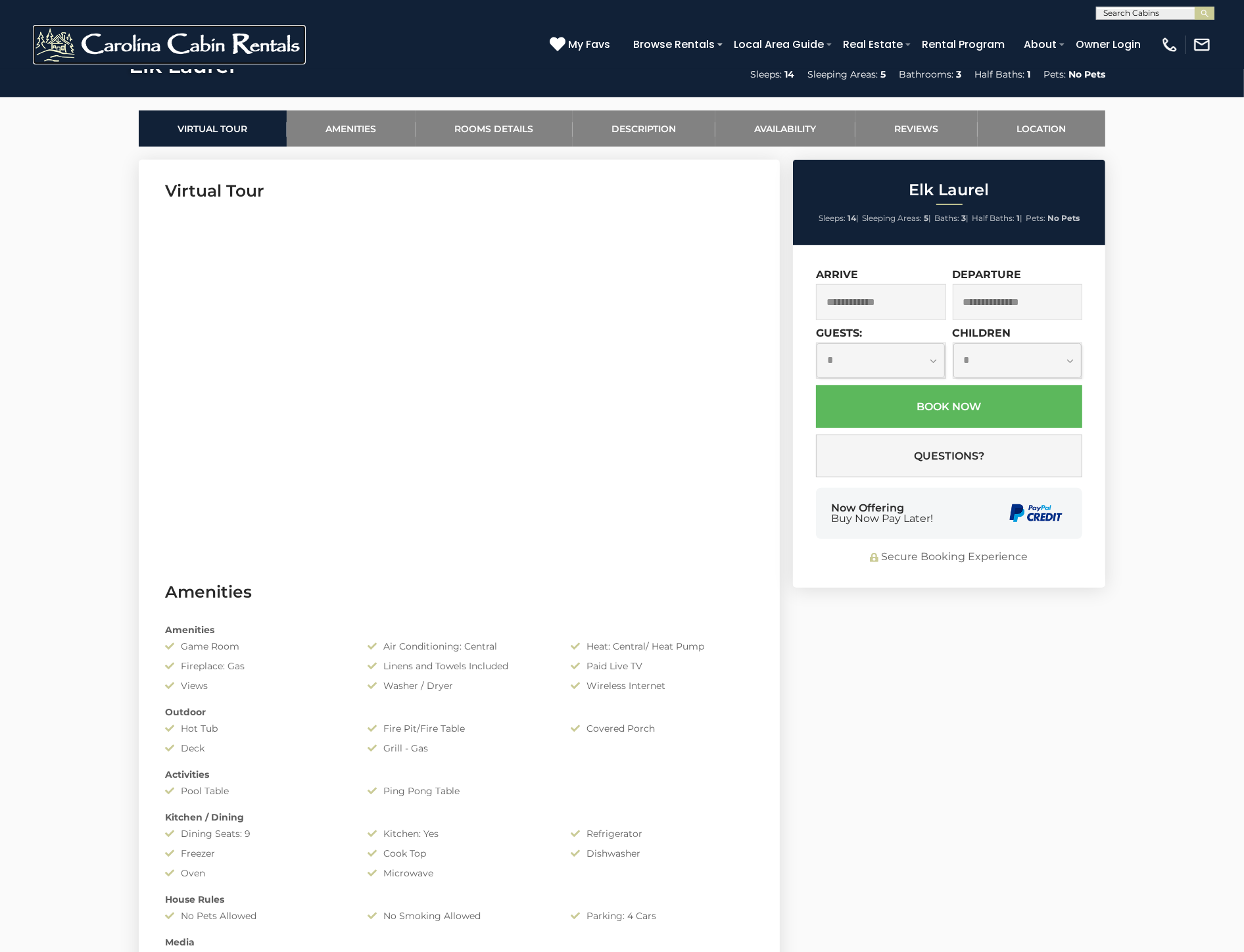
click at [228, 42] on img at bounding box center [169, 44] width 273 height 39
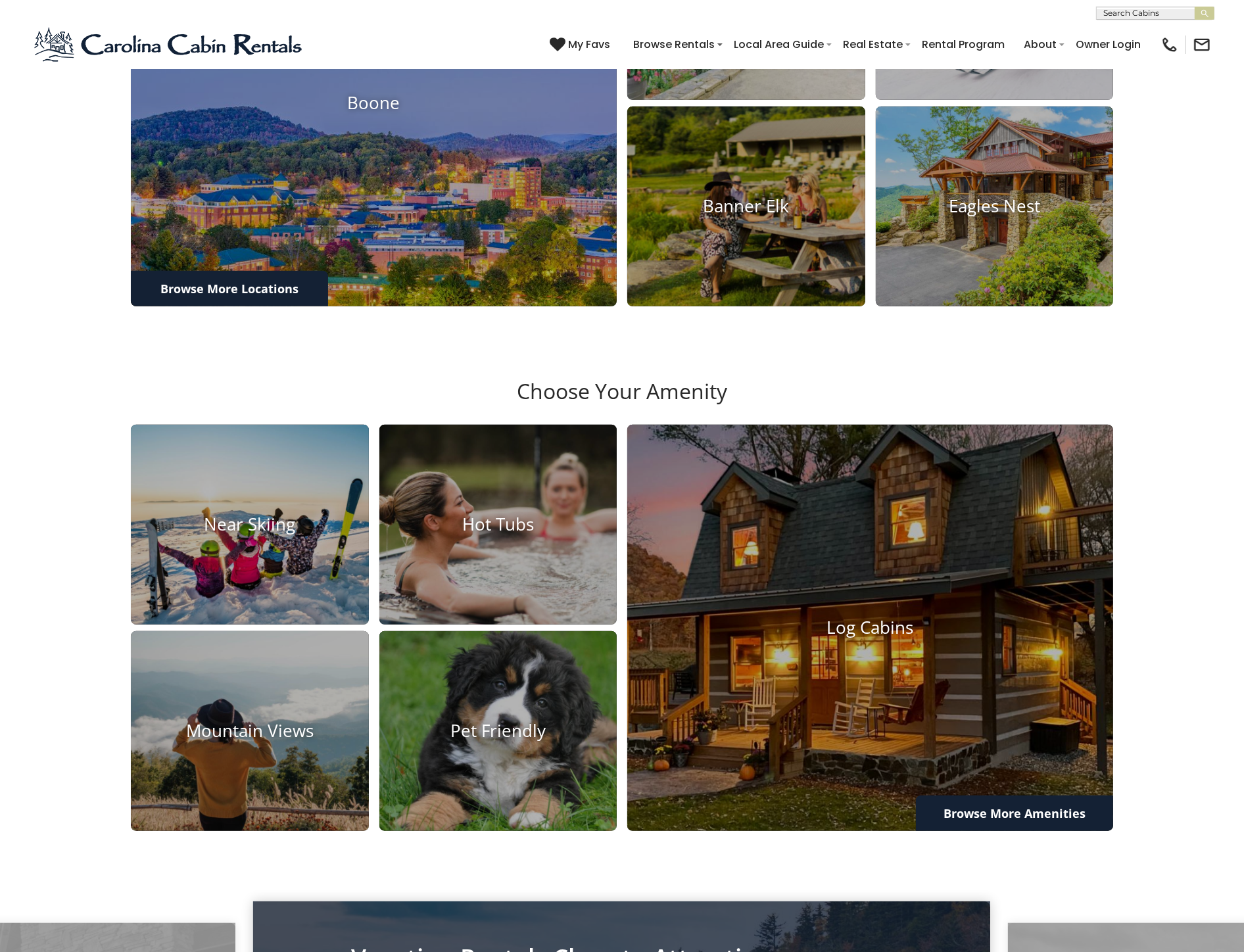
scroll to position [876, 0]
